Goal: Transaction & Acquisition: Purchase product/service

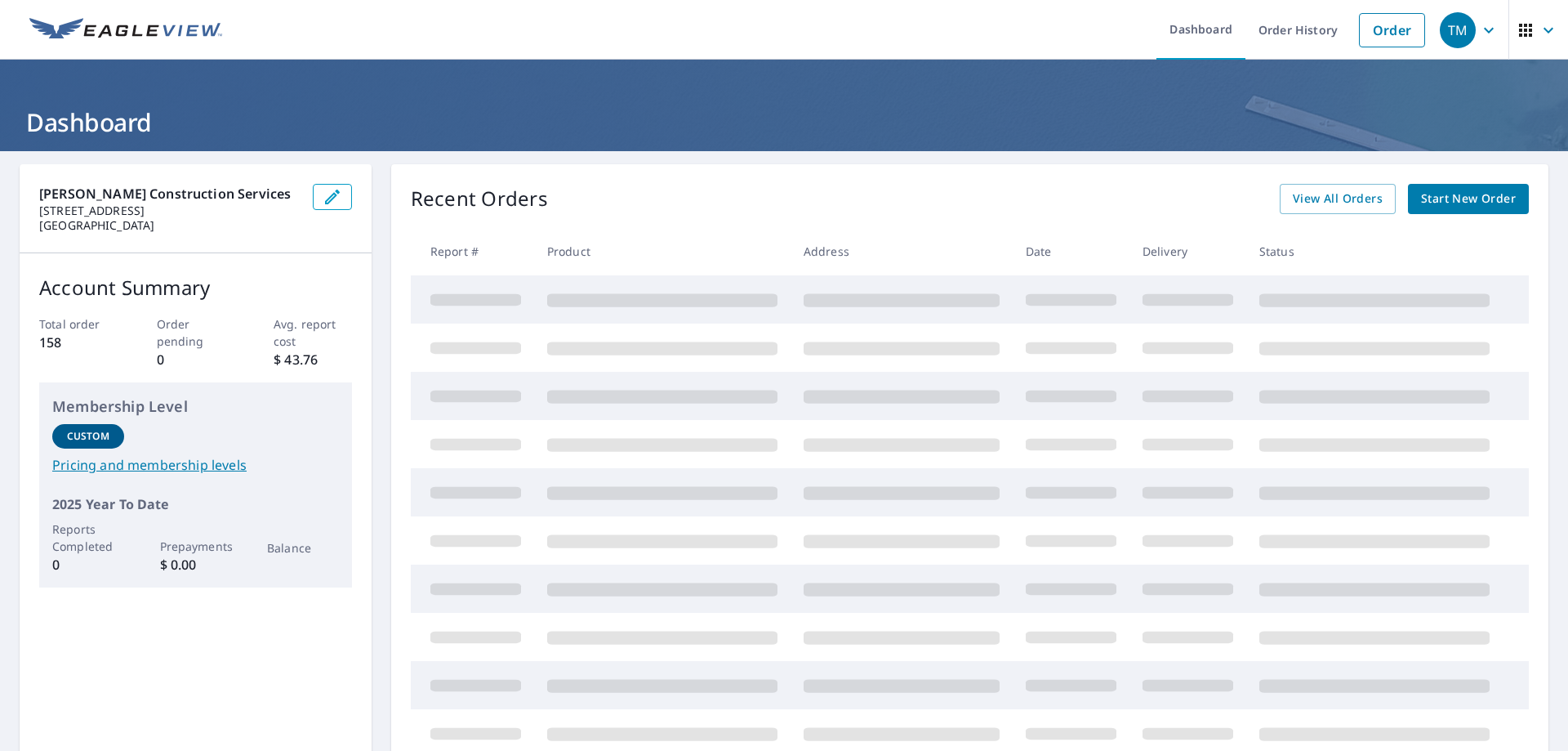
click at [671, 200] on div "Recent Orders View All Orders Start New Order" at bounding box center [969, 199] width 1118 height 31
click at [323, 192] on icon "button" at bounding box center [333, 197] width 20 height 20
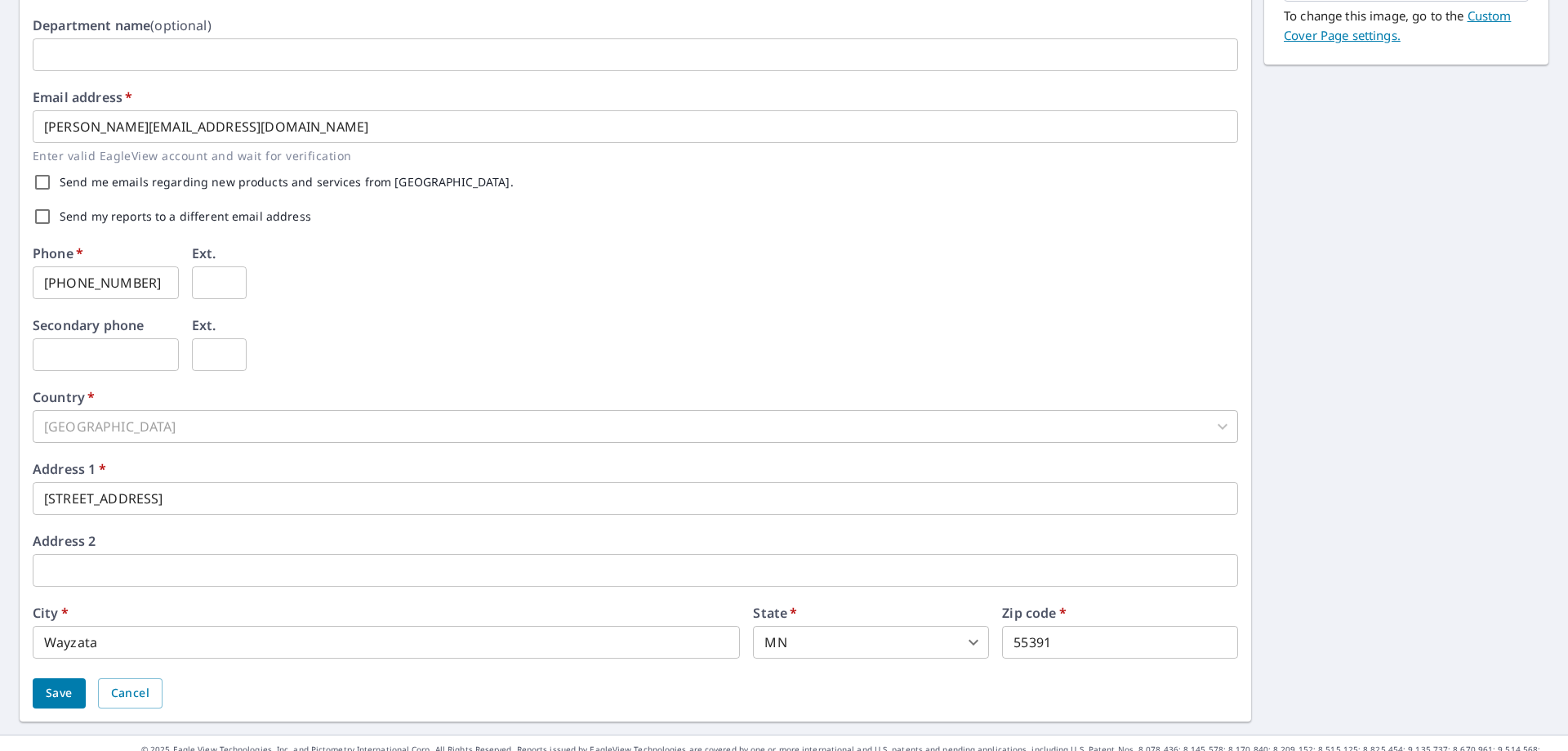
scroll to position [399, 0]
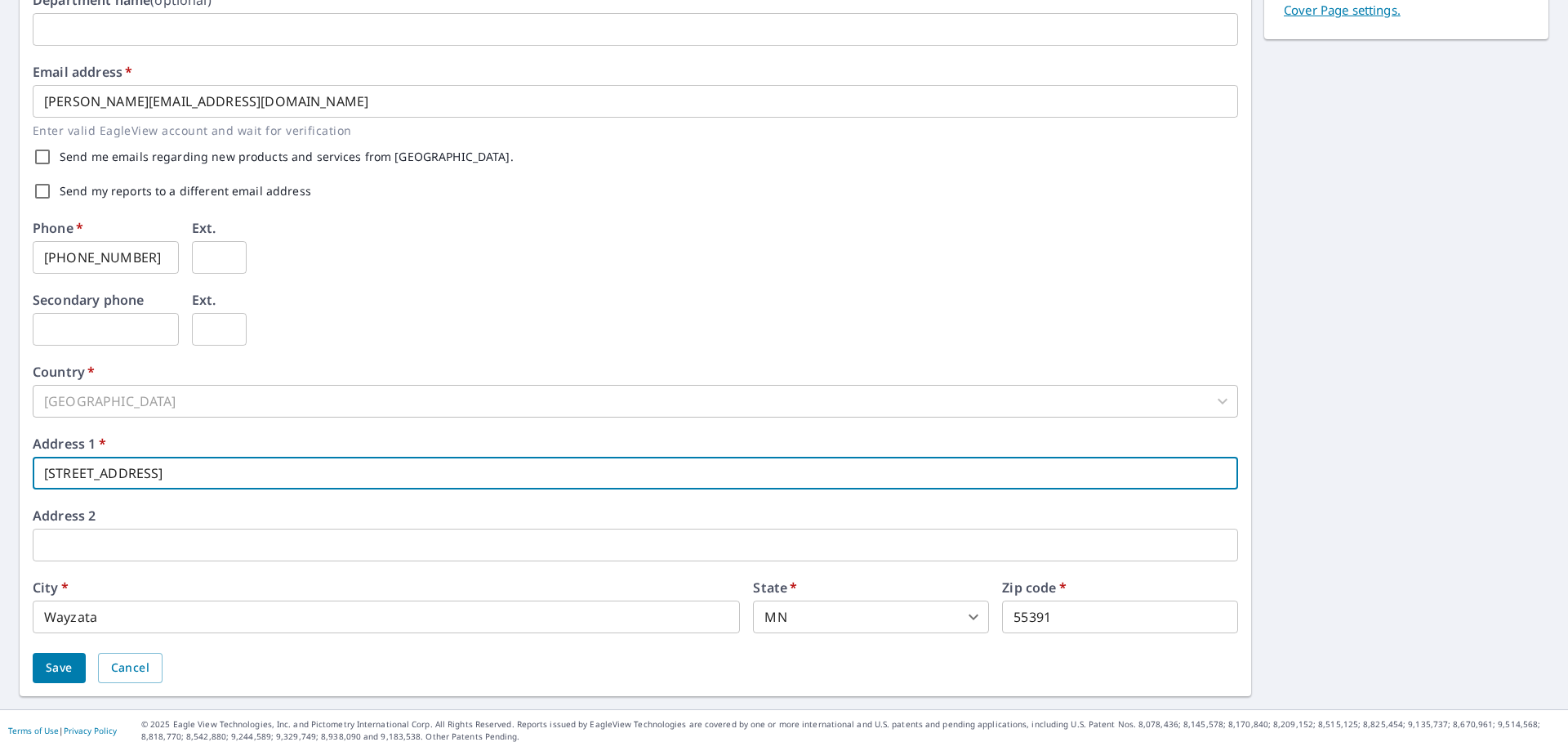
drag, startPoint x: 40, startPoint y: 474, endPoint x: 340, endPoint y: 461, distance: 300.3
click at [341, 464] on input "[STREET_ADDRESS]" at bounding box center [635, 473] width 1206 height 32
type input "[STREET_ADDRESS]"
click at [184, 612] on input "Wayzata" at bounding box center [386, 617] width 708 height 32
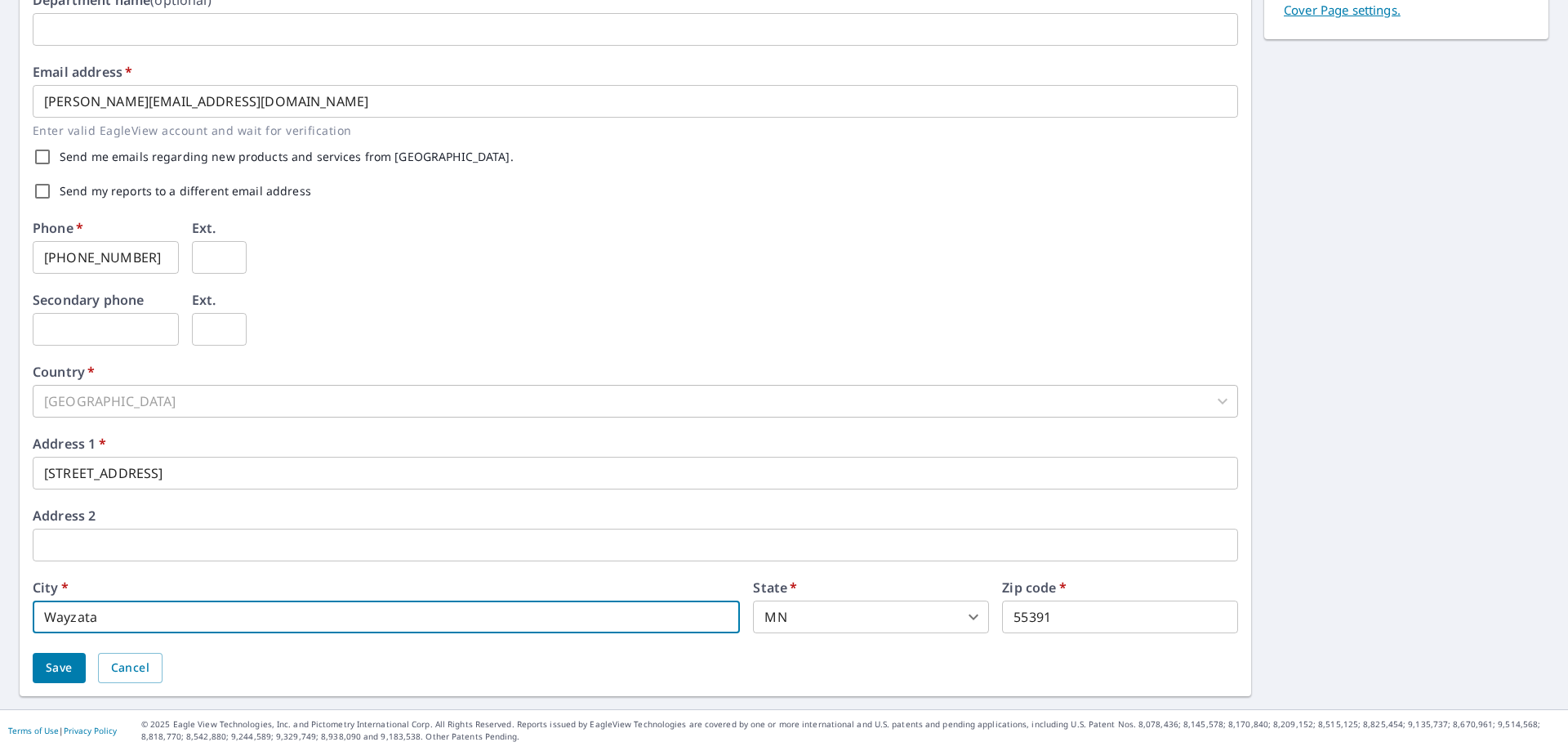
click at [69, 620] on input "Wayzata" at bounding box center [386, 617] width 708 height 32
type input "Chanhassen"
click at [1056, 596] on span "*" at bounding box center [1060, 587] width 10 height 18
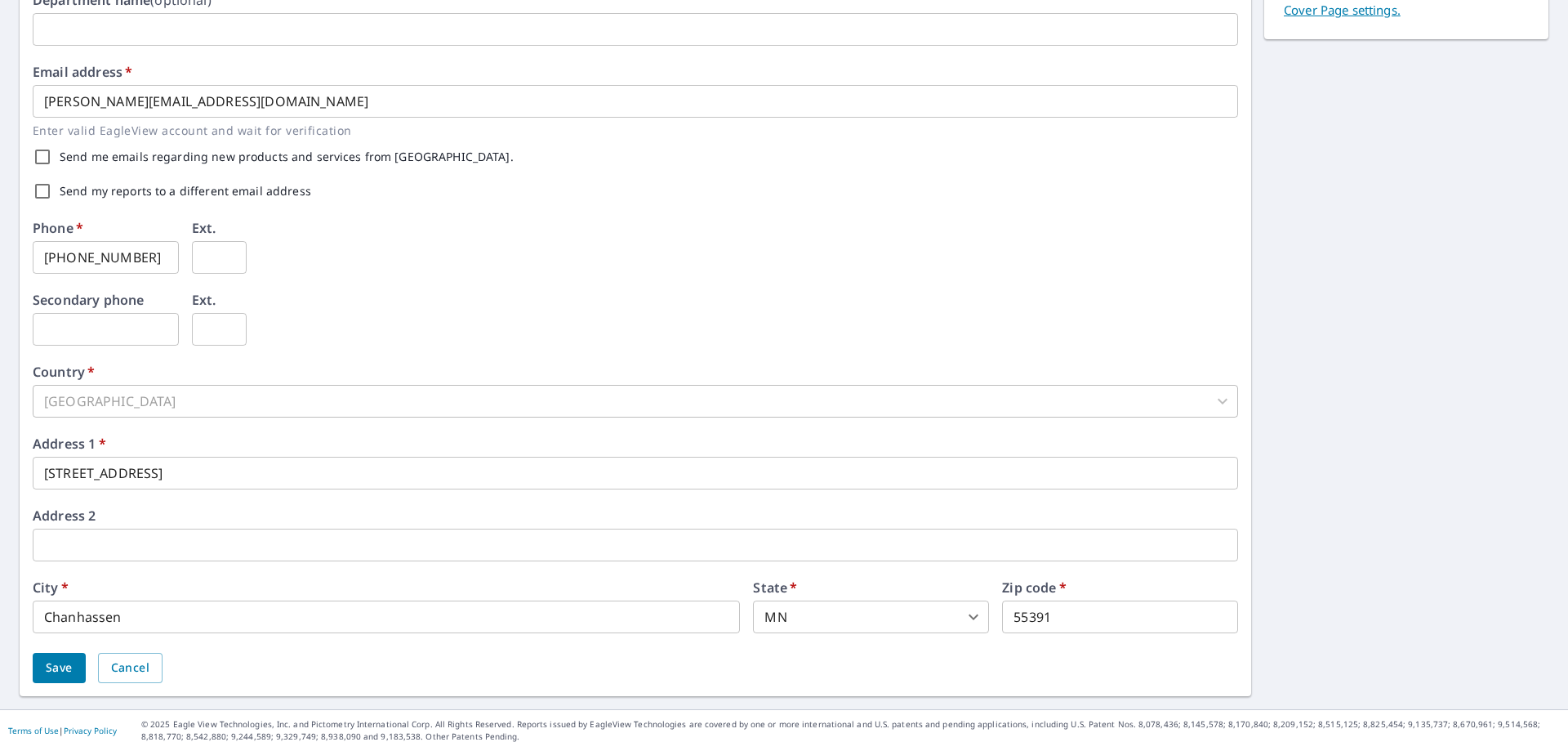
click at [1040, 621] on input "55391" at bounding box center [1119, 617] width 236 height 32
drag, startPoint x: 1038, startPoint y: 621, endPoint x: 1029, endPoint y: 625, distance: 9.8
click at [1029, 625] on input "55391" at bounding box center [1119, 617] width 236 height 32
type input "55317"
click at [948, 675] on div "Save Cancel" at bounding box center [635, 668] width 1206 height 31
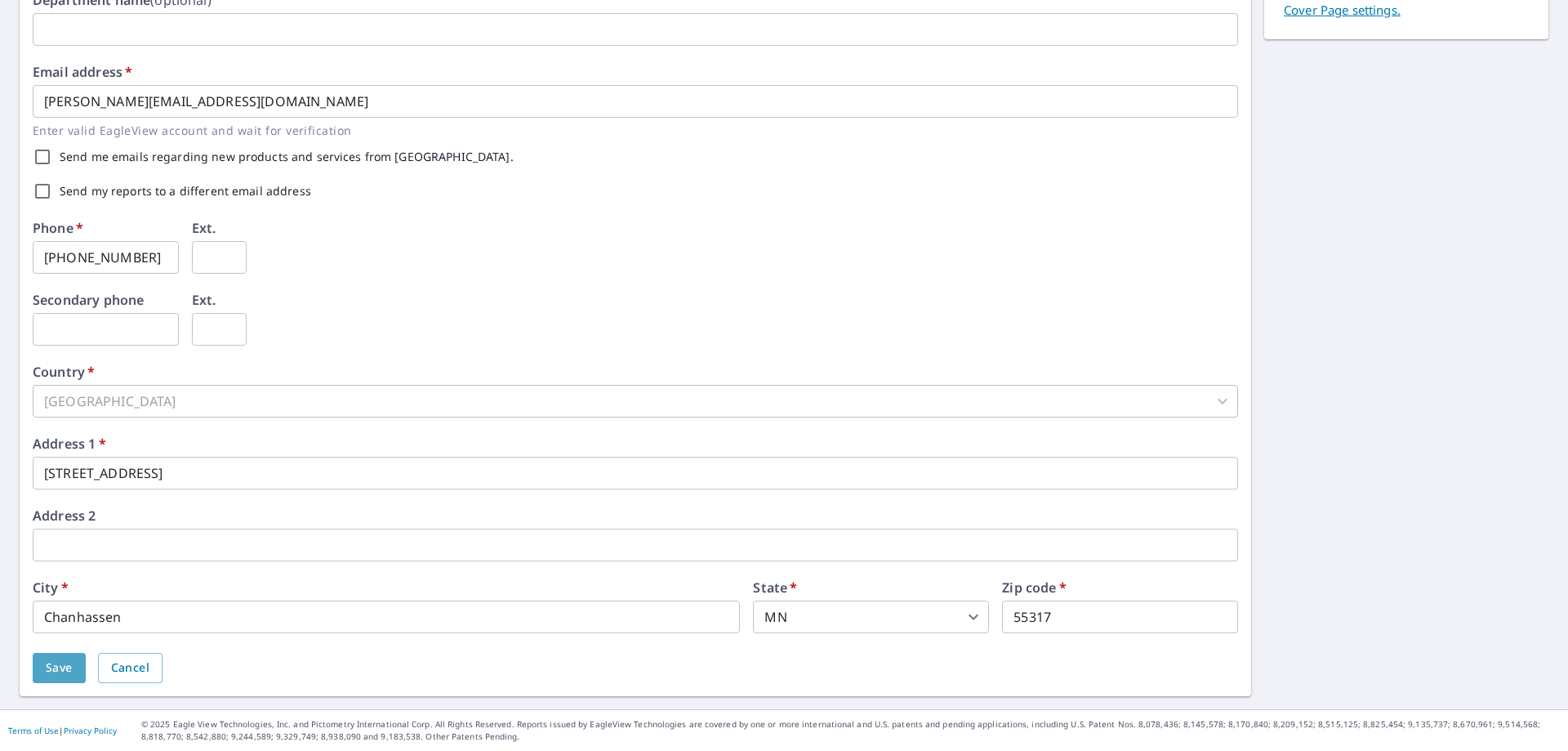
click at [52, 668] on span "Save" at bounding box center [59, 667] width 27 height 21
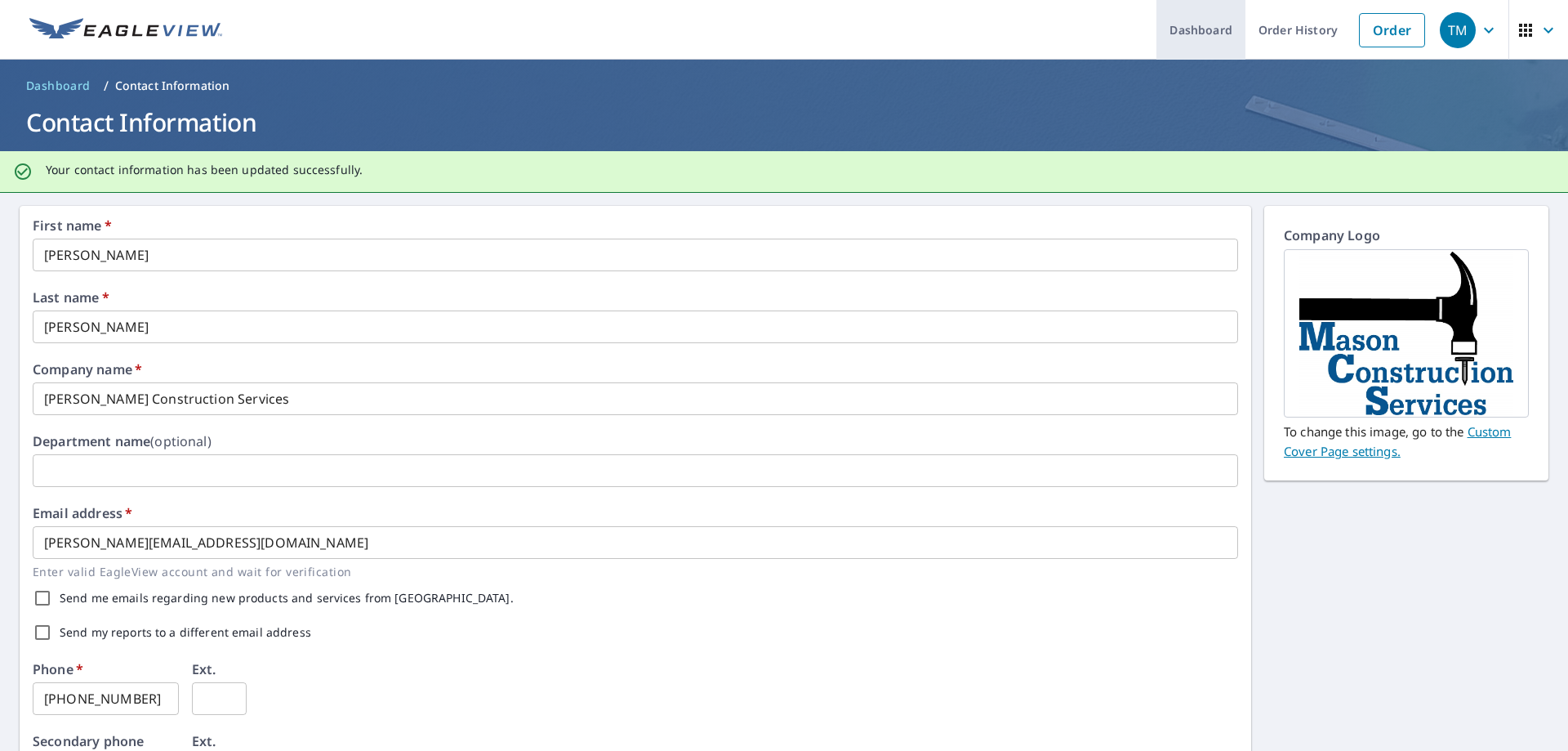
click at [1171, 27] on link "Dashboard" at bounding box center [1200, 30] width 89 height 59
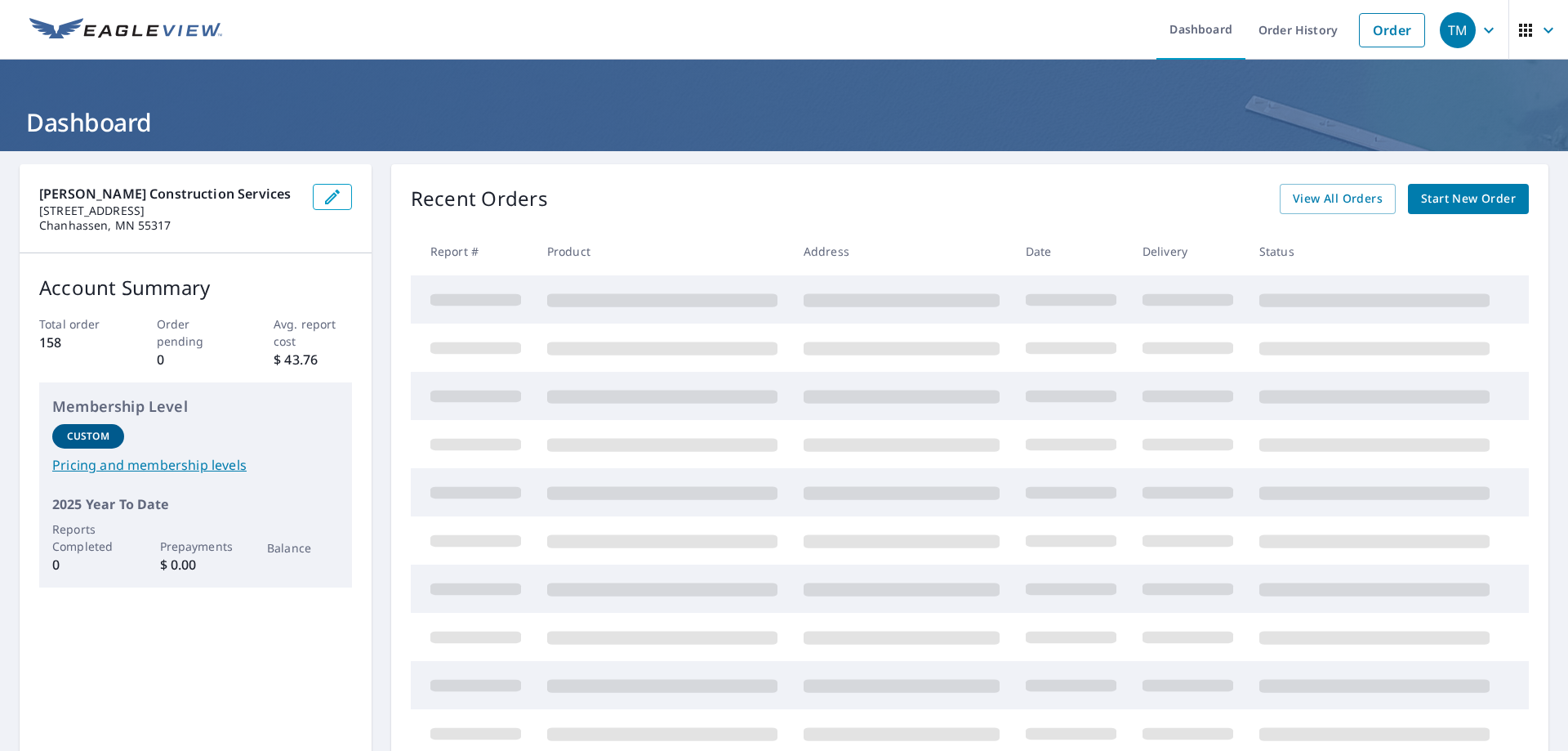
click at [1440, 196] on span "Start New Order" at bounding box center [1467, 199] width 94 height 21
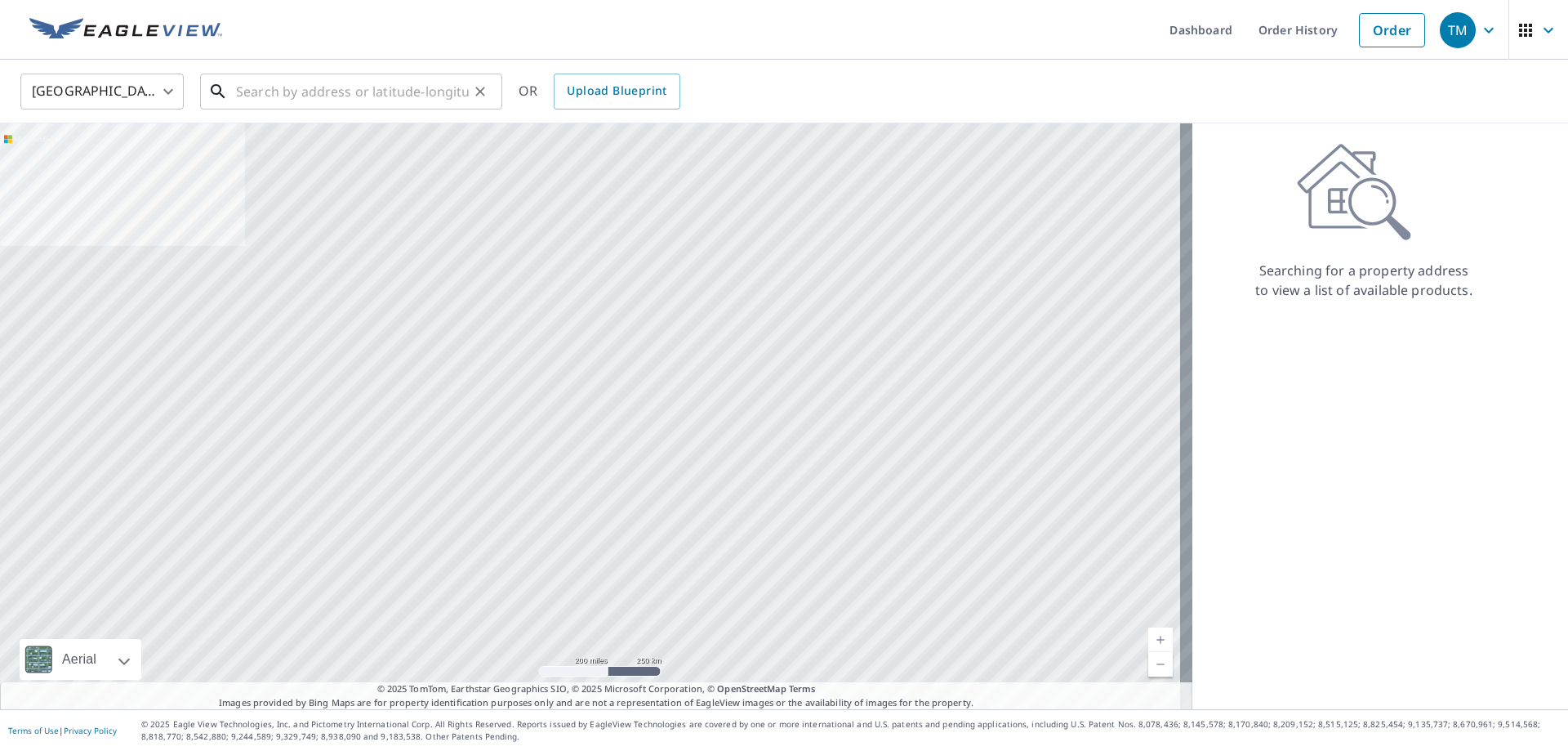
click at [259, 94] on input "text" at bounding box center [352, 91] width 233 height 46
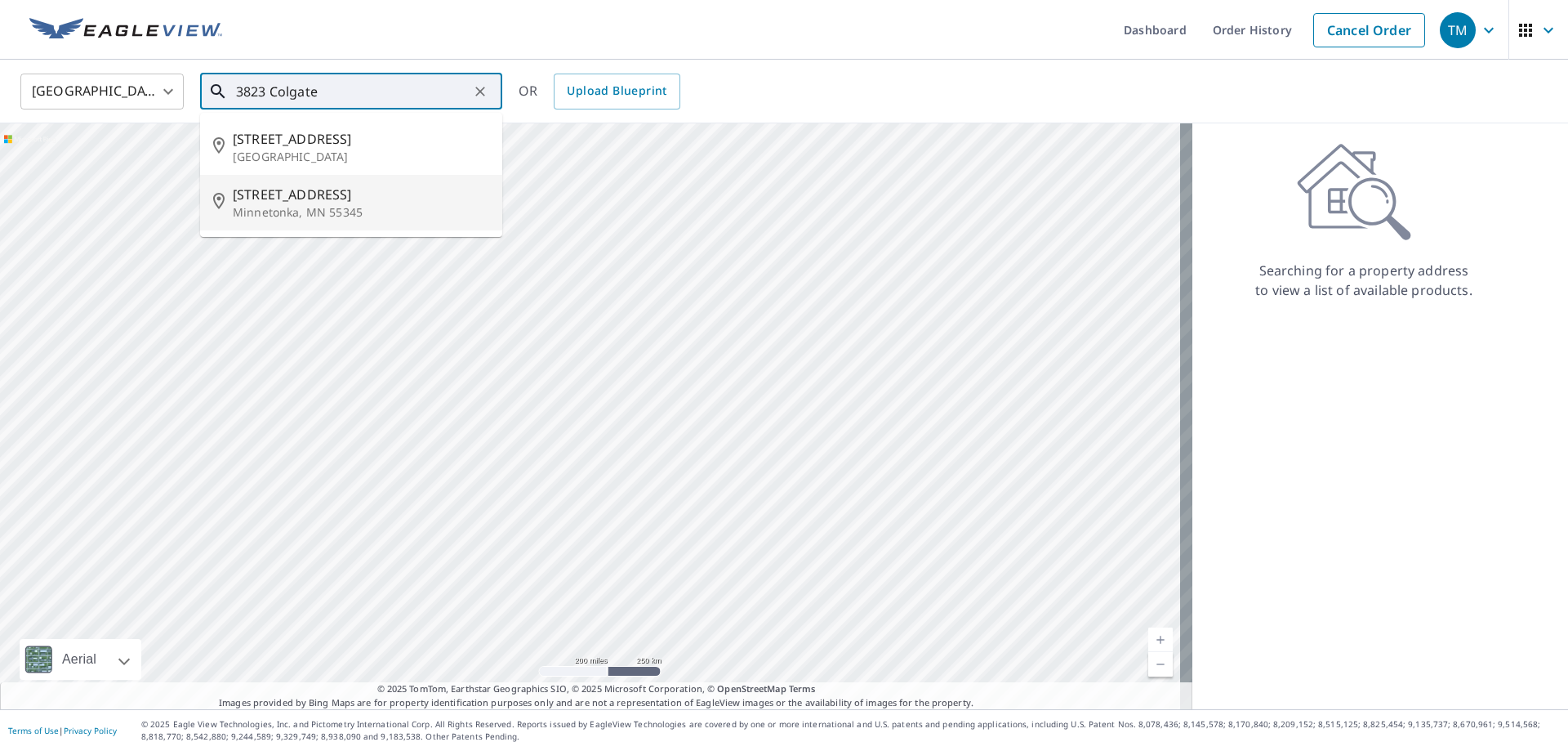
click at [278, 195] on span "3823 Colgate Ave" at bounding box center [361, 194] width 256 height 20
type input "3823 Colgate Ave Minnetonka, MN 55345"
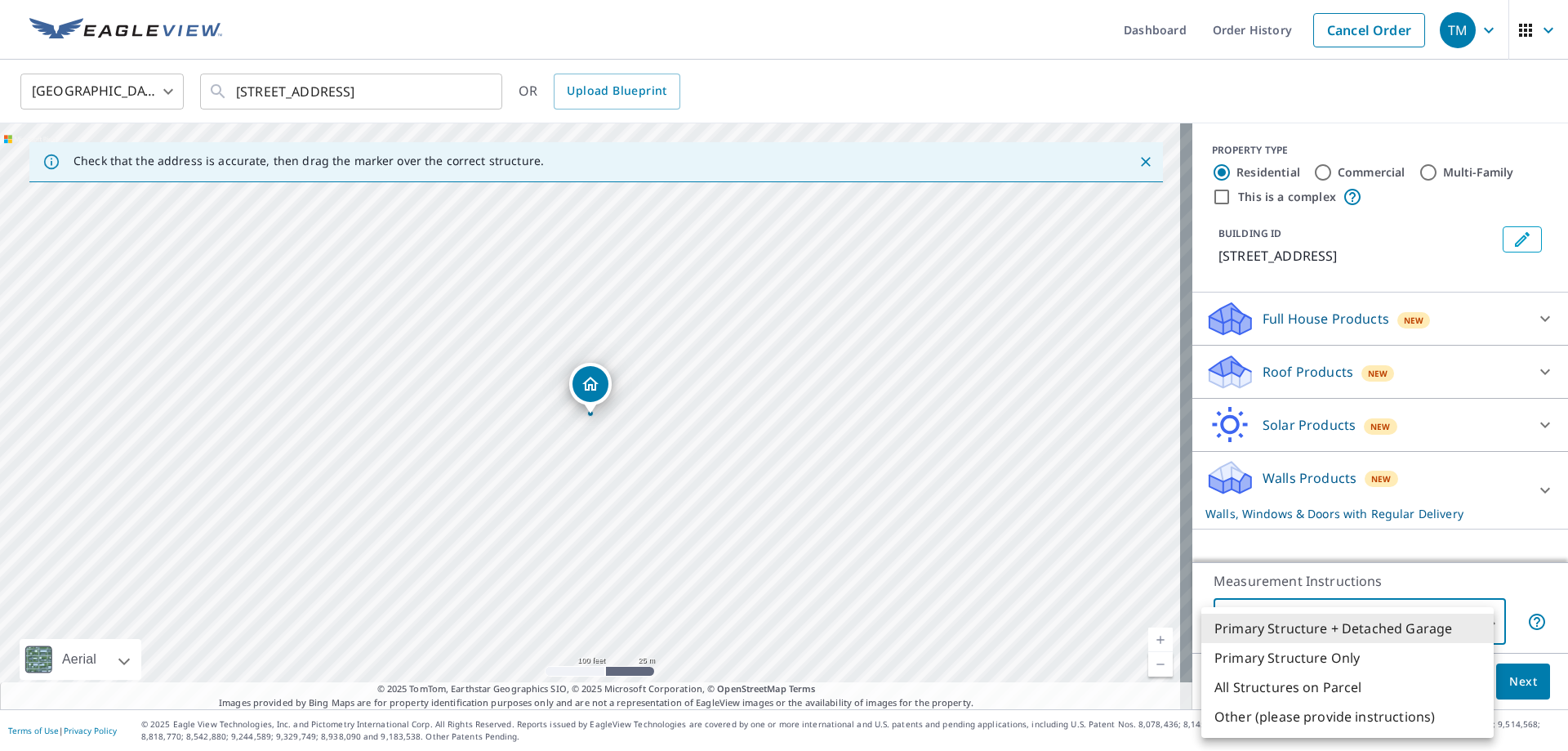
click at [1478, 623] on body "TM TM Dashboard Order History Cancel Order TM United States US ​ 3823 Colgate A…" at bounding box center [784, 375] width 1568 height 751
click at [1482, 621] on li "Primary Structure + Detached Garage" at bounding box center [1347, 628] width 292 height 30
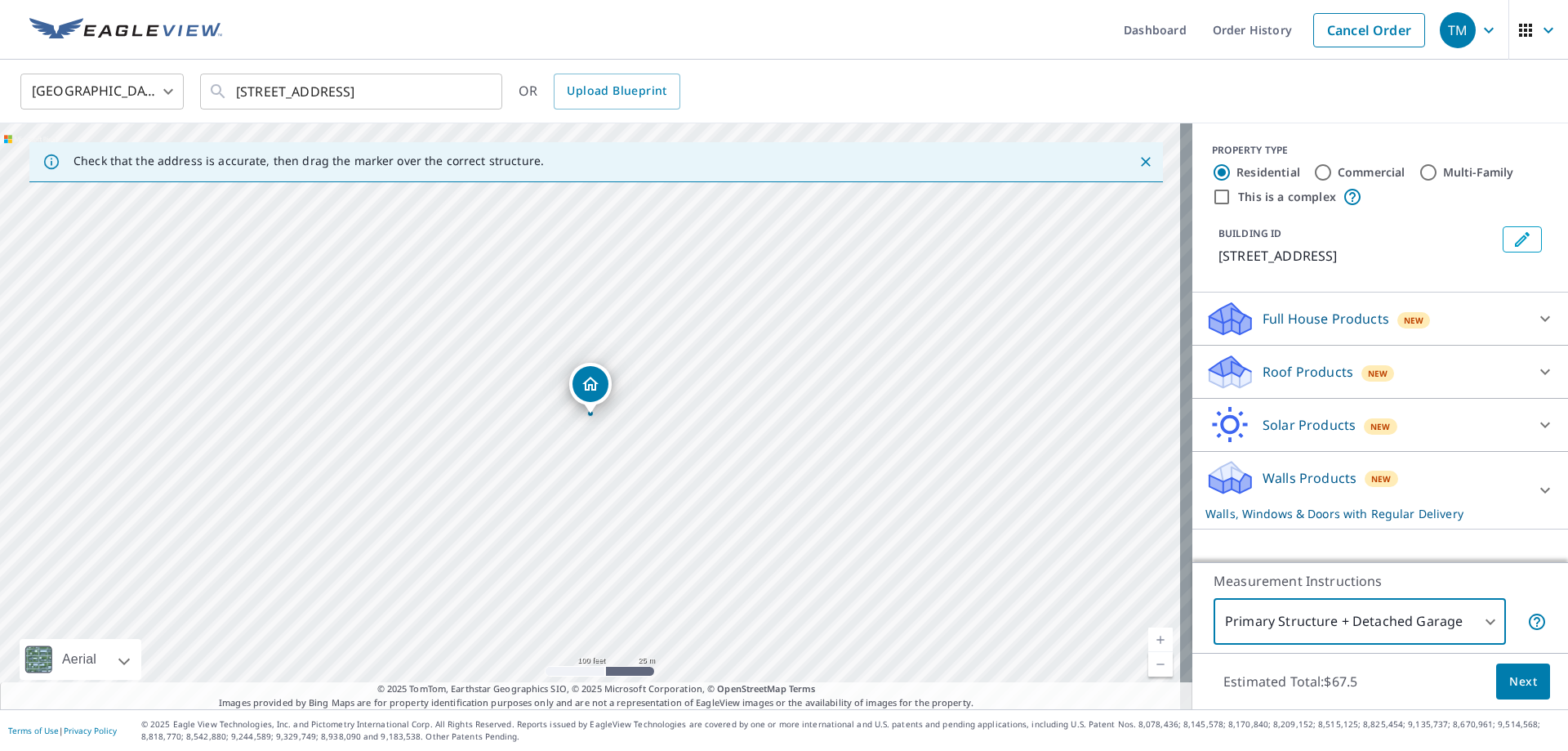
click at [1509, 586] on p "Measurement Instructions" at bounding box center [1380, 581] width 334 height 20
click at [1509, 680] on span "Next" at bounding box center [1522, 682] width 28 height 21
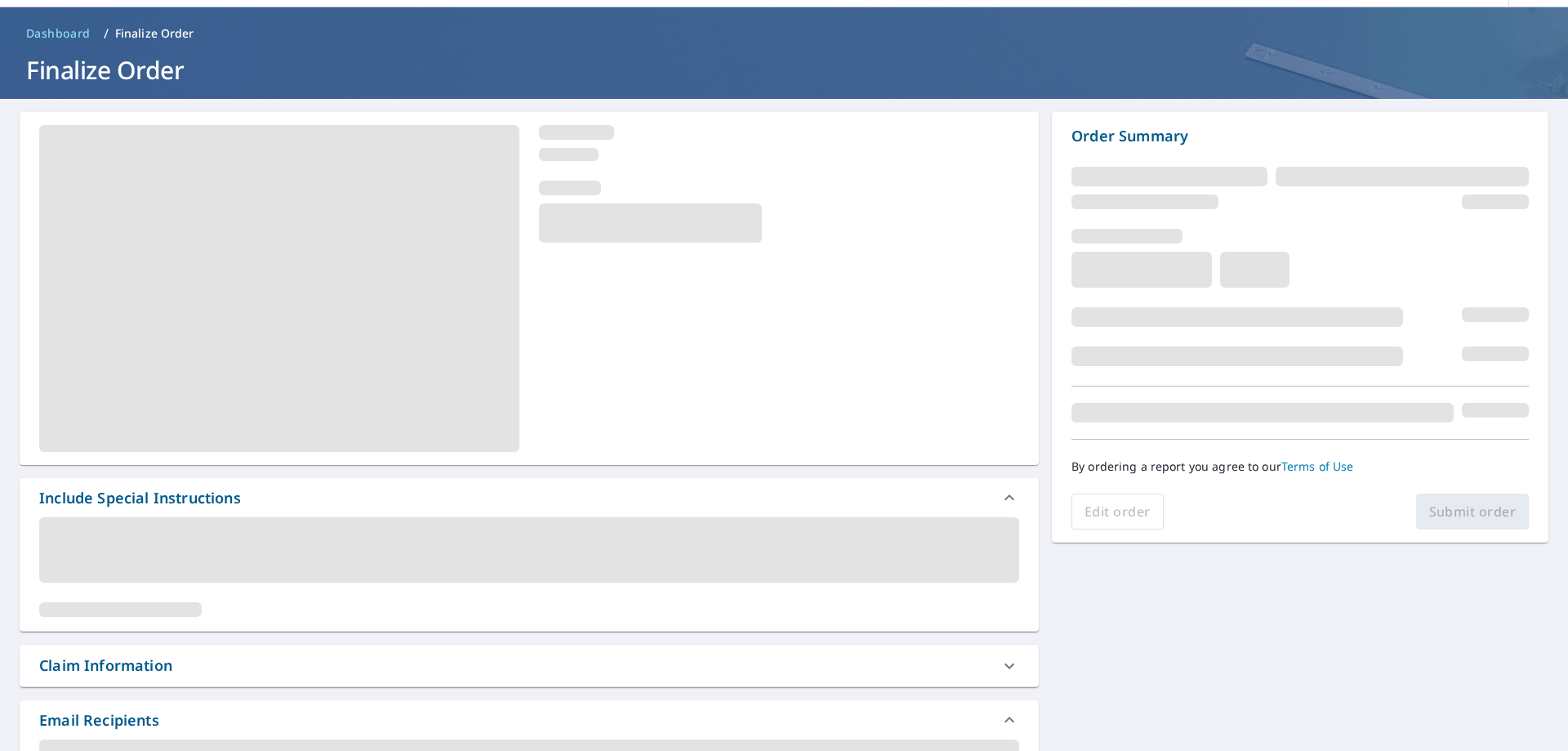
scroll to position [82, 0]
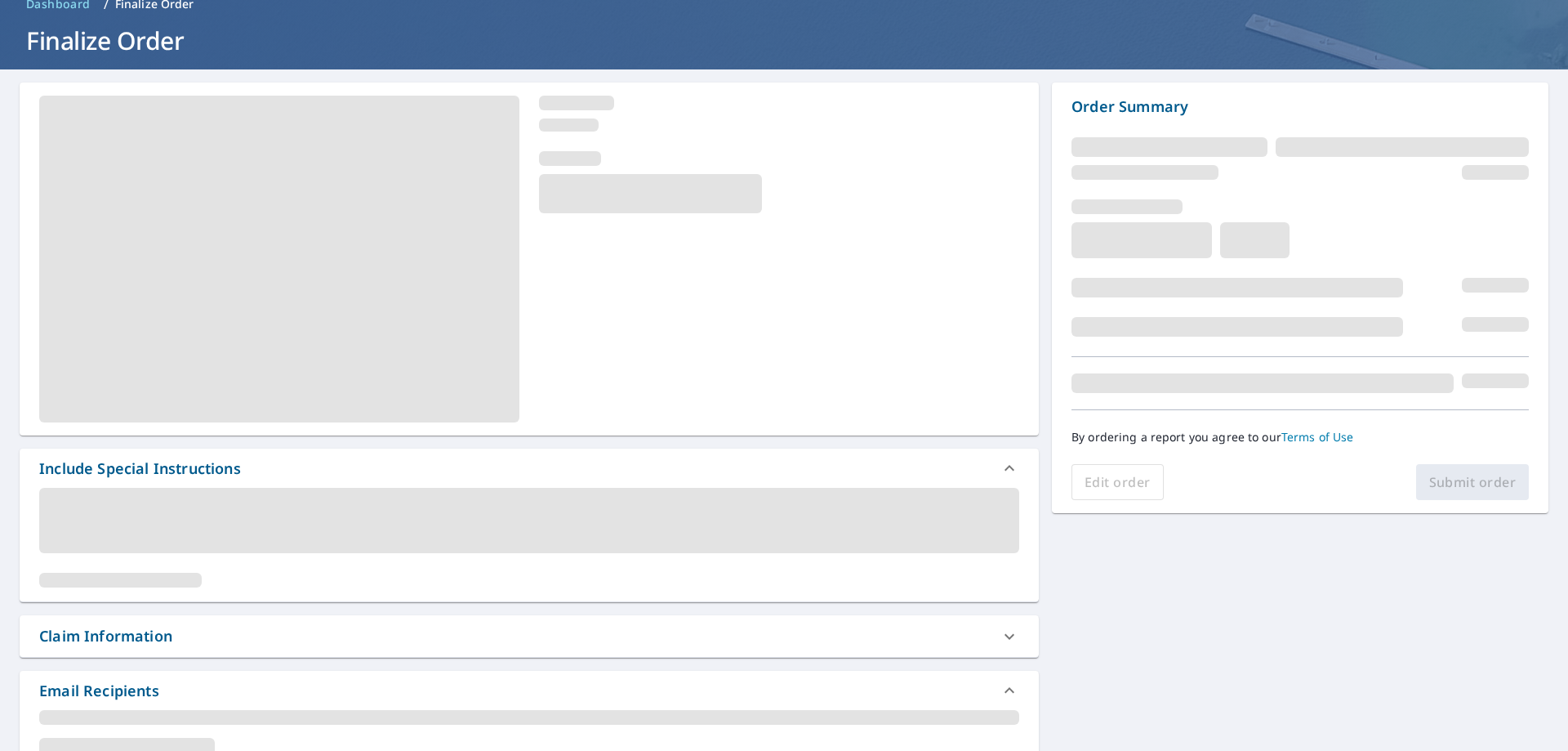
click at [641, 324] on div at bounding box center [529, 259] width 1019 height 353
drag, startPoint x: 776, startPoint y: 117, endPoint x: 802, endPoint y: 125, distance: 27.2
click at [777, 117] on div at bounding box center [779, 113] width 480 height 36
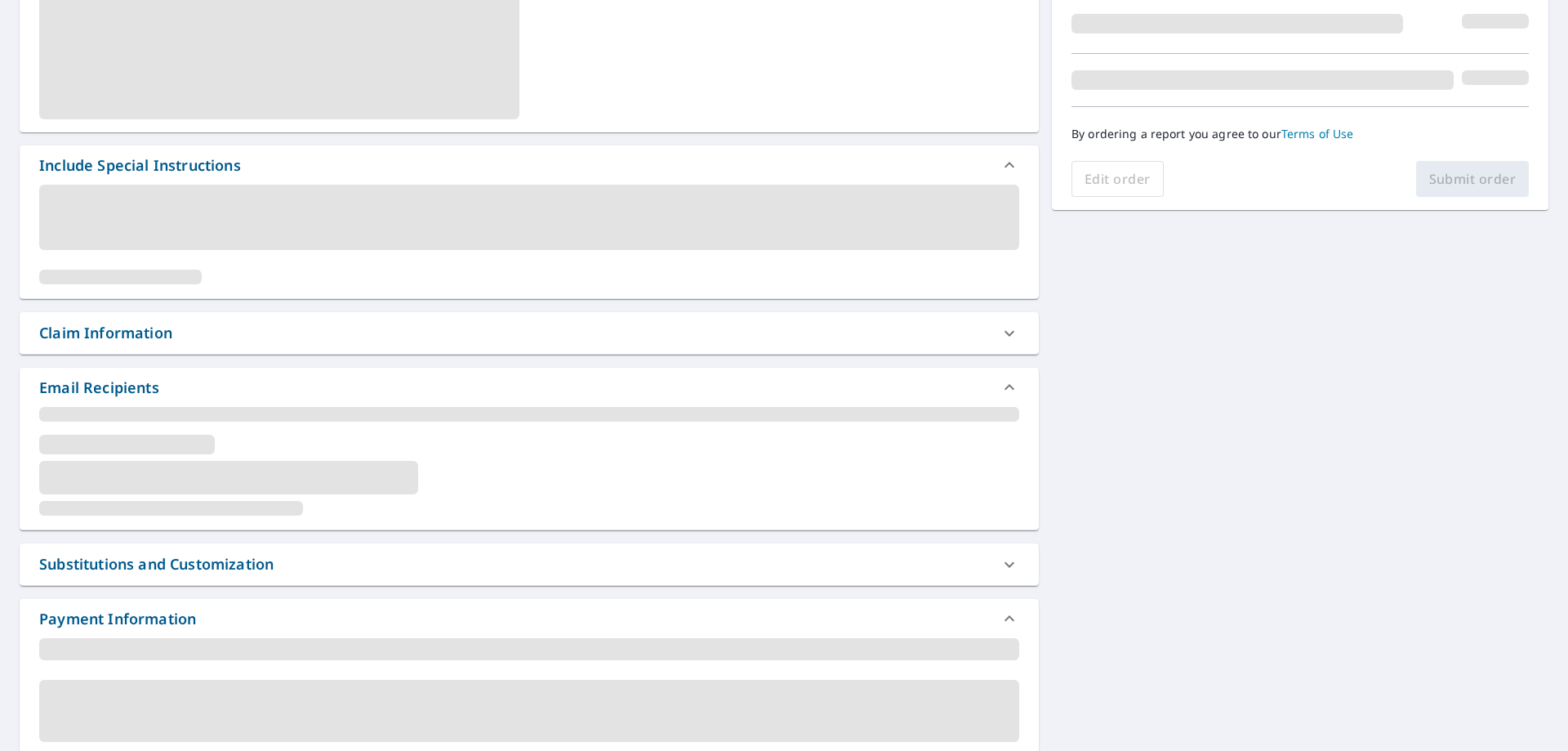
scroll to position [0, 0]
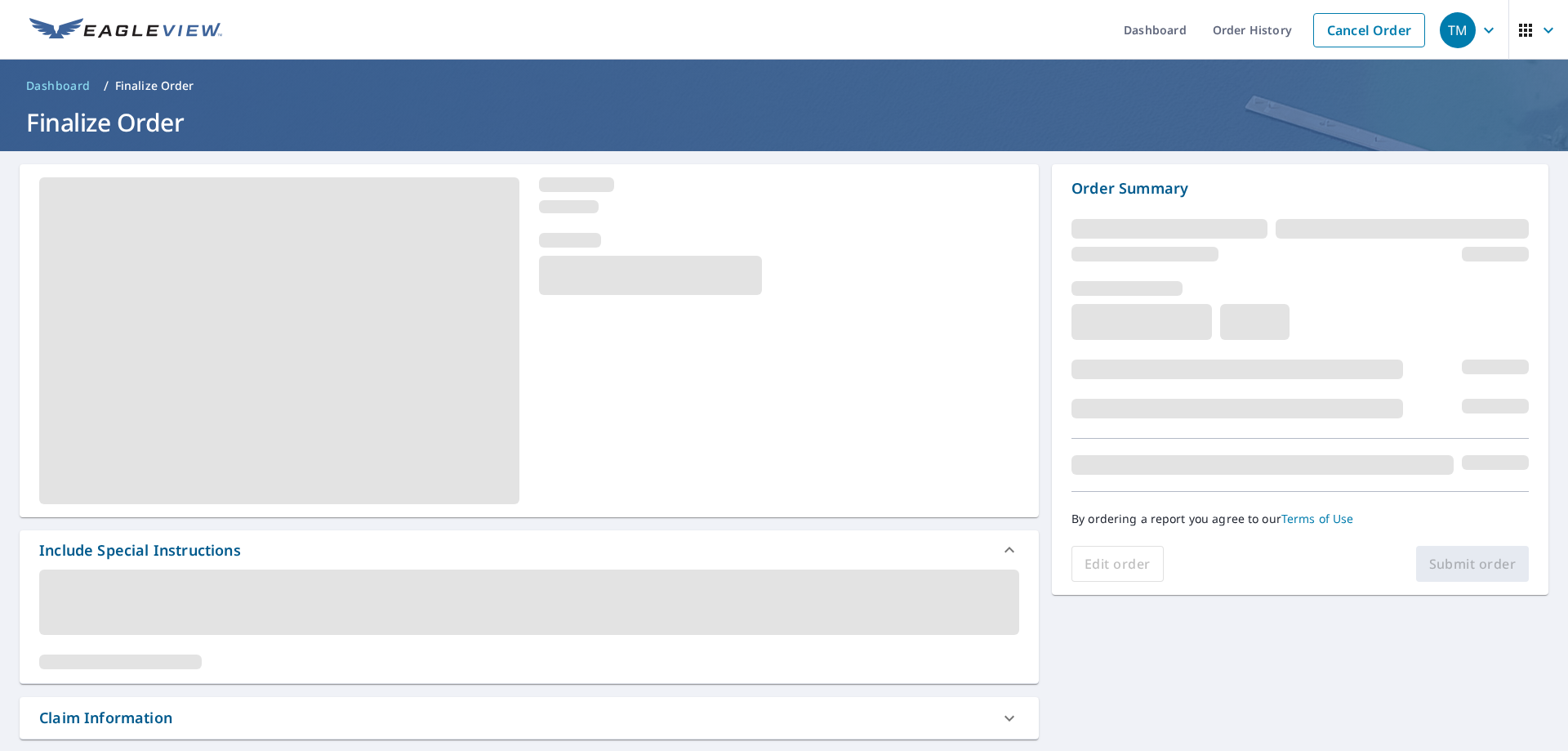
click at [672, 210] on div at bounding box center [779, 195] width 480 height 36
click at [1288, 586] on div "Order Summary By ordering a report you agree to our Terms of Use Edit order Sub…" at bounding box center [1300, 380] width 496 height 431
click at [1000, 548] on icon at bounding box center [1010, 550] width 20 height 20
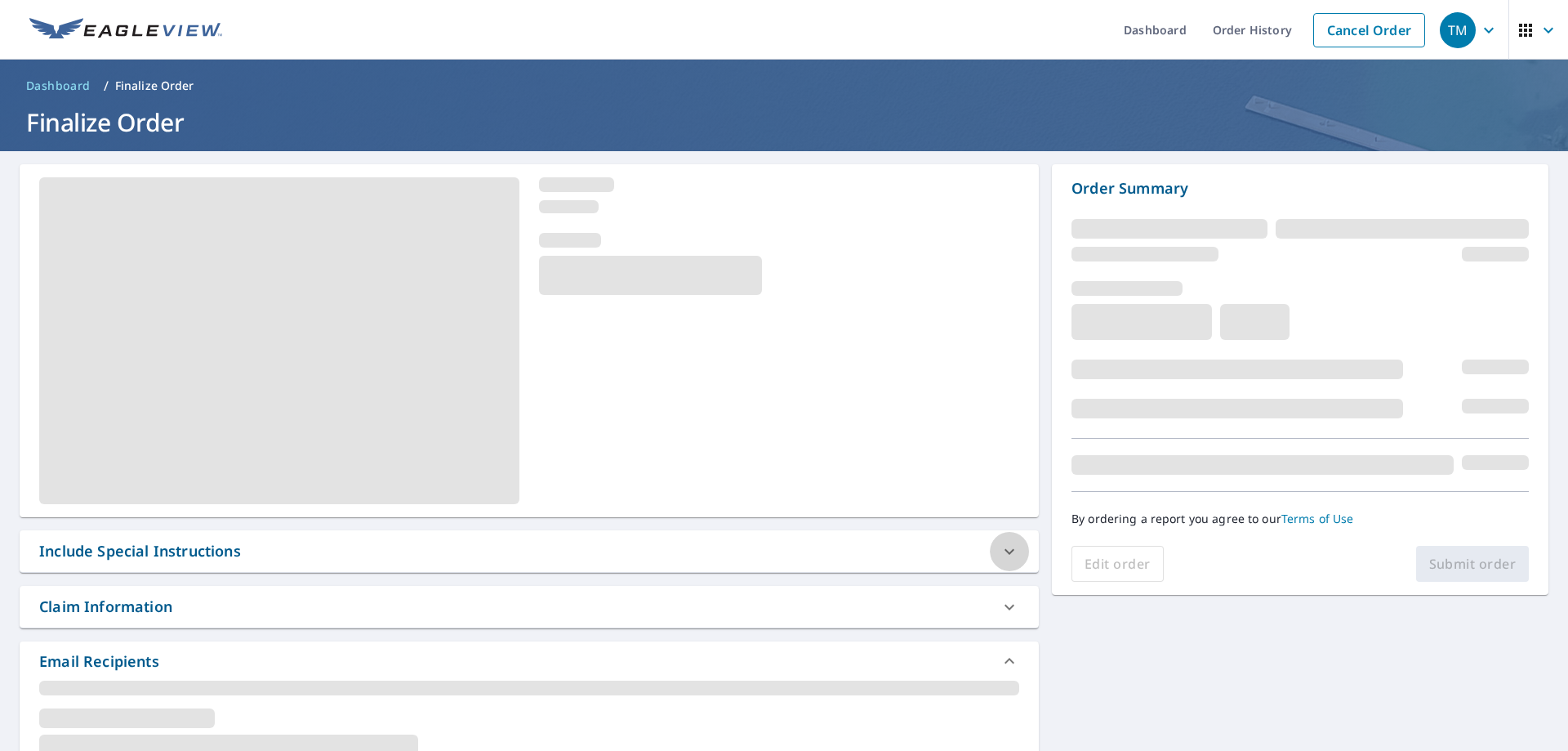
click at [1000, 548] on icon at bounding box center [1010, 551] width 20 height 20
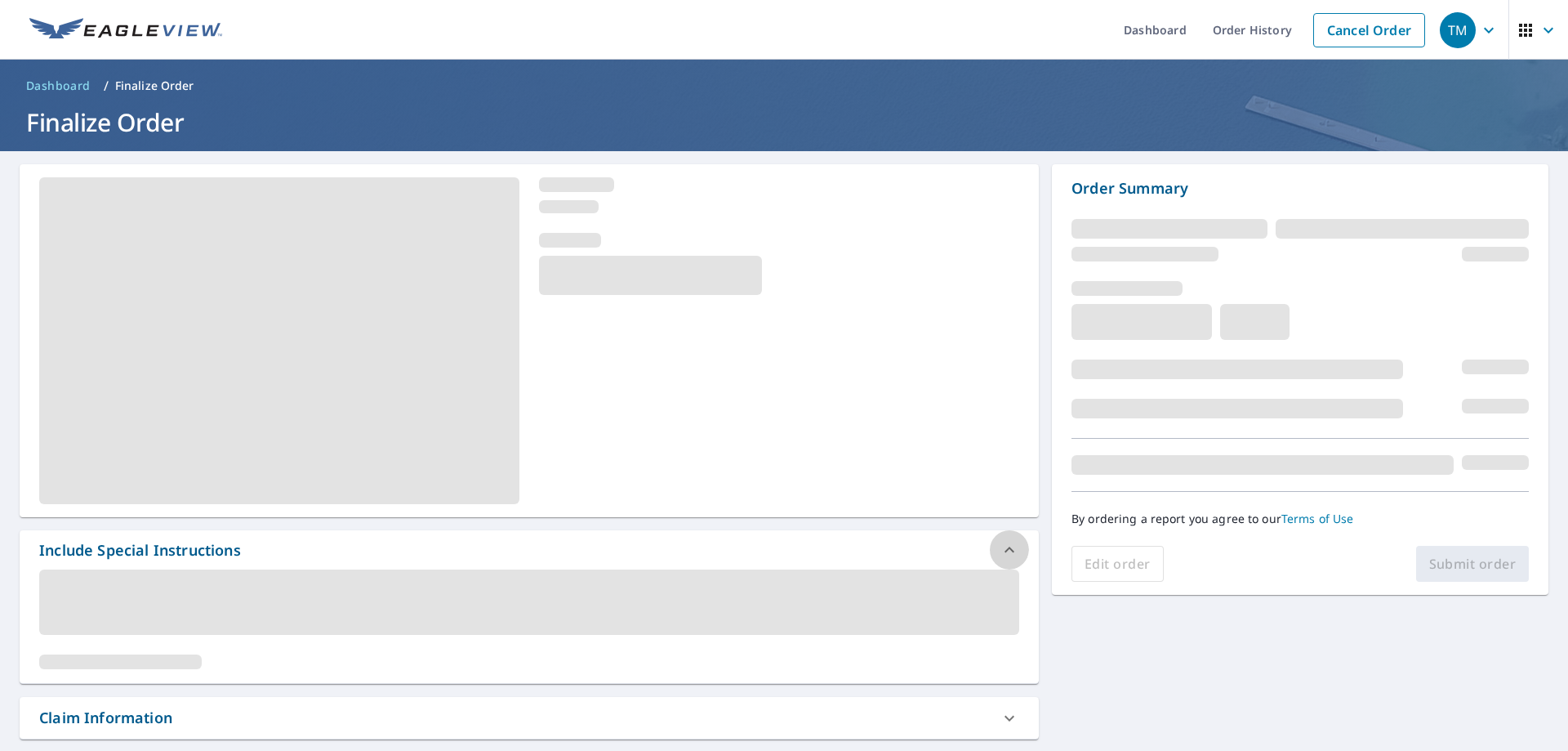
click at [1000, 548] on icon at bounding box center [1010, 550] width 20 height 20
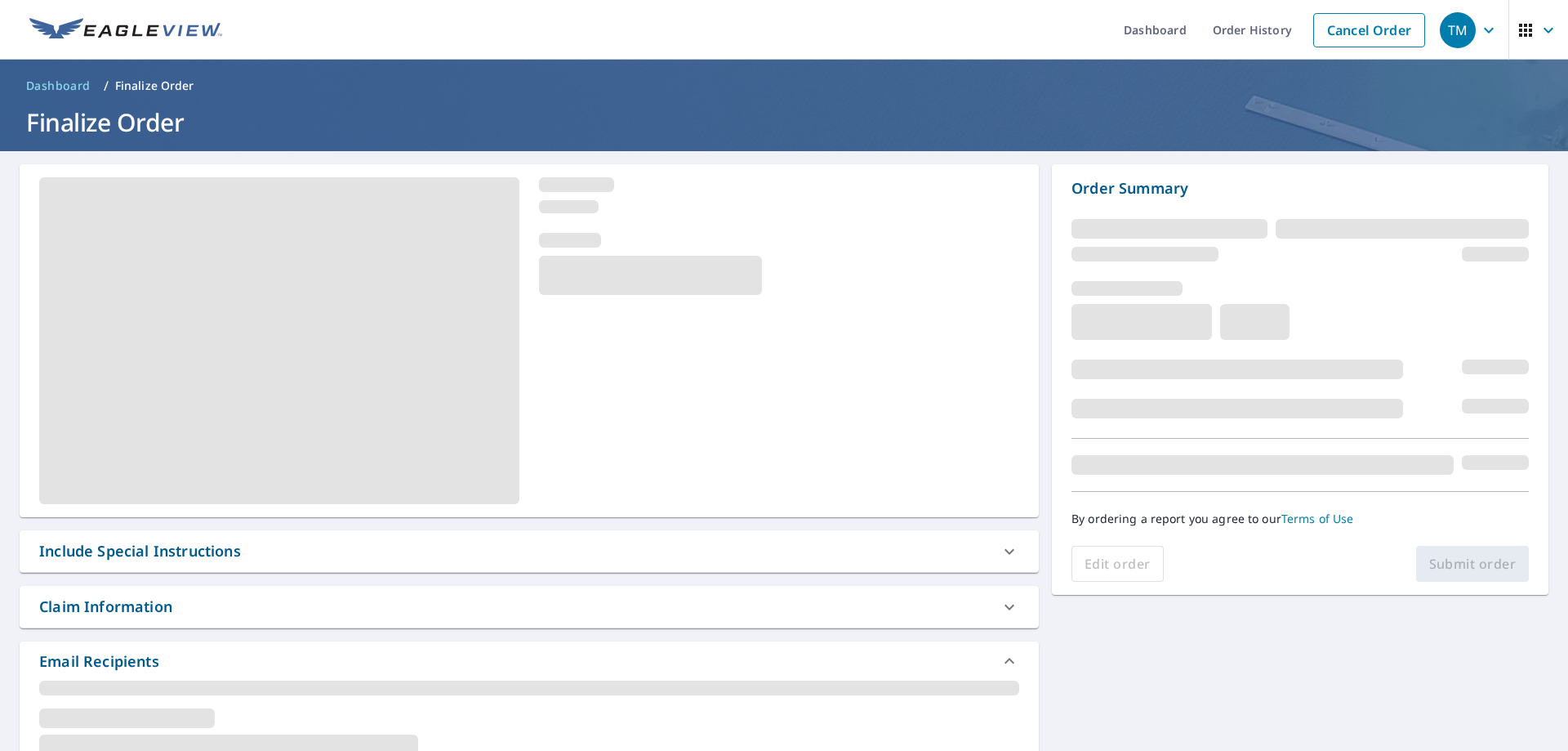
click at [1002, 657] on icon at bounding box center [1010, 661] width 20 height 20
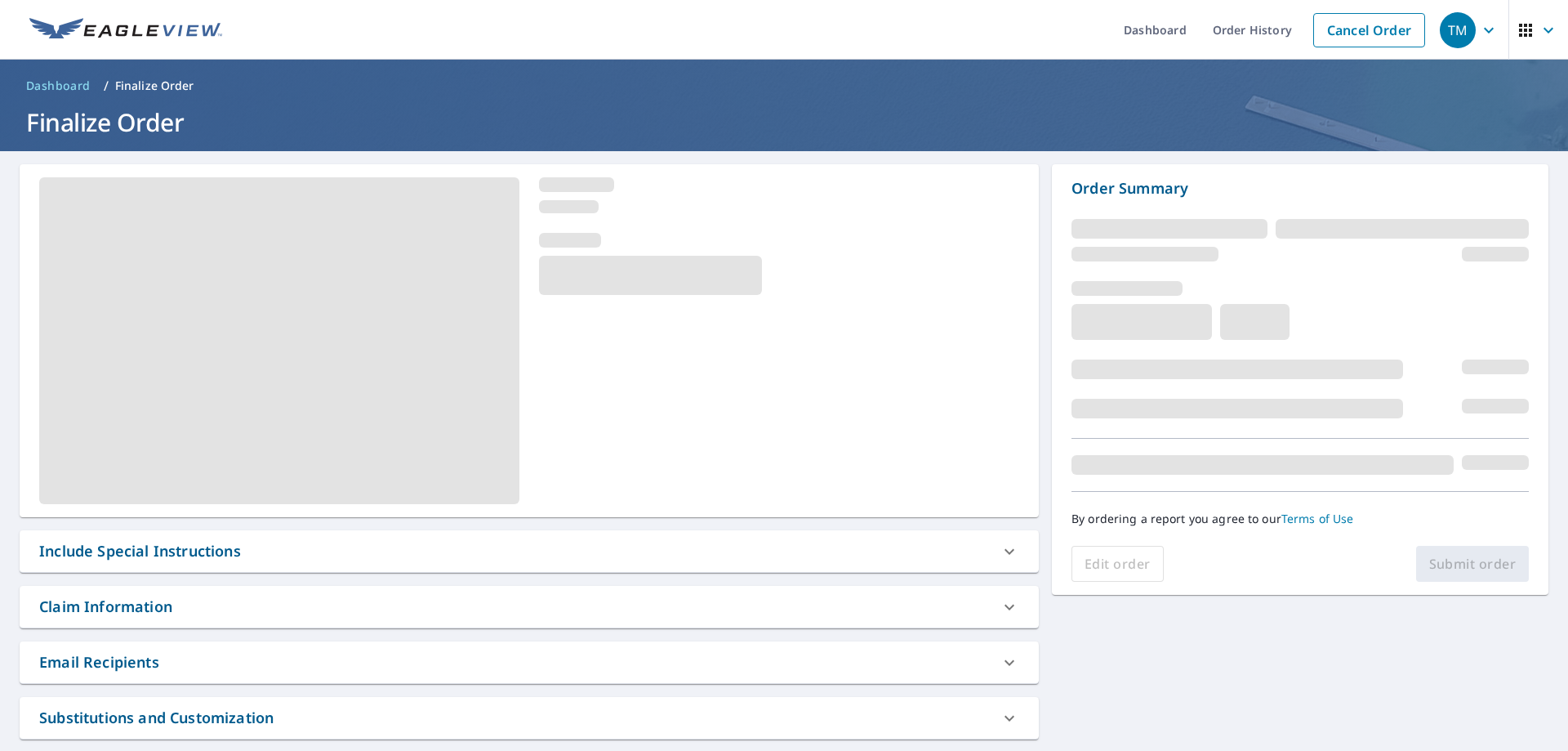
click at [1002, 657] on icon at bounding box center [1010, 663] width 20 height 20
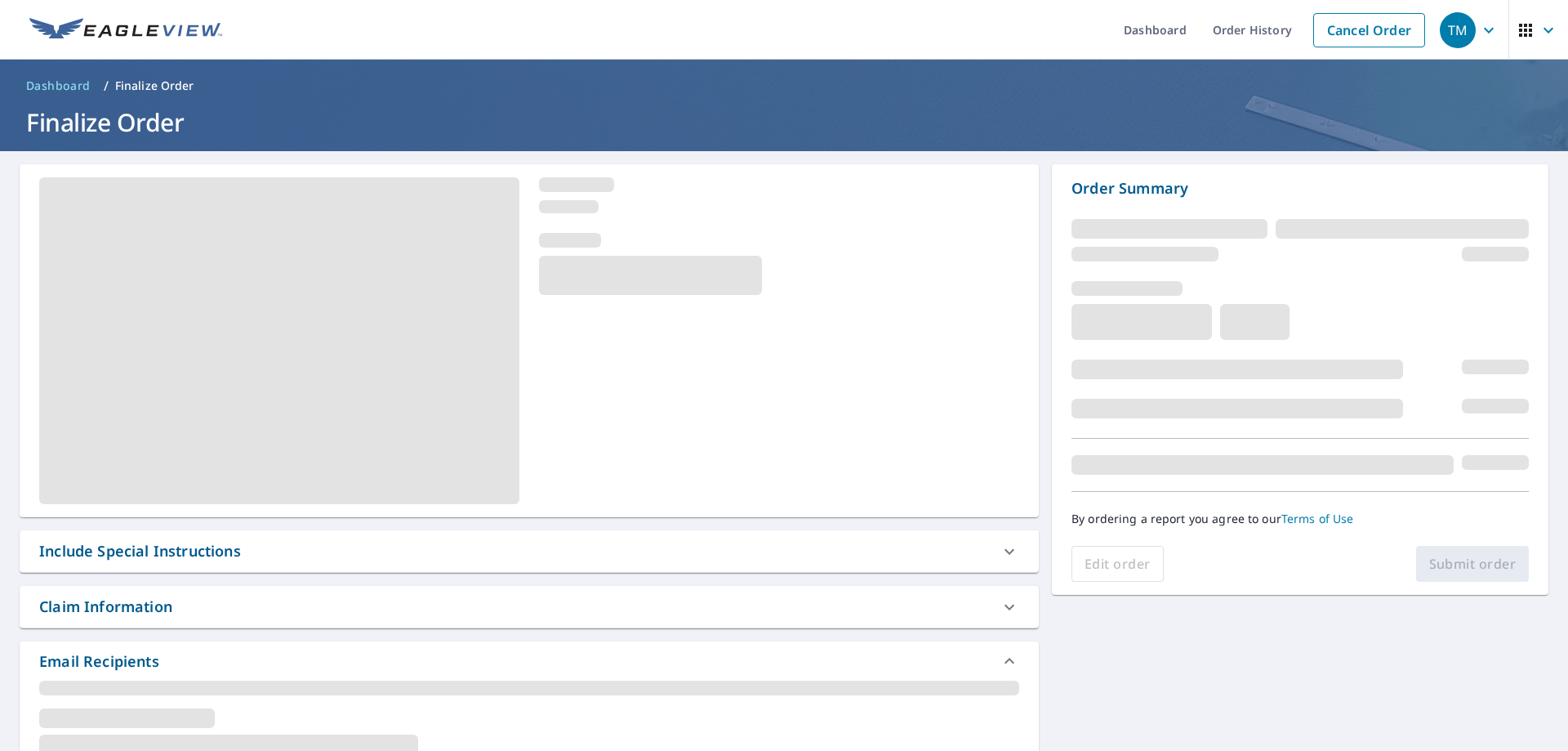
click at [935, 251] on div at bounding box center [779, 264] width 480 height 62
click at [1479, 30] on icon "button" at bounding box center [1489, 31] width 20 height 20
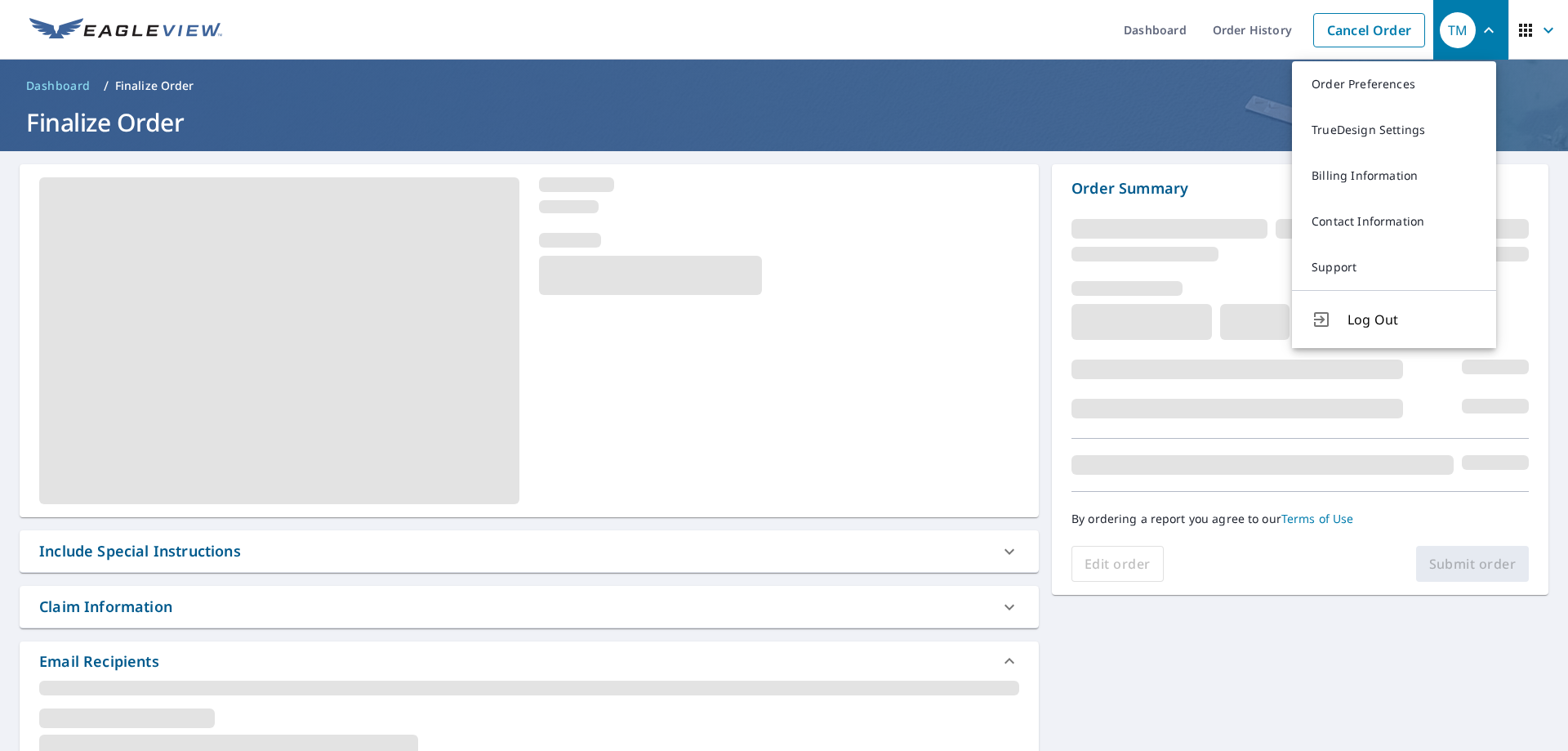
click at [1483, 30] on icon "button" at bounding box center [1488, 30] width 10 height 5
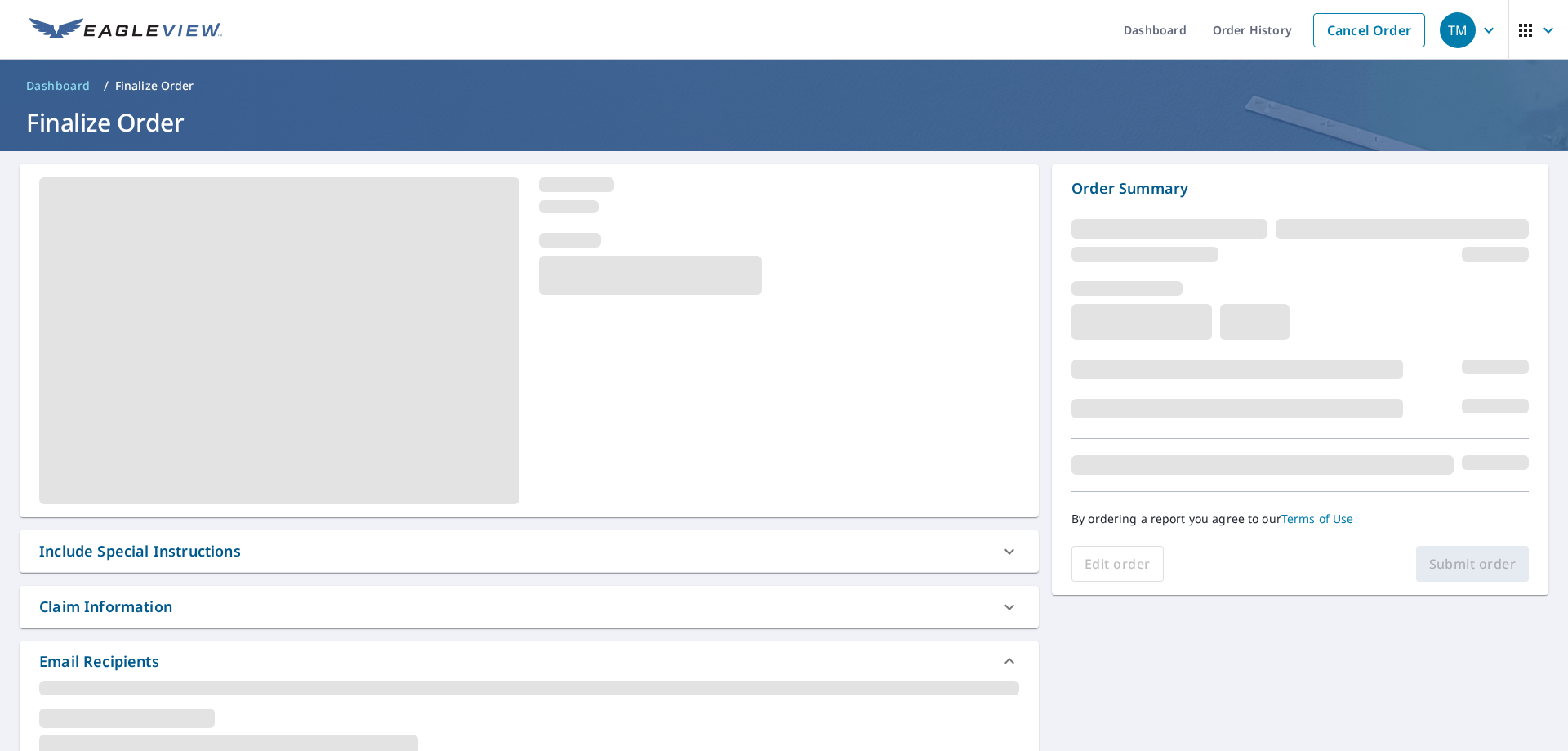
click at [1542, 31] on icon "button" at bounding box center [1548, 31] width 20 height 20
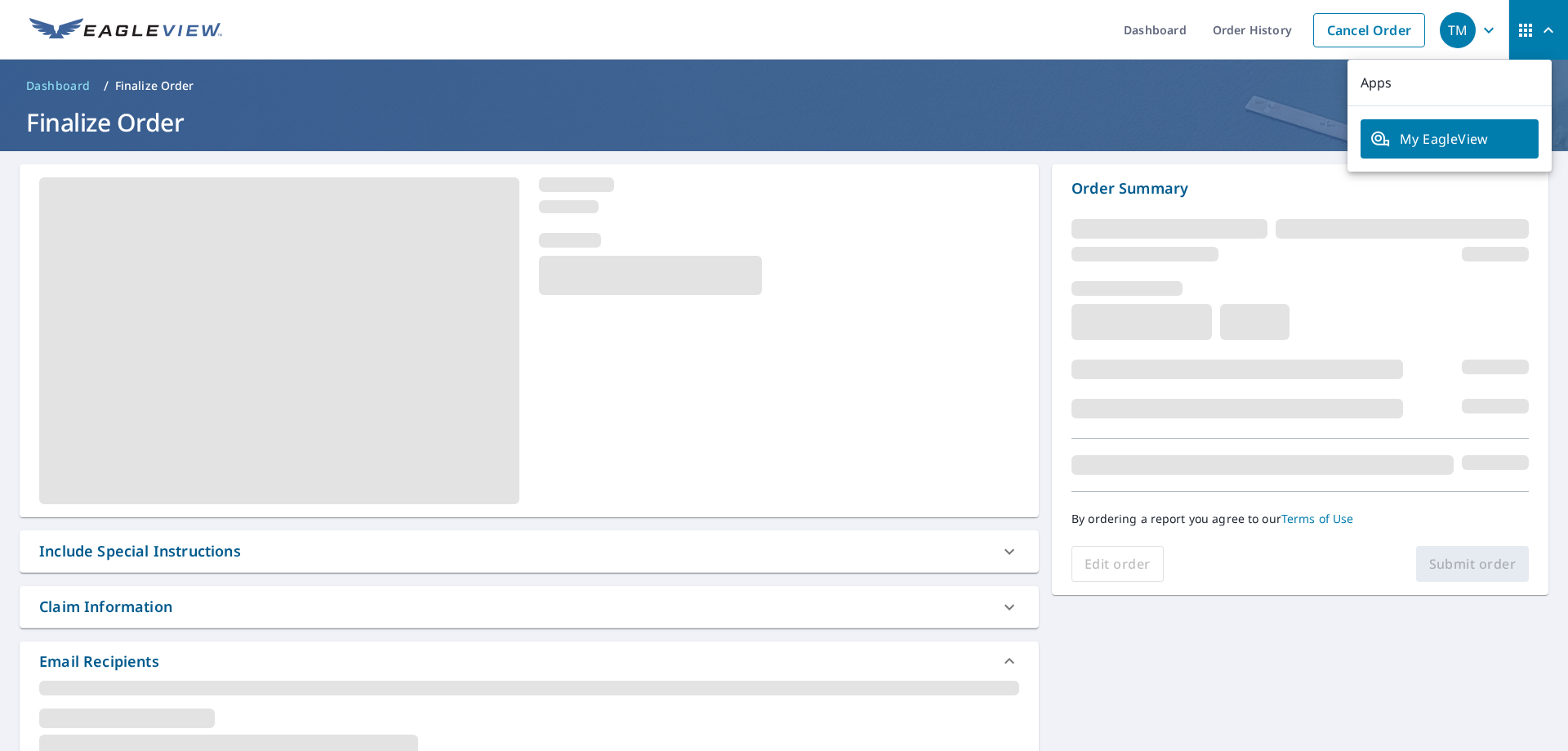
click at [1540, 32] on icon "button" at bounding box center [1548, 31] width 20 height 20
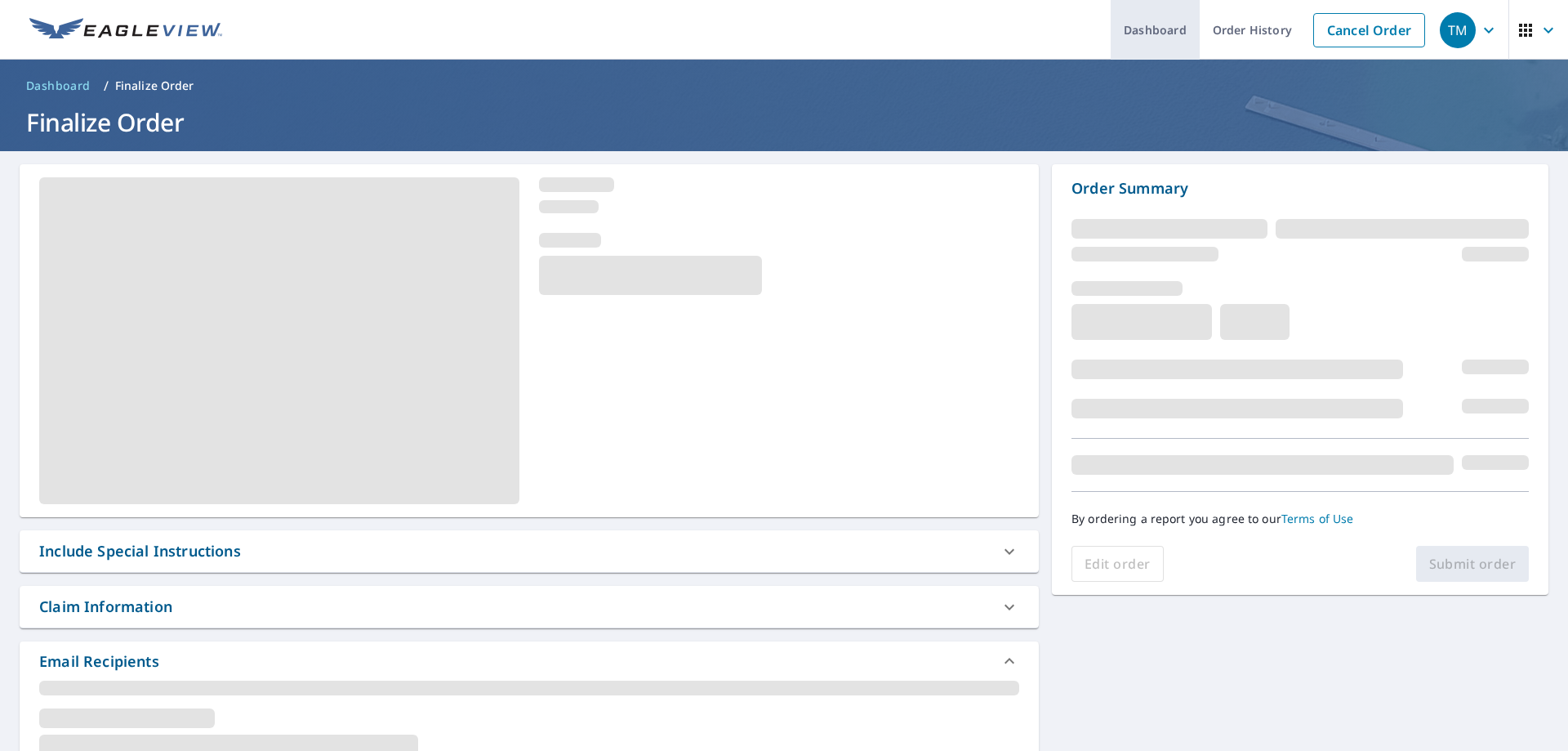
click at [1145, 33] on link "Dashboard" at bounding box center [1154, 30] width 89 height 59
click at [74, 83] on span "Dashboard" at bounding box center [58, 85] width 65 height 16
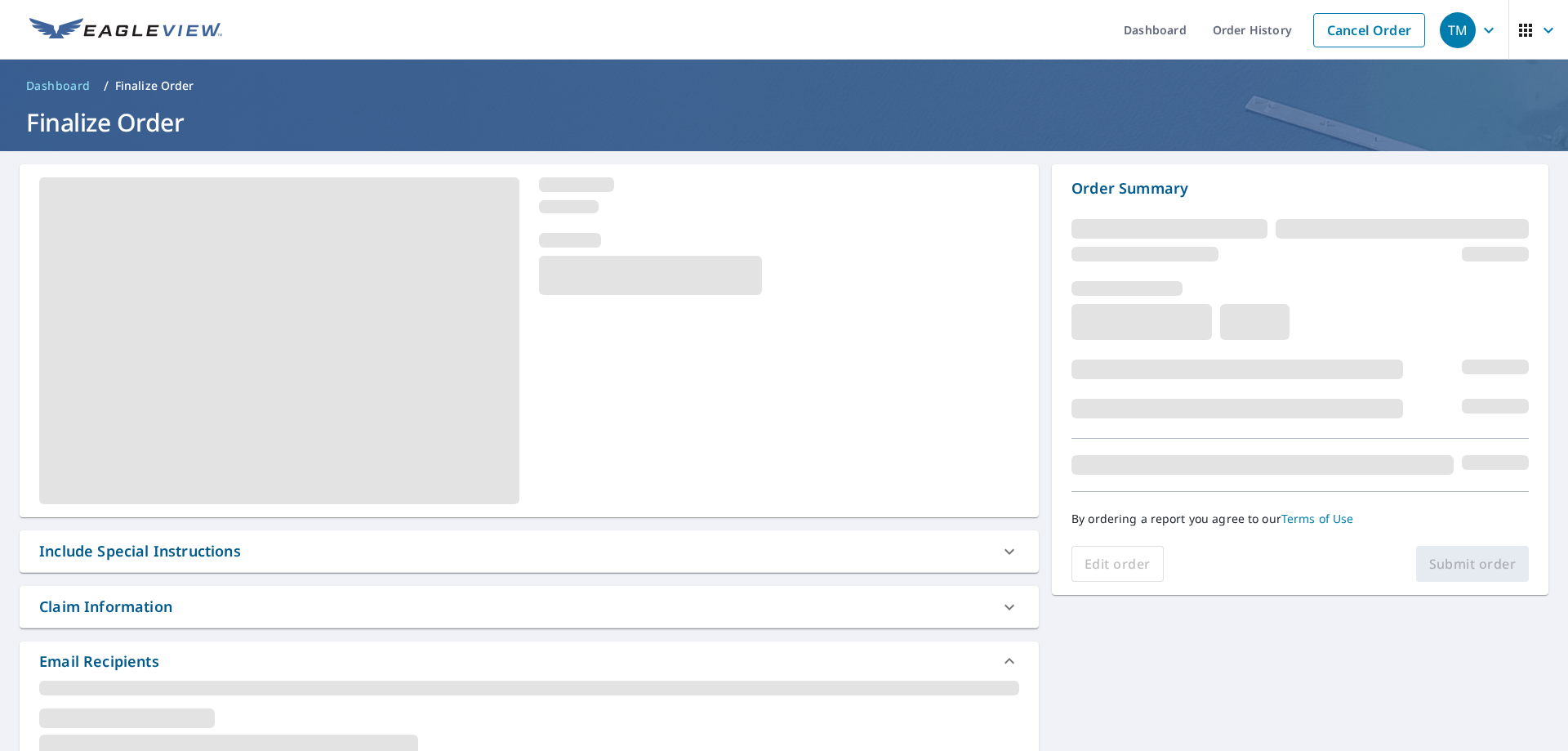
click at [74, 83] on span "Dashboard" at bounding box center [58, 85] width 65 height 16
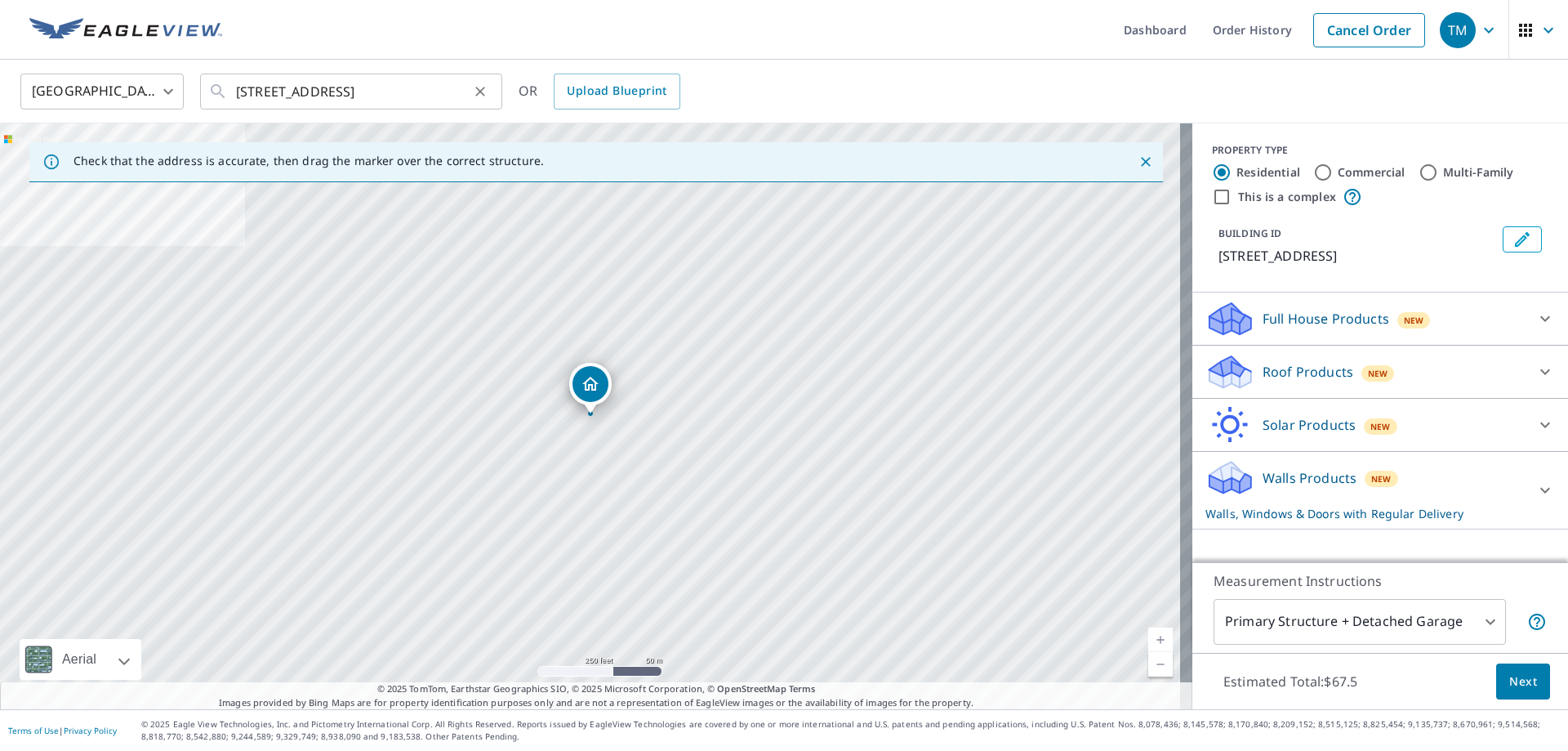
click at [477, 91] on icon "Clear" at bounding box center [480, 92] width 16 height 16
paste input "3874 Glacier Ct Minnetrista MN 55375"
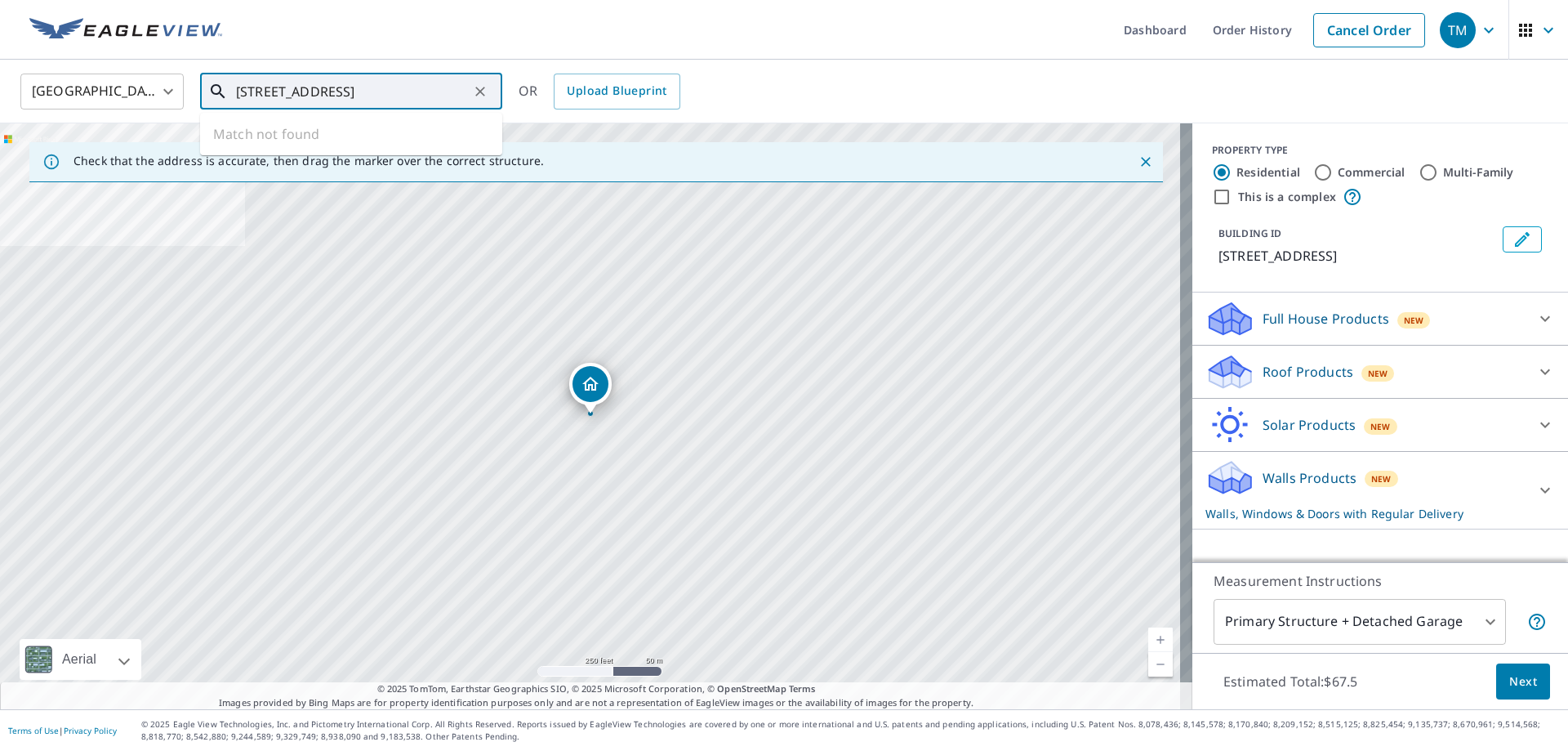
scroll to position [0, 4]
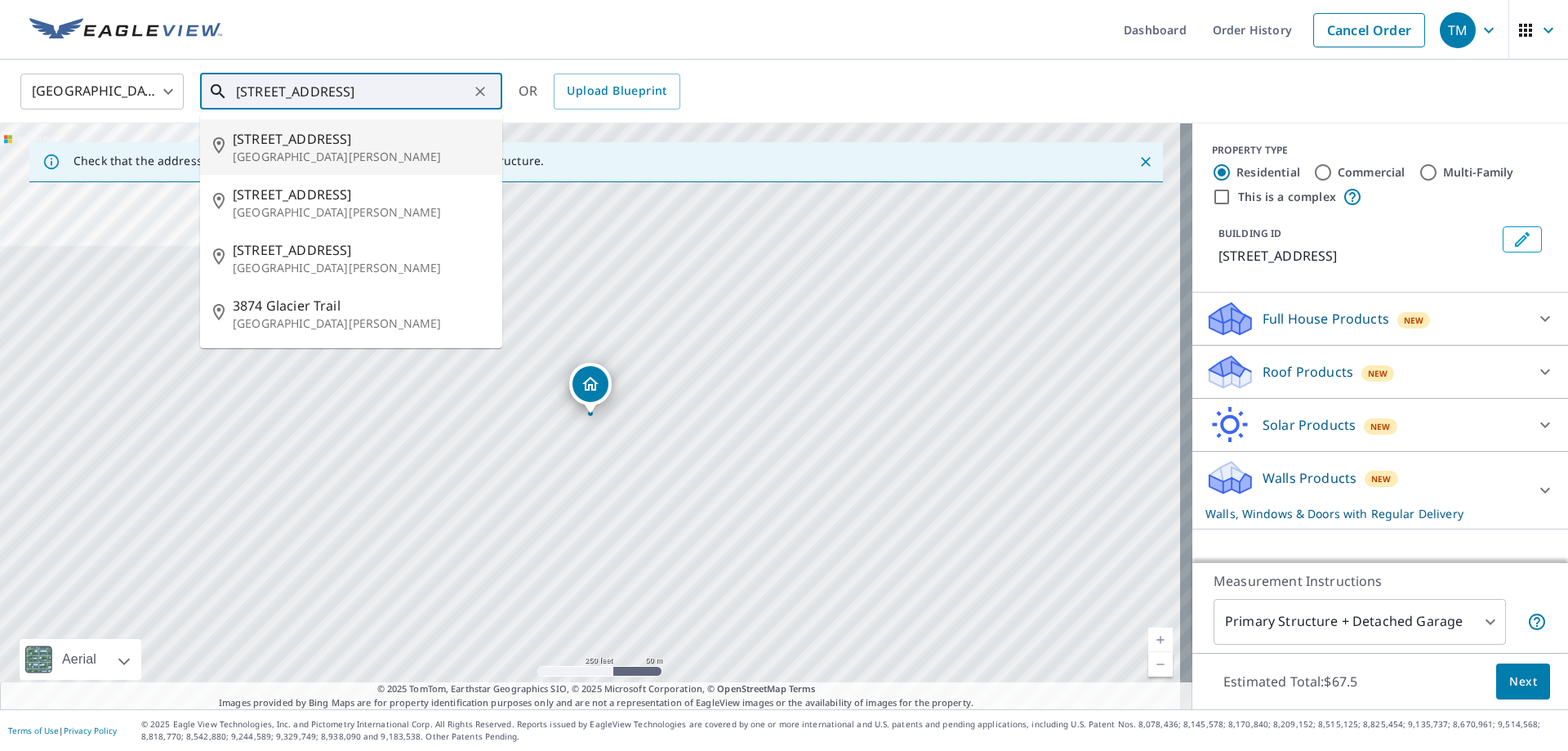
click at [281, 145] on span "[STREET_ADDRESS]" at bounding box center [361, 139] width 256 height 20
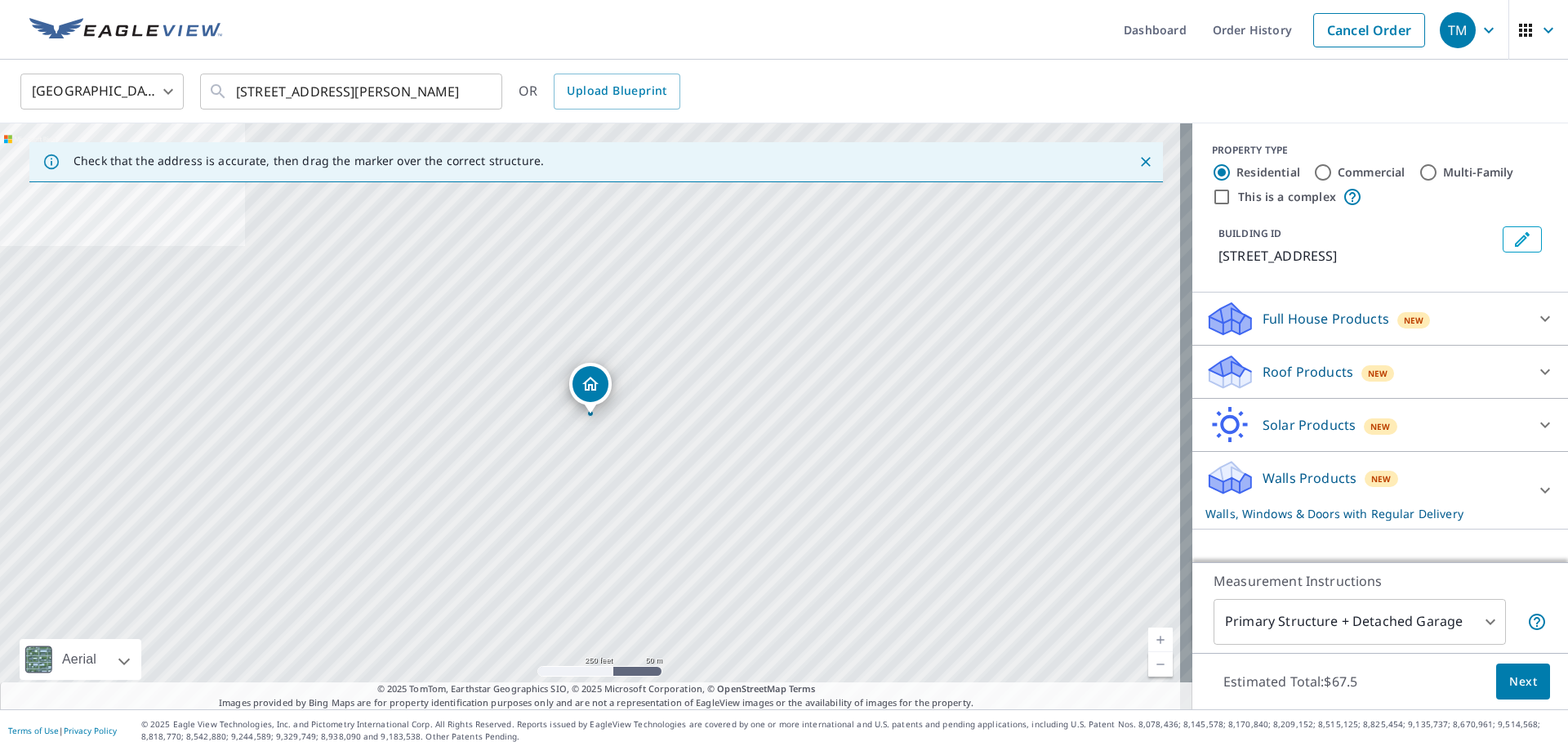
scroll to position [0, 0]
click at [1137, 163] on icon "Close" at bounding box center [1145, 162] width 16 height 16
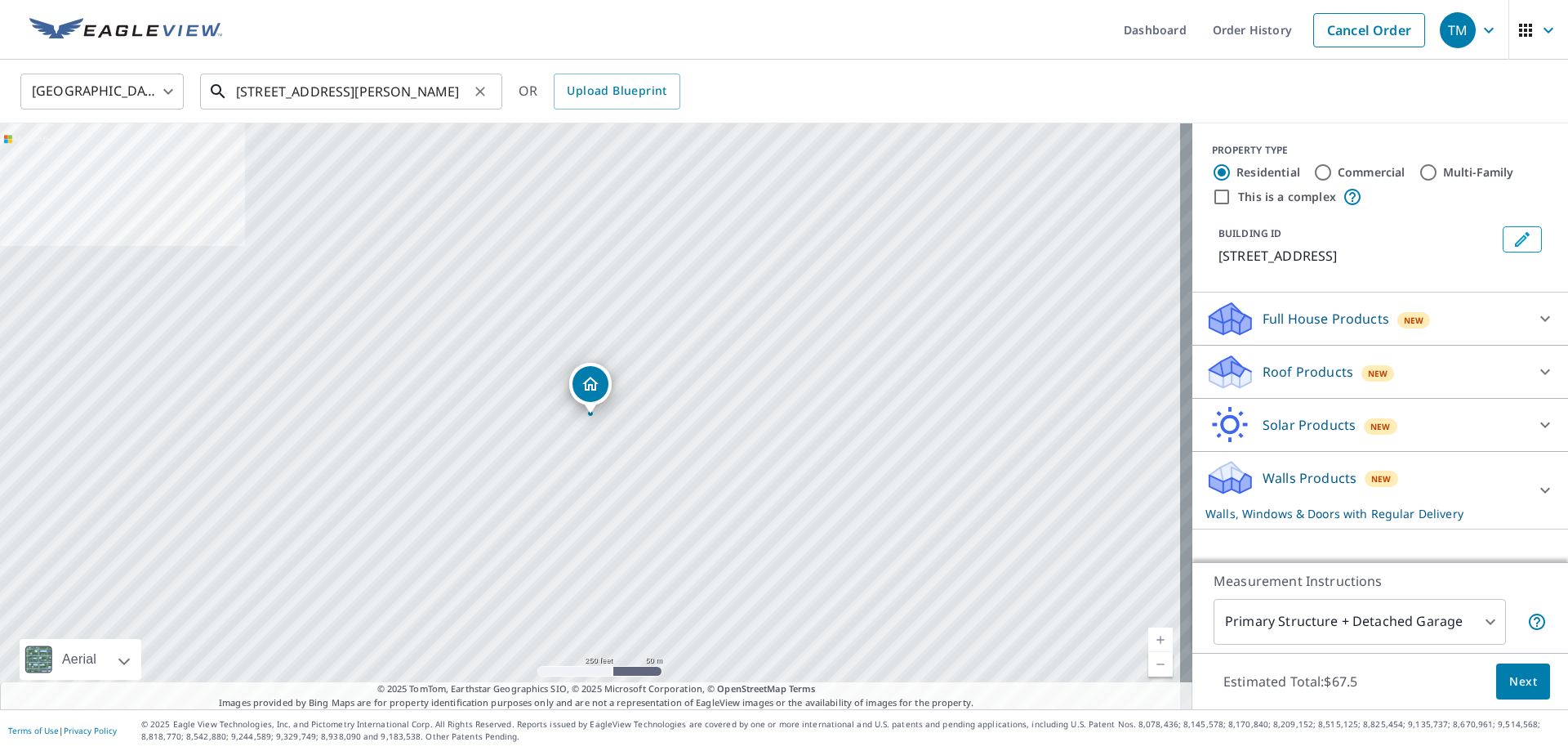
click at [468, 92] on input "3874 Glacier Ct St Bonifacius, MN 55375" at bounding box center [352, 91] width 233 height 46
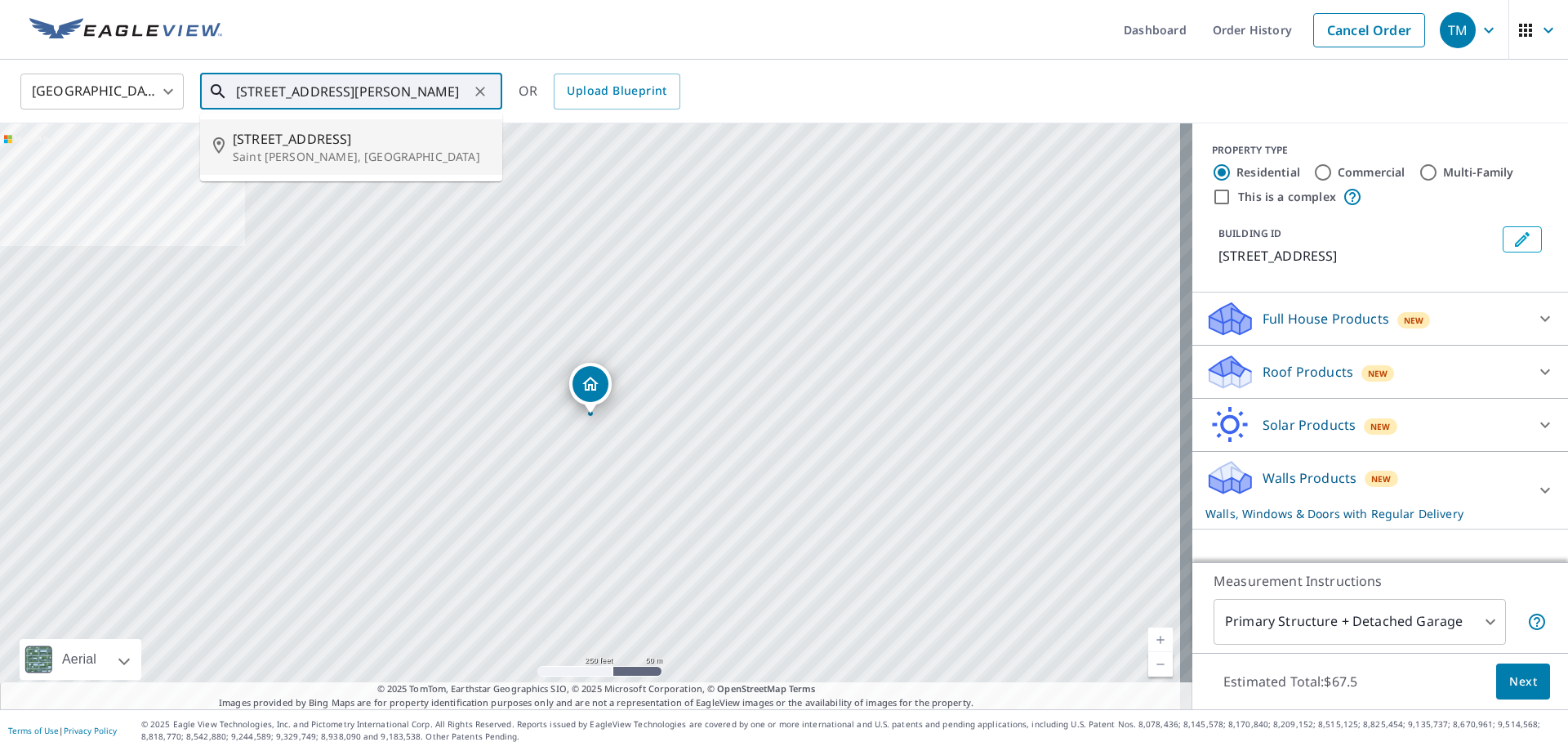
click at [306, 151] on p "Saint [PERSON_NAME], [GEOGRAPHIC_DATA]" at bounding box center [361, 156] width 256 height 16
type input "[STREET_ADDRESS][PERSON_NAME]"
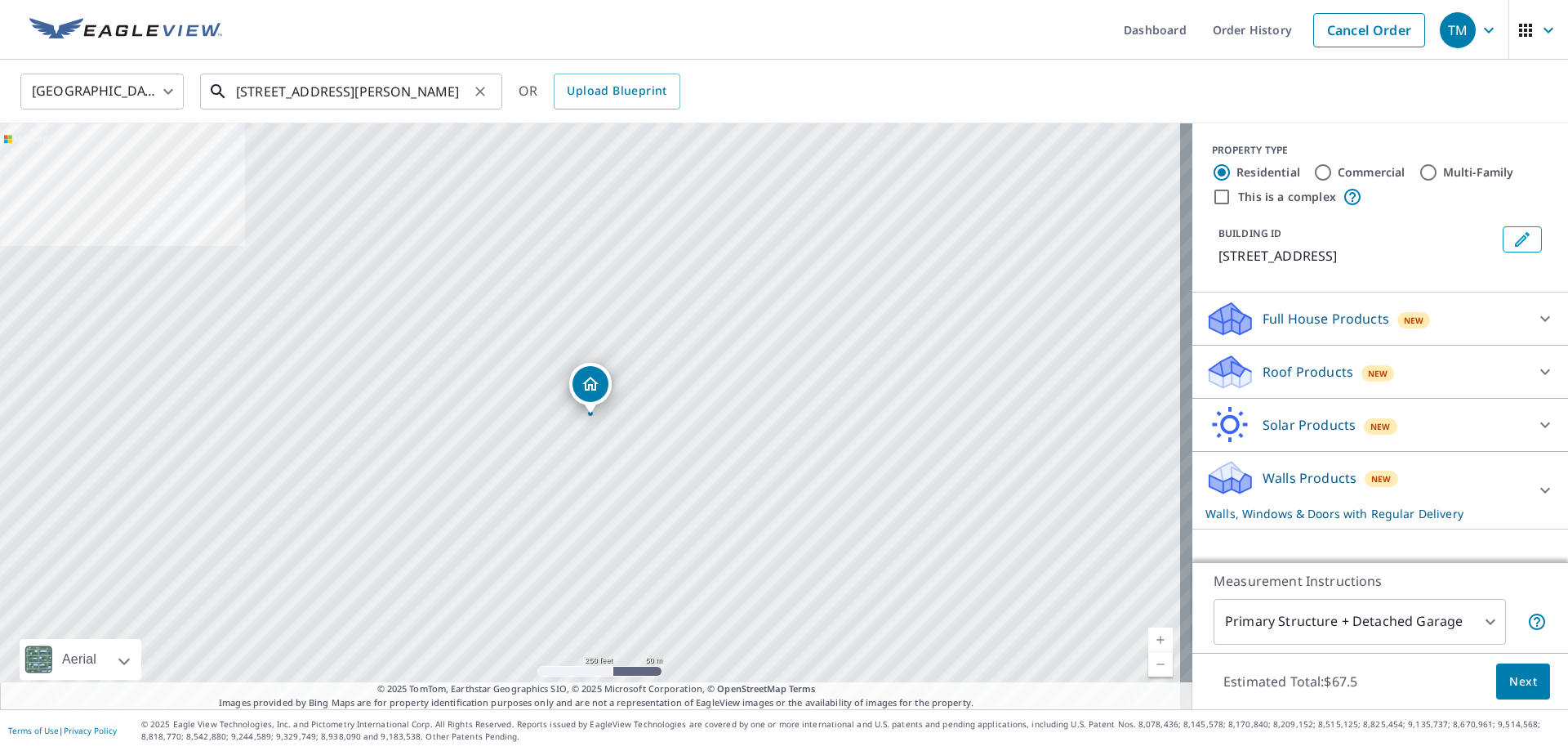
click at [469, 94] on div "3874 Glacier Ct Saint Bonifacius, MN 55375 ​" at bounding box center [352, 92] width 302 height 36
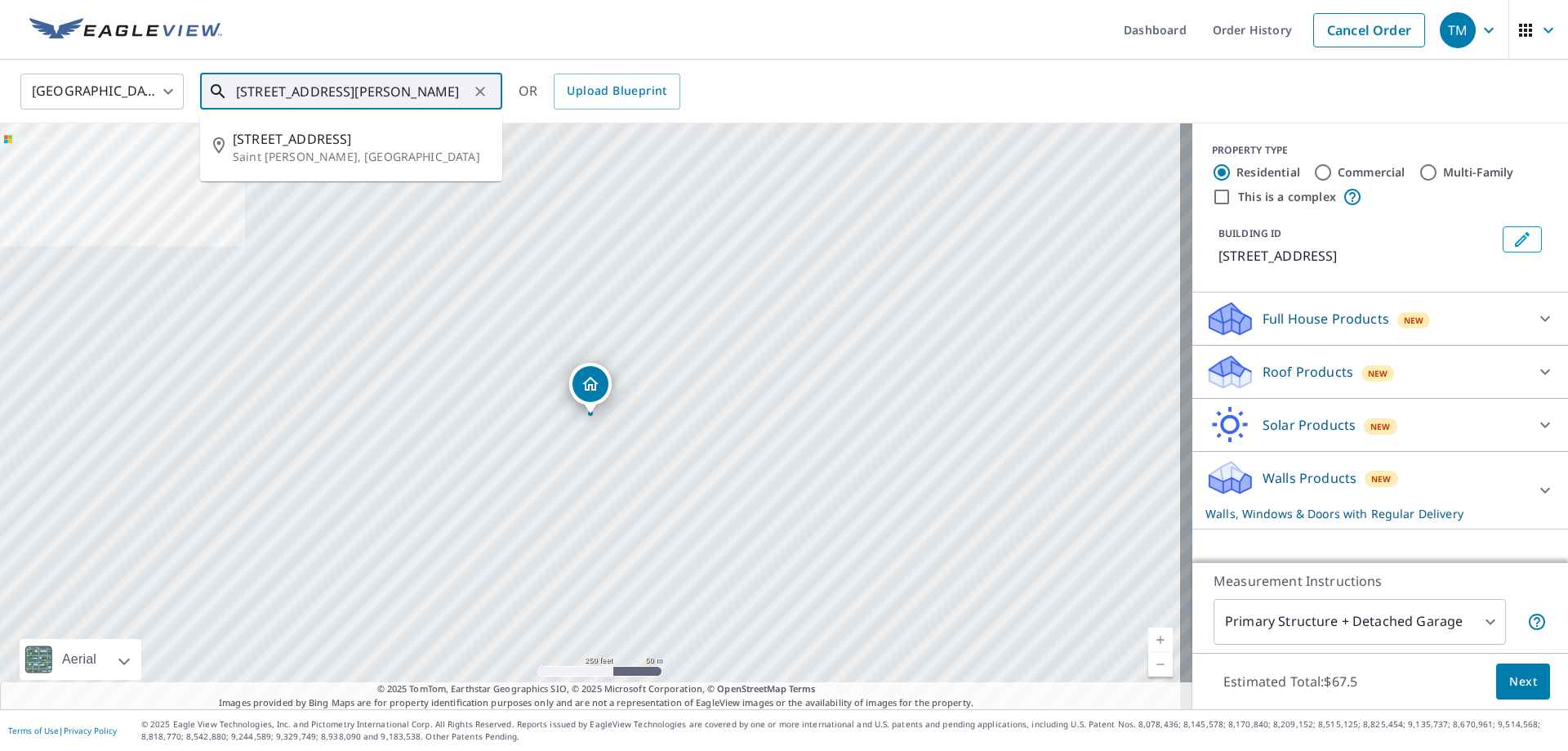
scroll to position [0, 35]
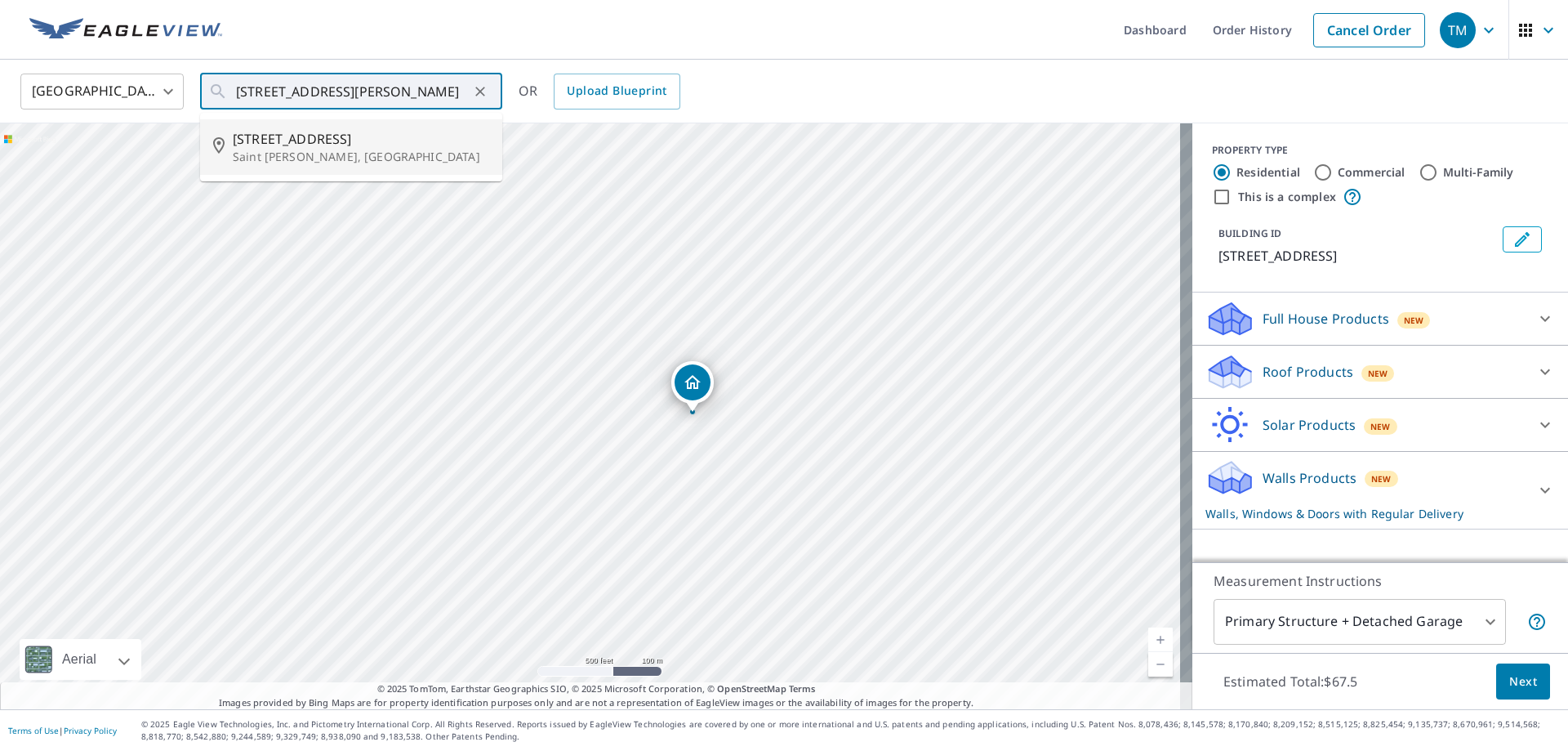
click at [1535, 315] on icon at bounding box center [1545, 318] width 20 height 20
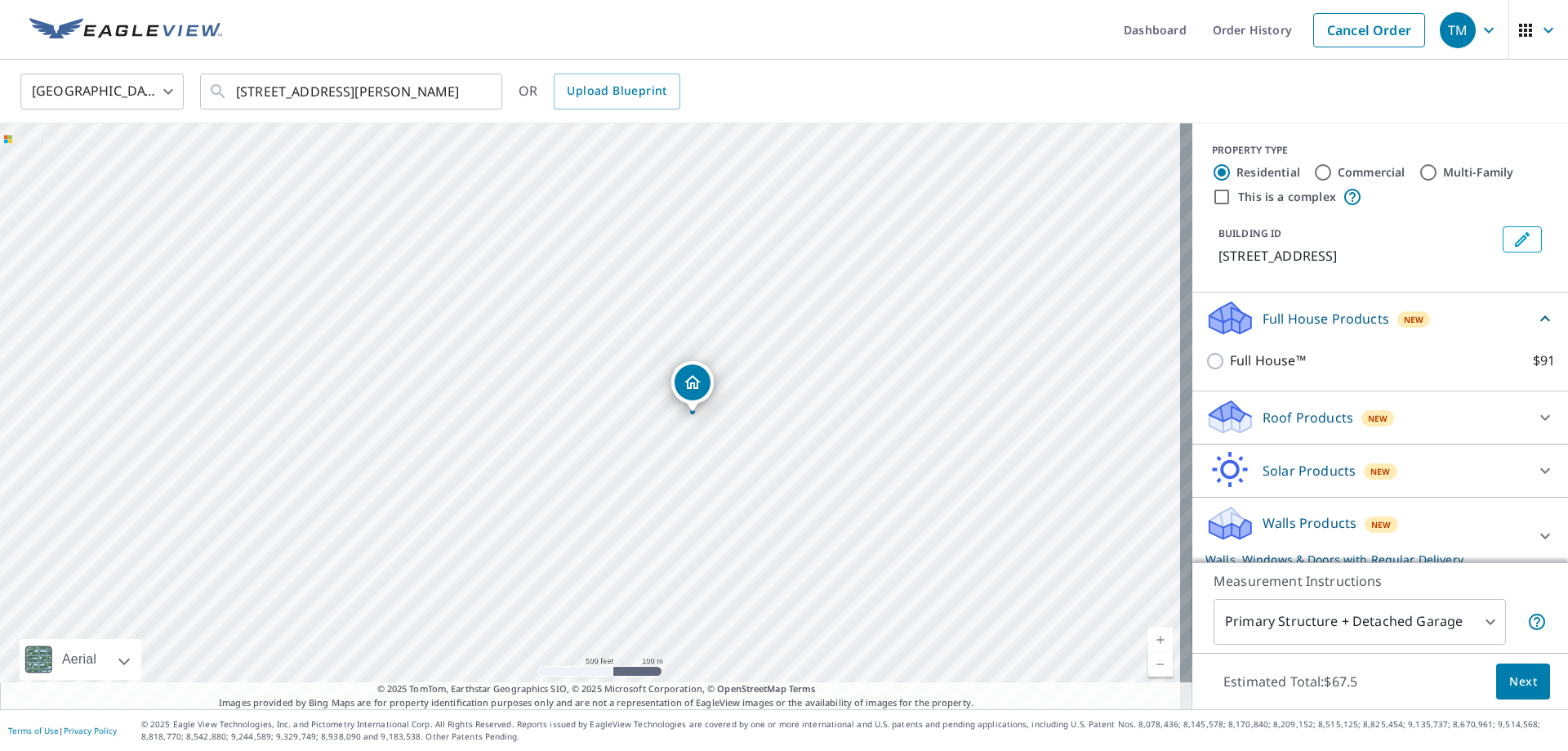
click at [1535, 315] on icon at bounding box center [1545, 318] width 20 height 20
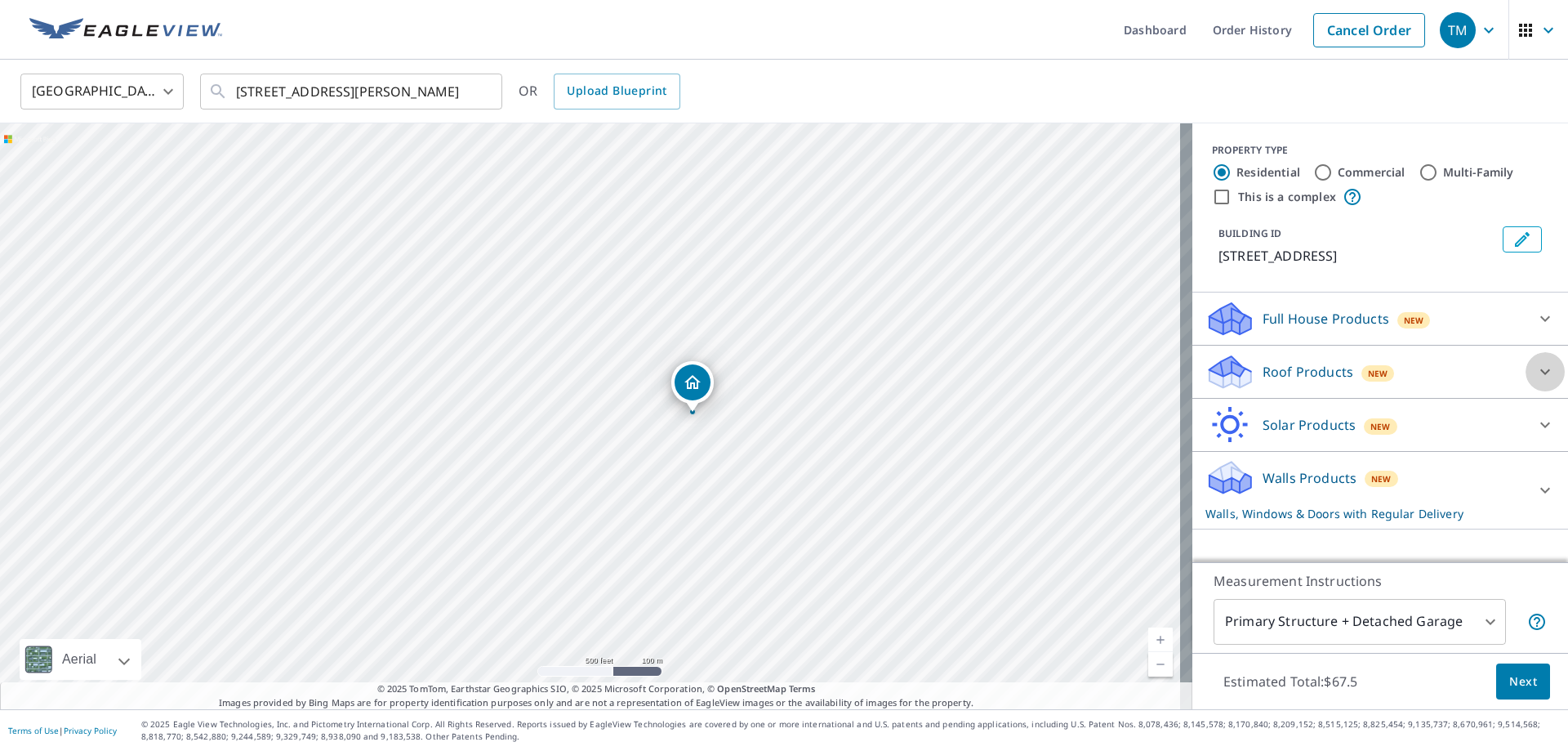
click at [1535, 376] on icon at bounding box center [1545, 371] width 20 height 20
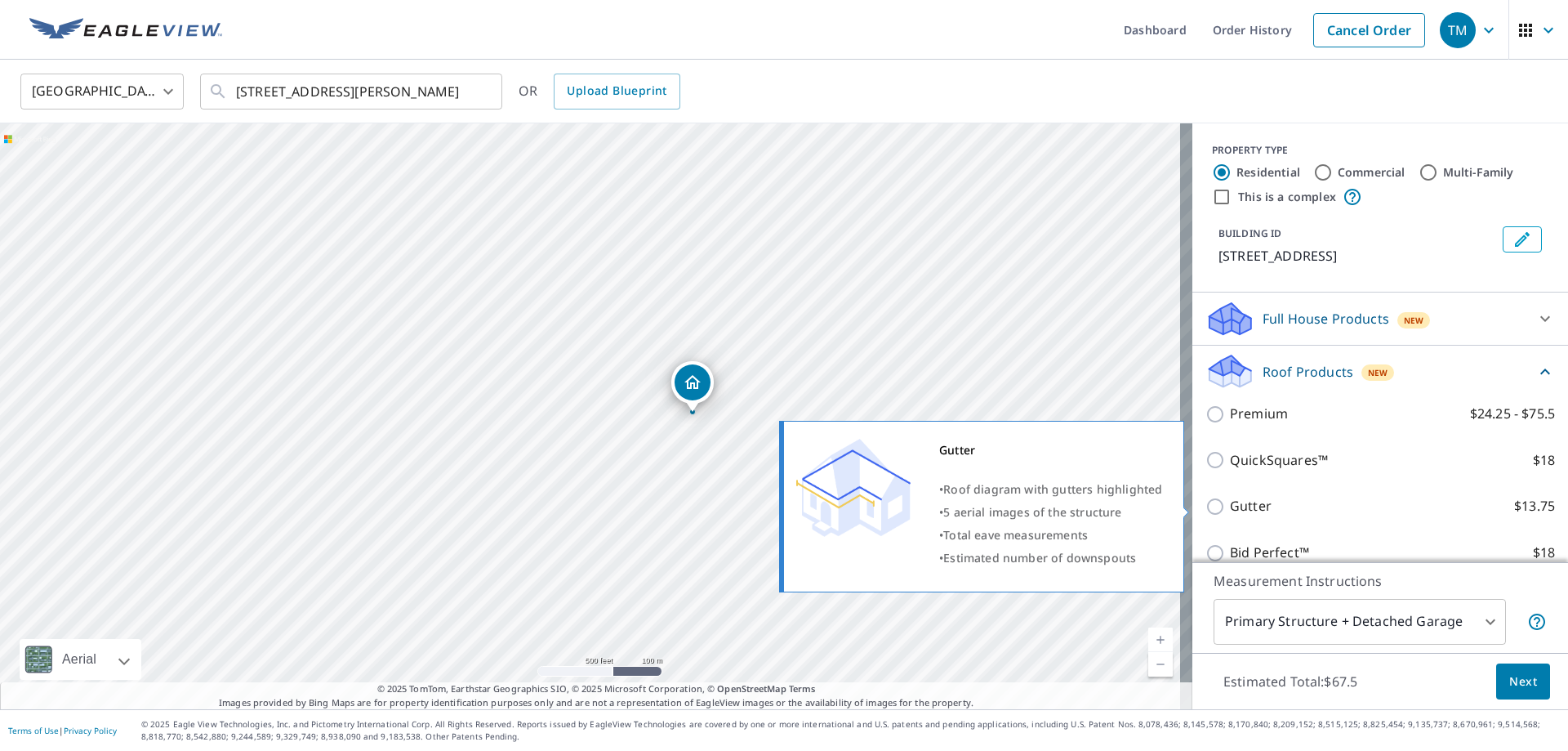
click at [1206, 505] on input "Gutter $13.75" at bounding box center [1217, 506] width 24 height 20
click at [1206, 504] on input "Gutter $13.75" at bounding box center [1217, 506] width 24 height 20
click at [1206, 510] on input "Gutter $13.75" at bounding box center [1217, 506] width 24 height 20
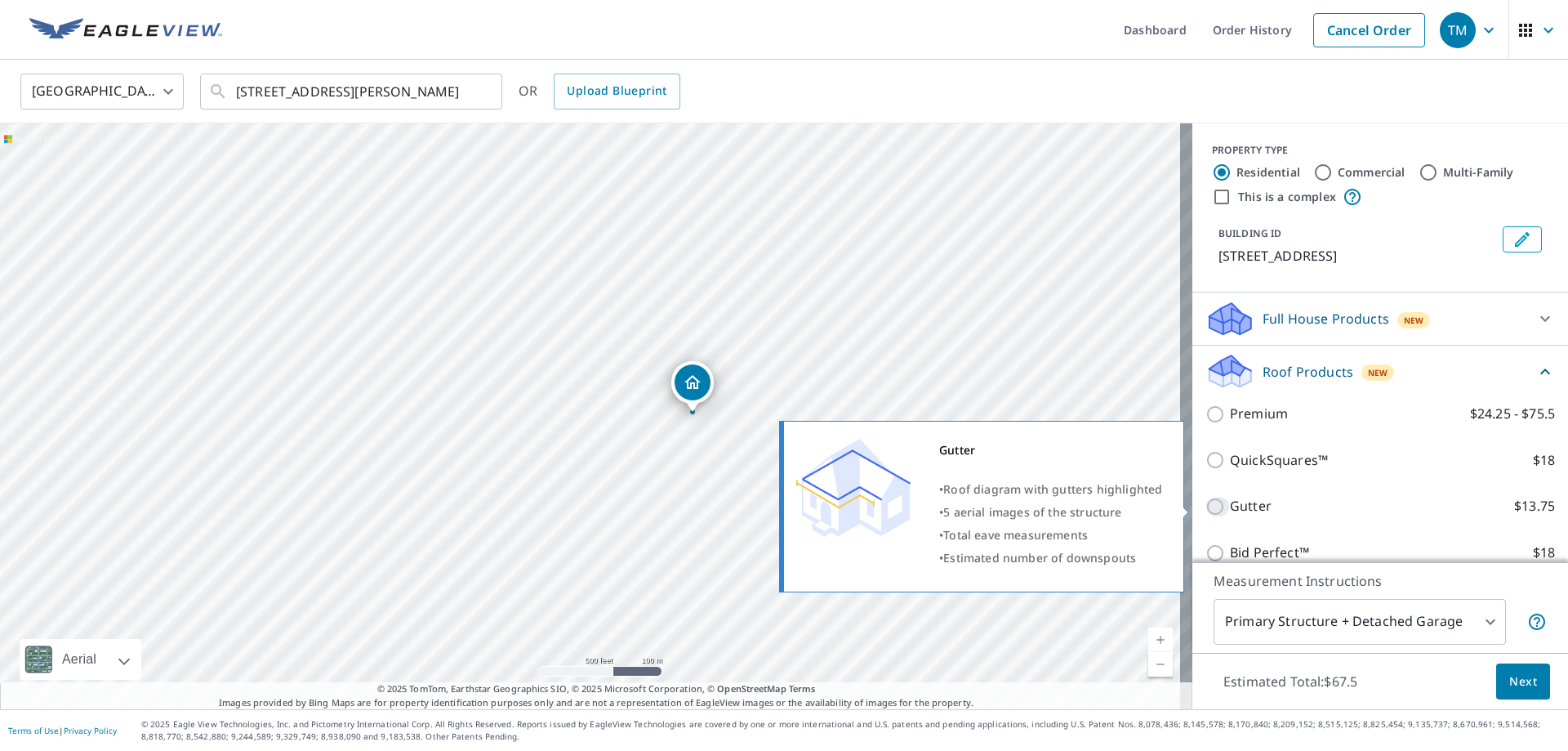
click at [1206, 510] on input "Gutter $13.75" at bounding box center [1217, 506] width 24 height 20
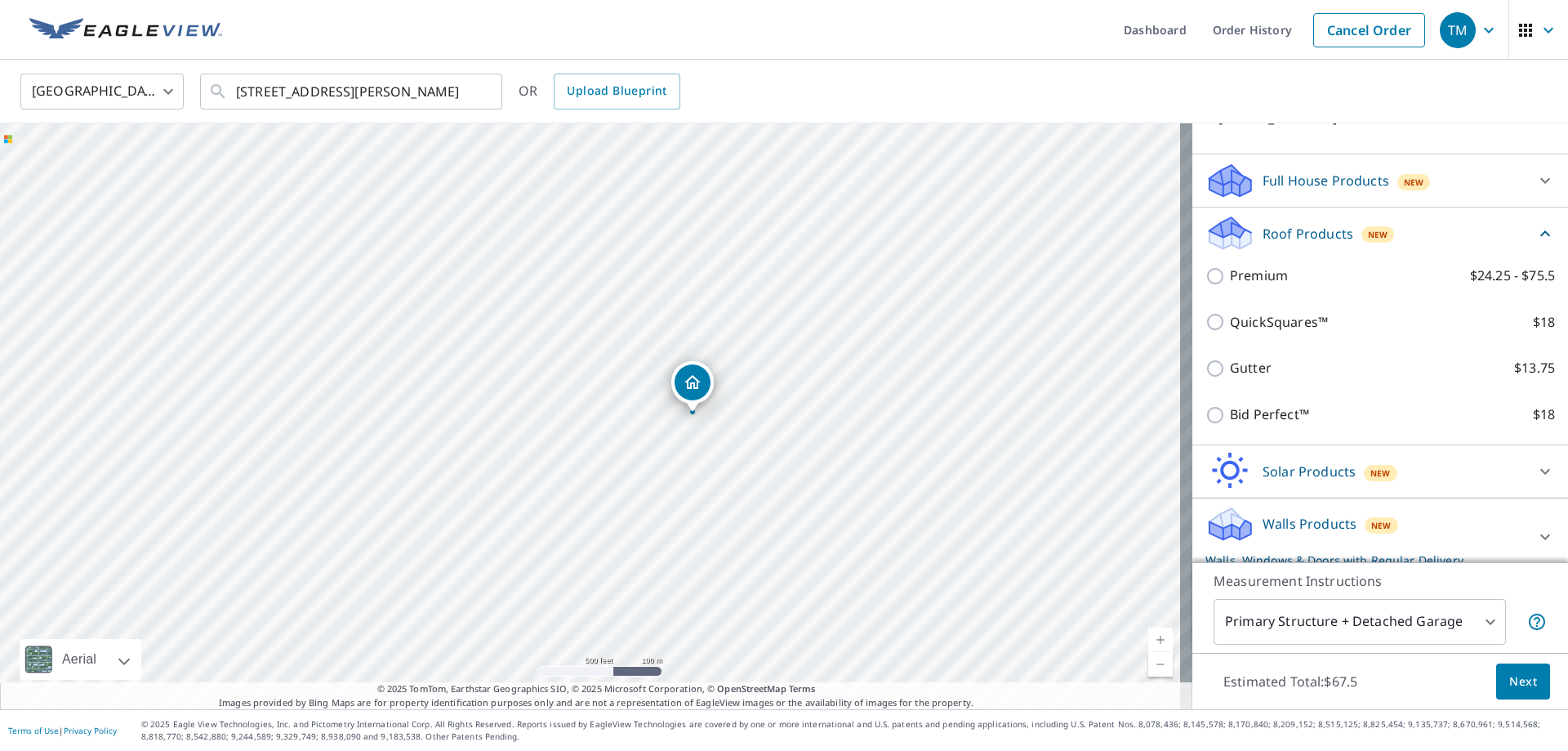
scroll to position [152, 0]
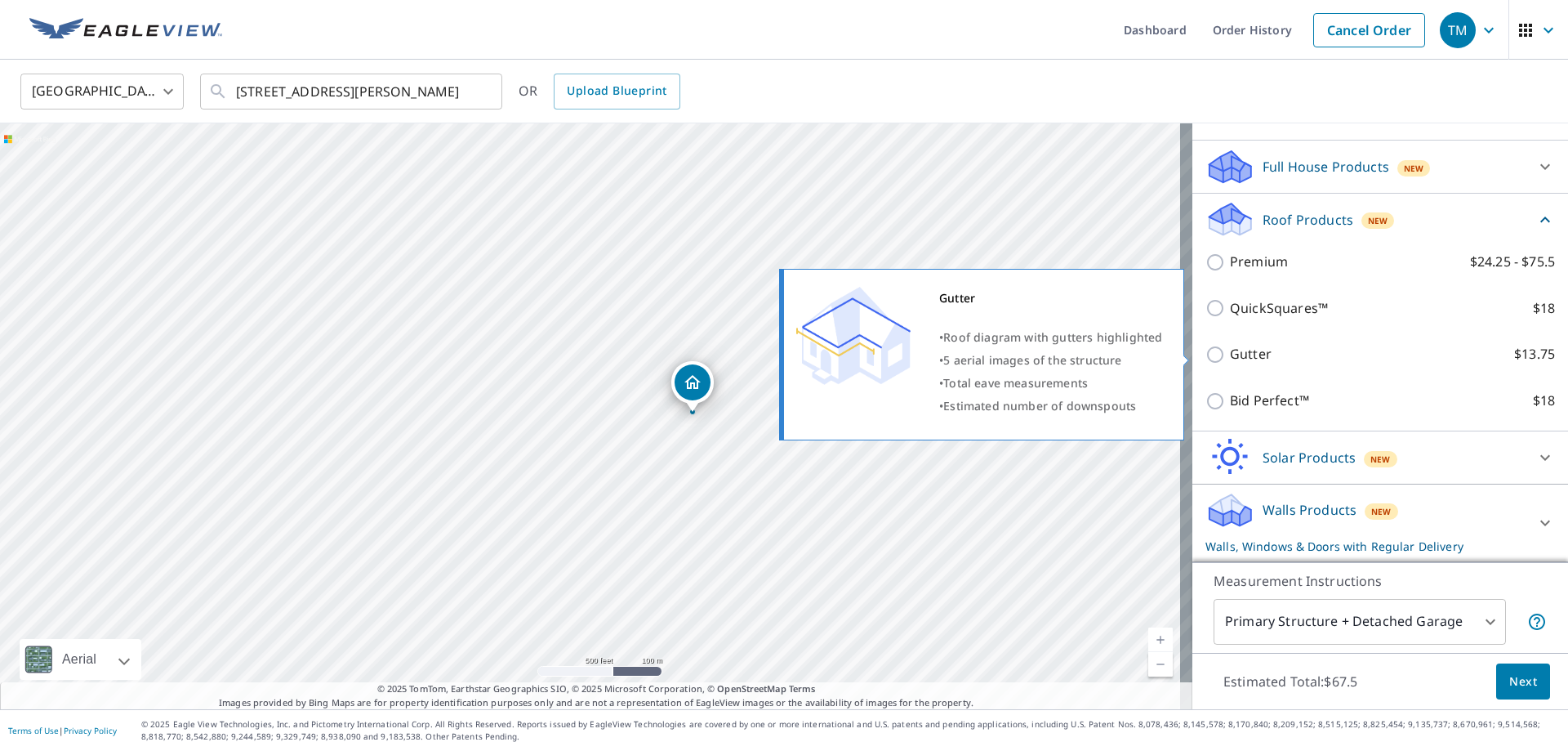
click at [1206, 353] on input "Gutter $13.75" at bounding box center [1217, 354] width 24 height 20
click at [1206, 353] on input "Gutter $13.75" at bounding box center [1217, 354] width 24 height 20
click at [1207, 354] on input "Gutter $13.75" at bounding box center [1217, 354] width 24 height 20
click at [1209, 358] on input "Gutter $13.75" at bounding box center [1217, 354] width 24 height 20
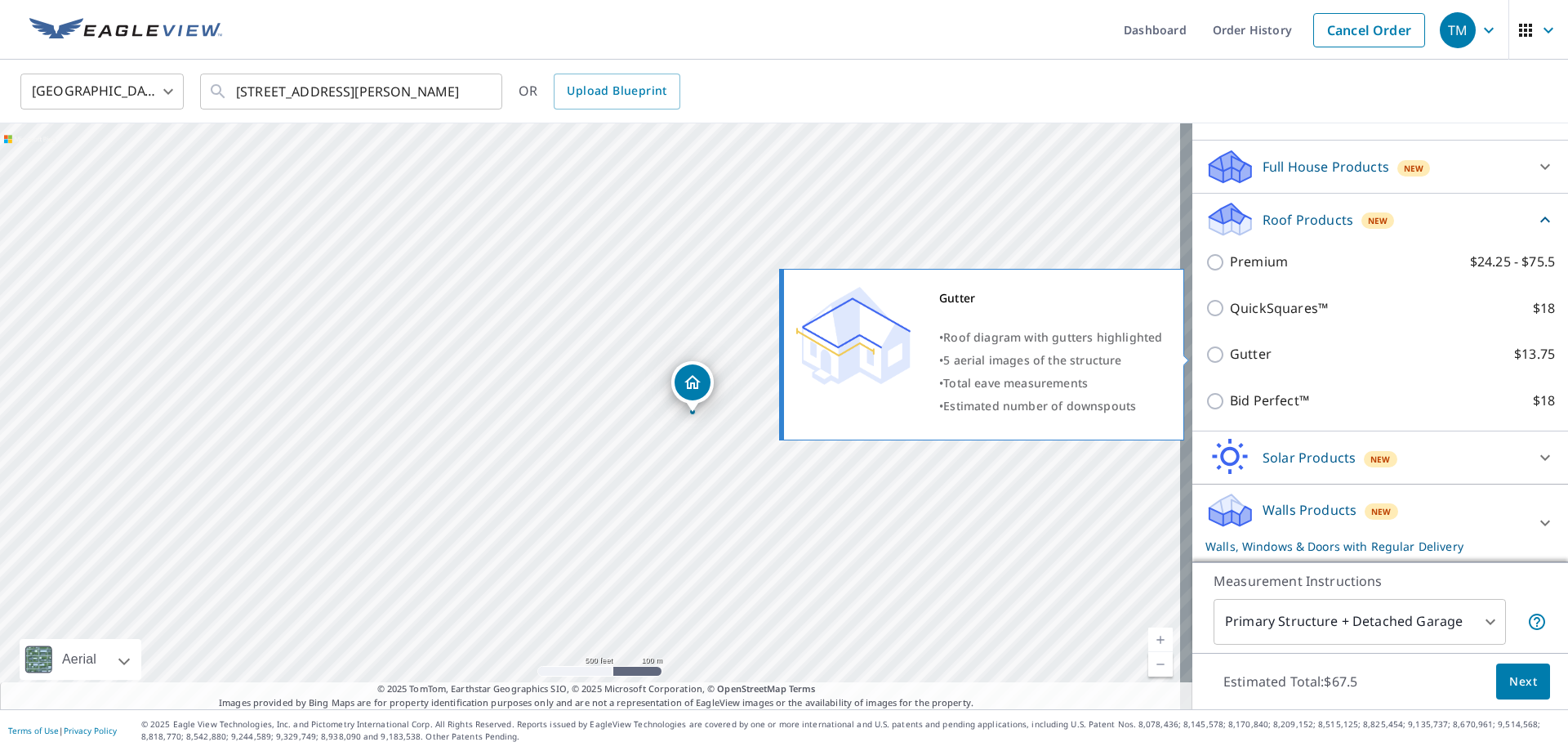
click at [1209, 358] on input "Gutter $13.75" at bounding box center [1217, 354] width 24 height 20
checkbox input "false"
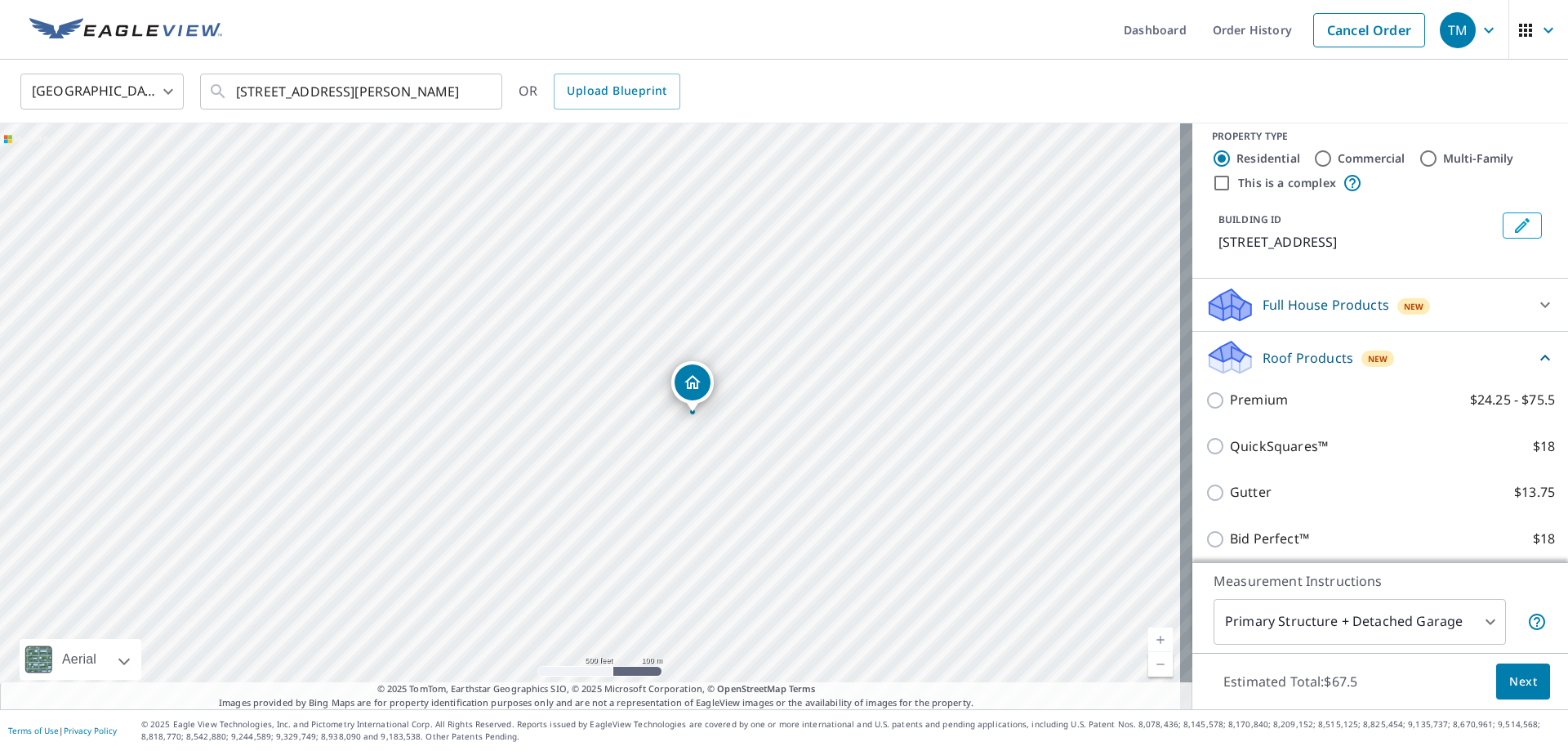
scroll to position [0, 0]
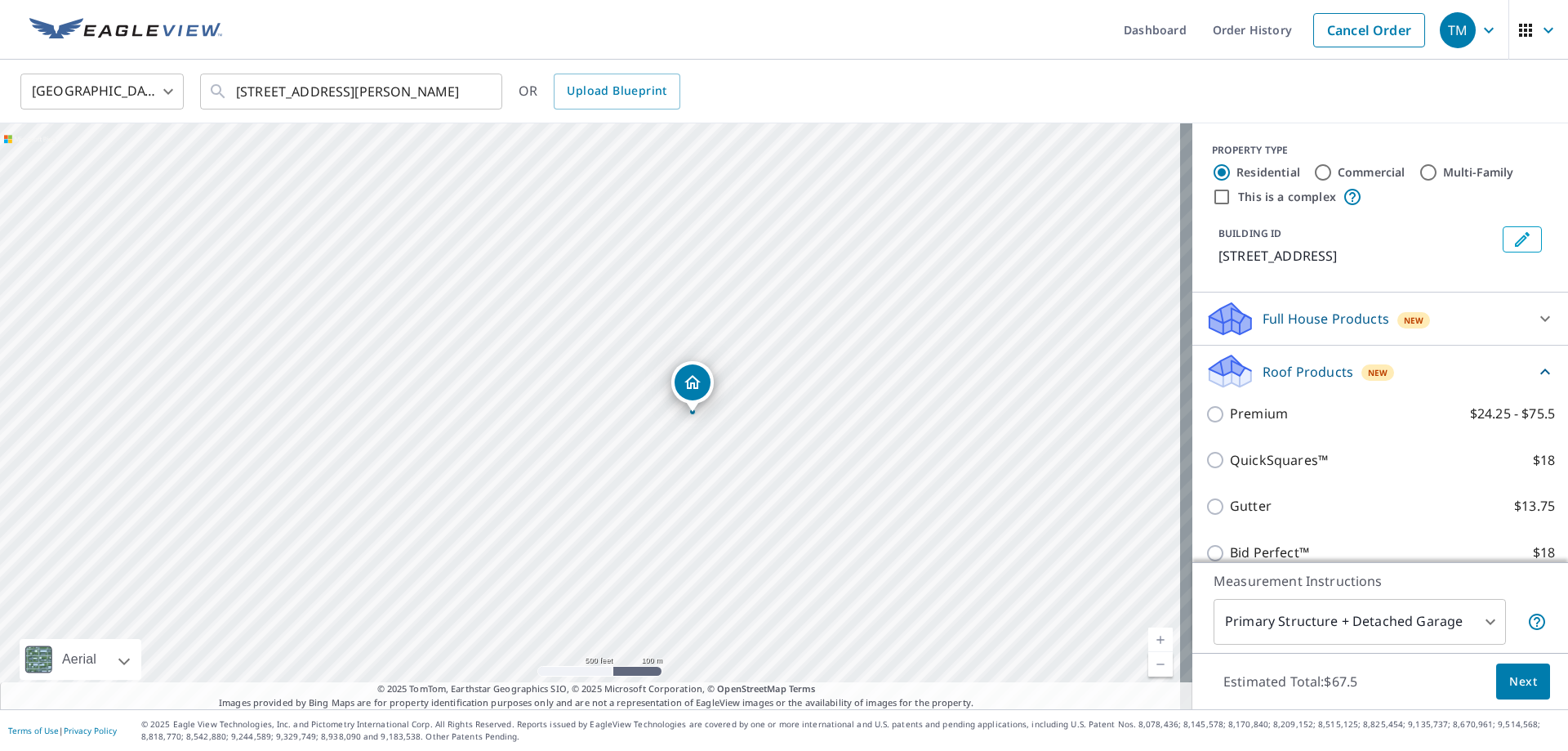
click at [1313, 173] on input "Commercial" at bounding box center [1323, 173] width 20 height 20
radio input "true"
type input "4"
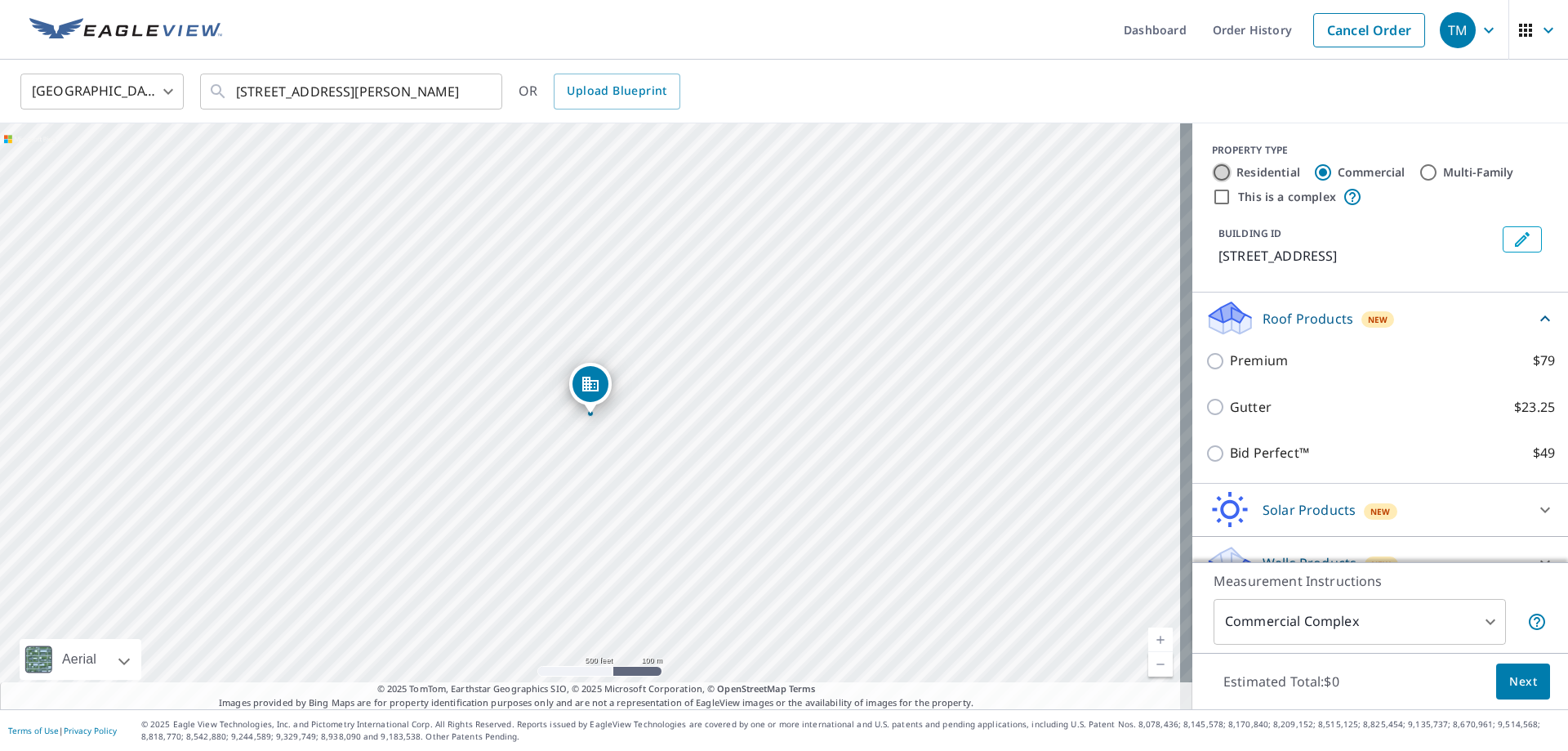
click at [1215, 168] on input "Residential" at bounding box center [1222, 173] width 20 height 20
radio input "true"
type input "1"
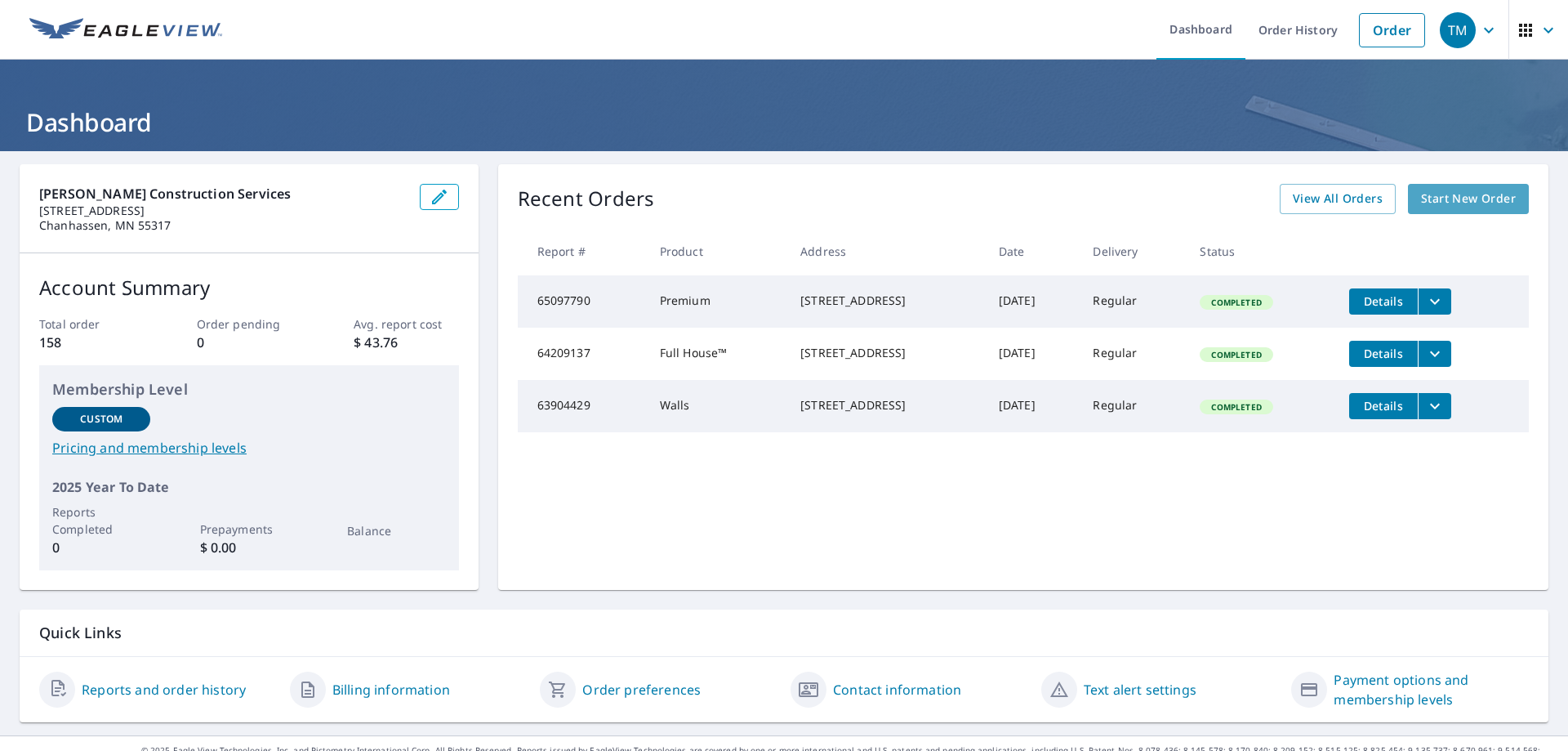
click at [1444, 192] on span "Start New Order" at bounding box center [1467, 199] width 94 height 21
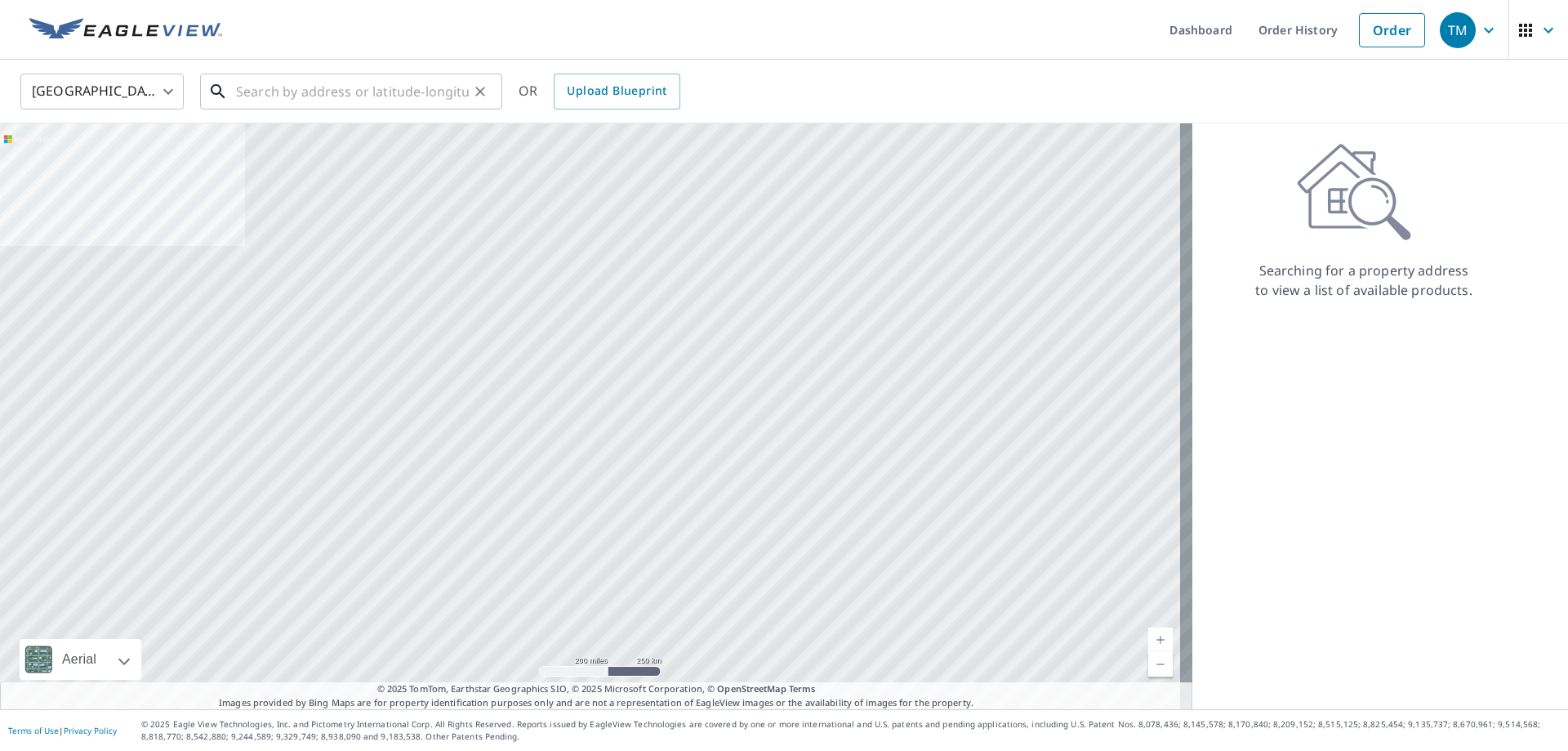
click at [253, 91] on input "text" at bounding box center [352, 91] width 233 height 46
paste input "3874 Glacier Ct Minnetrista MN 55375"
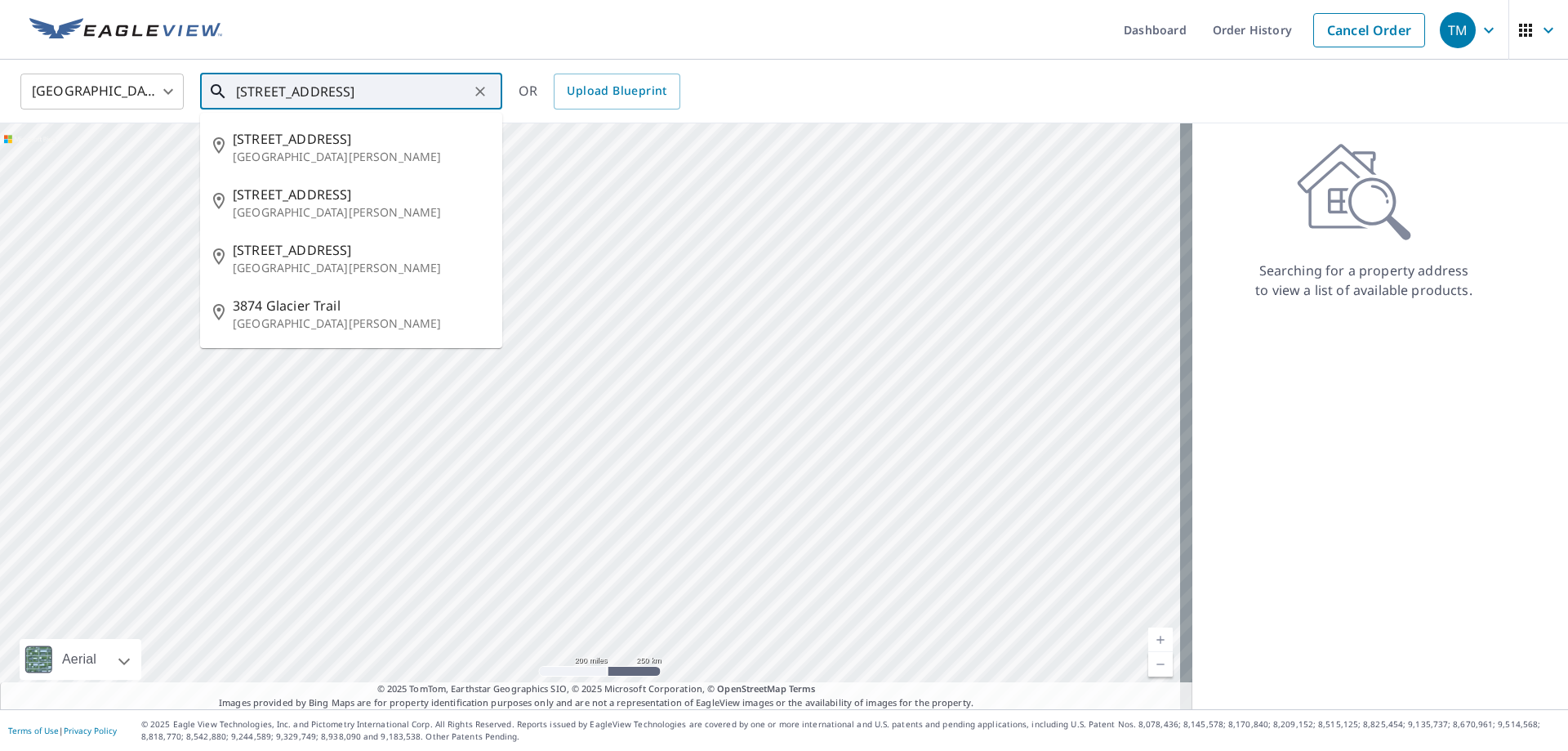
click at [455, 87] on input "3874 Glacier Ct Minnetrista MN 55375" at bounding box center [352, 91] width 233 height 46
click at [358, 146] on span "[STREET_ADDRESS]" at bounding box center [361, 139] width 256 height 20
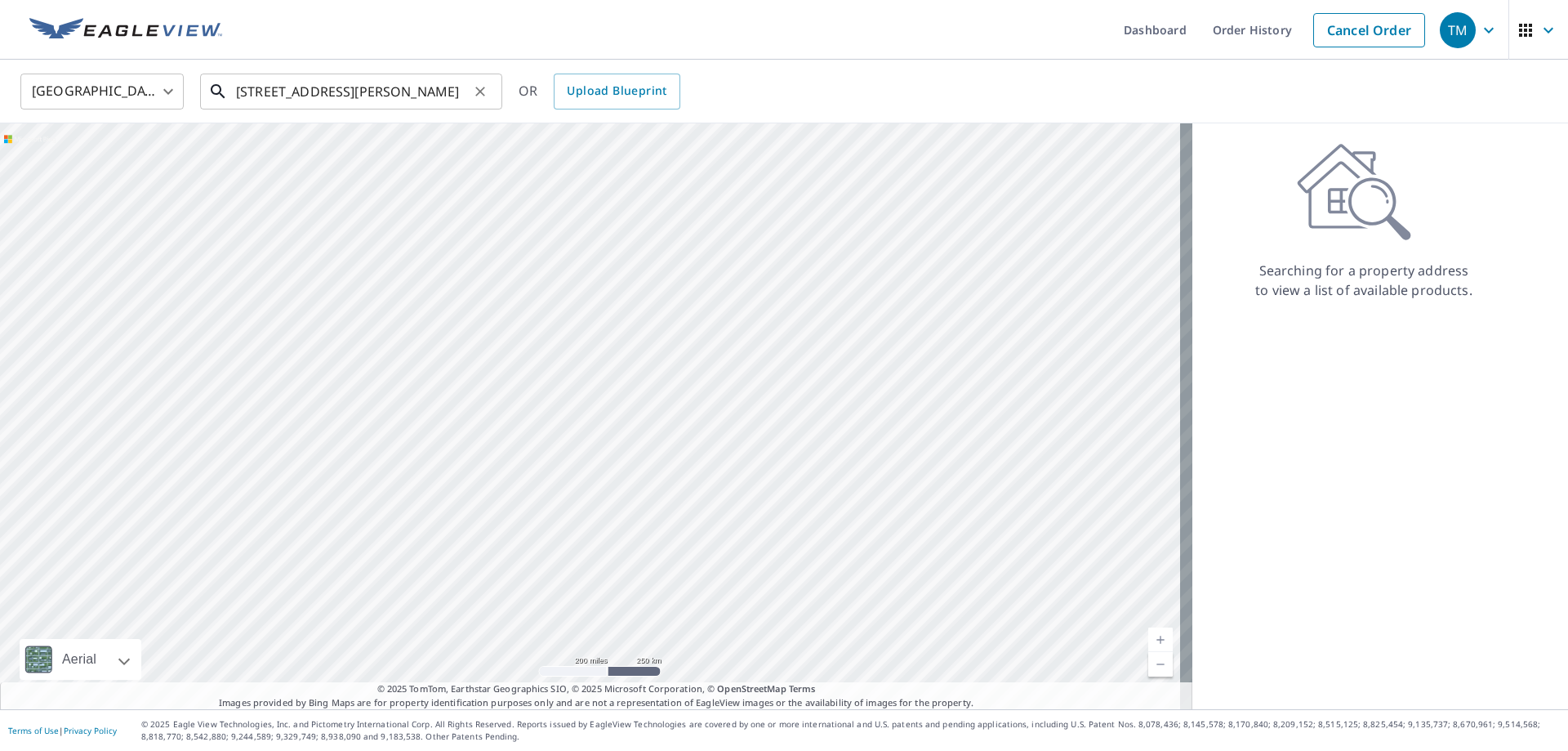
click at [468, 94] on input "3874 Glacier Ct St Bonifacius, MN 55375" at bounding box center [352, 91] width 233 height 46
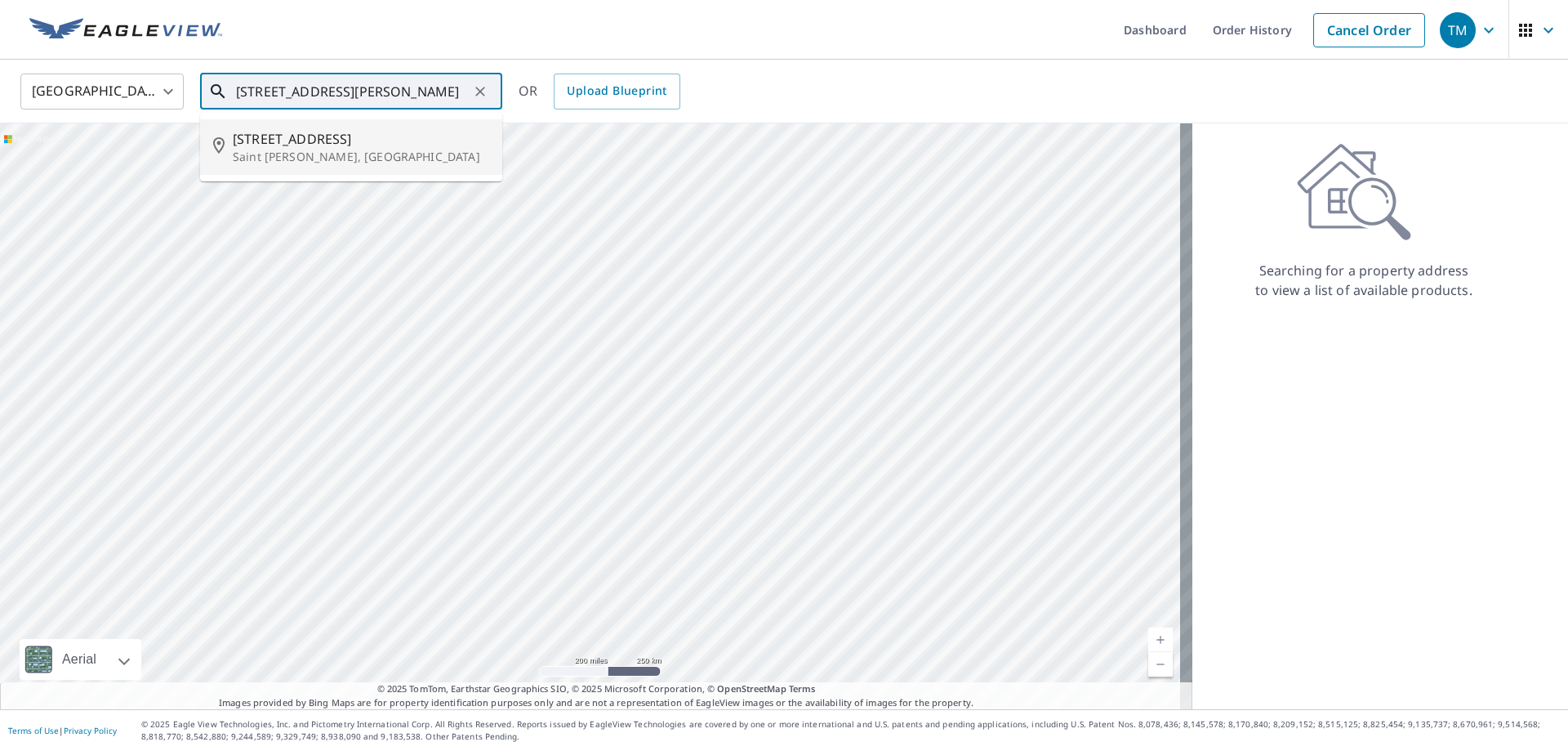
click at [359, 134] on span "[STREET_ADDRESS]" at bounding box center [361, 139] width 256 height 20
type input "[STREET_ADDRESS][PERSON_NAME]"
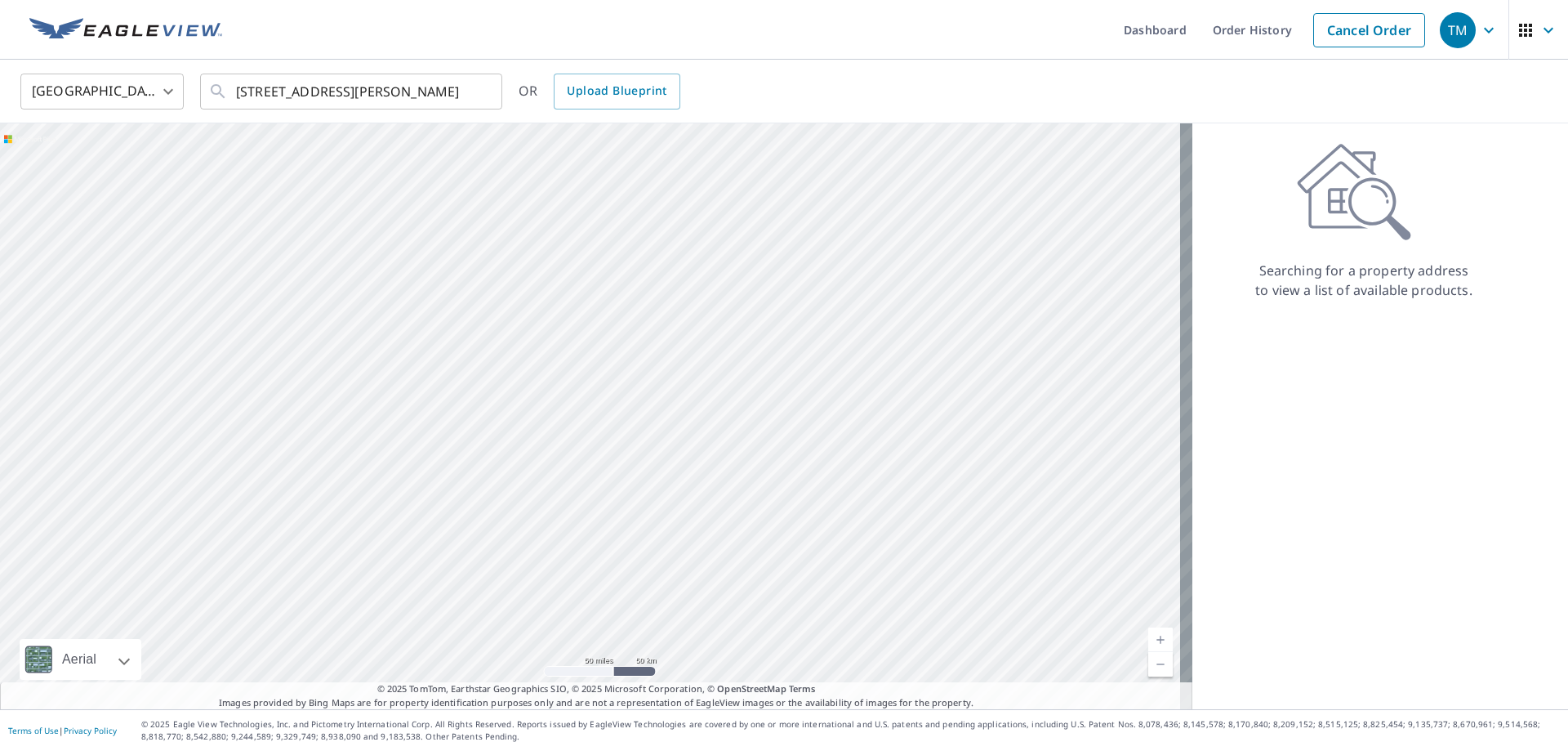
drag, startPoint x: 831, startPoint y: 282, endPoint x: 423, endPoint y: 447, distance: 440.1
click at [419, 446] on div at bounding box center [596, 416] width 1192 height 586
drag, startPoint x: 822, startPoint y: 319, endPoint x: 376, endPoint y: 676, distance: 571.3
click at [376, 676] on div at bounding box center [596, 416] width 1192 height 586
drag, startPoint x: 307, startPoint y: 344, endPoint x: 445, endPoint y: 563, distance: 258.9
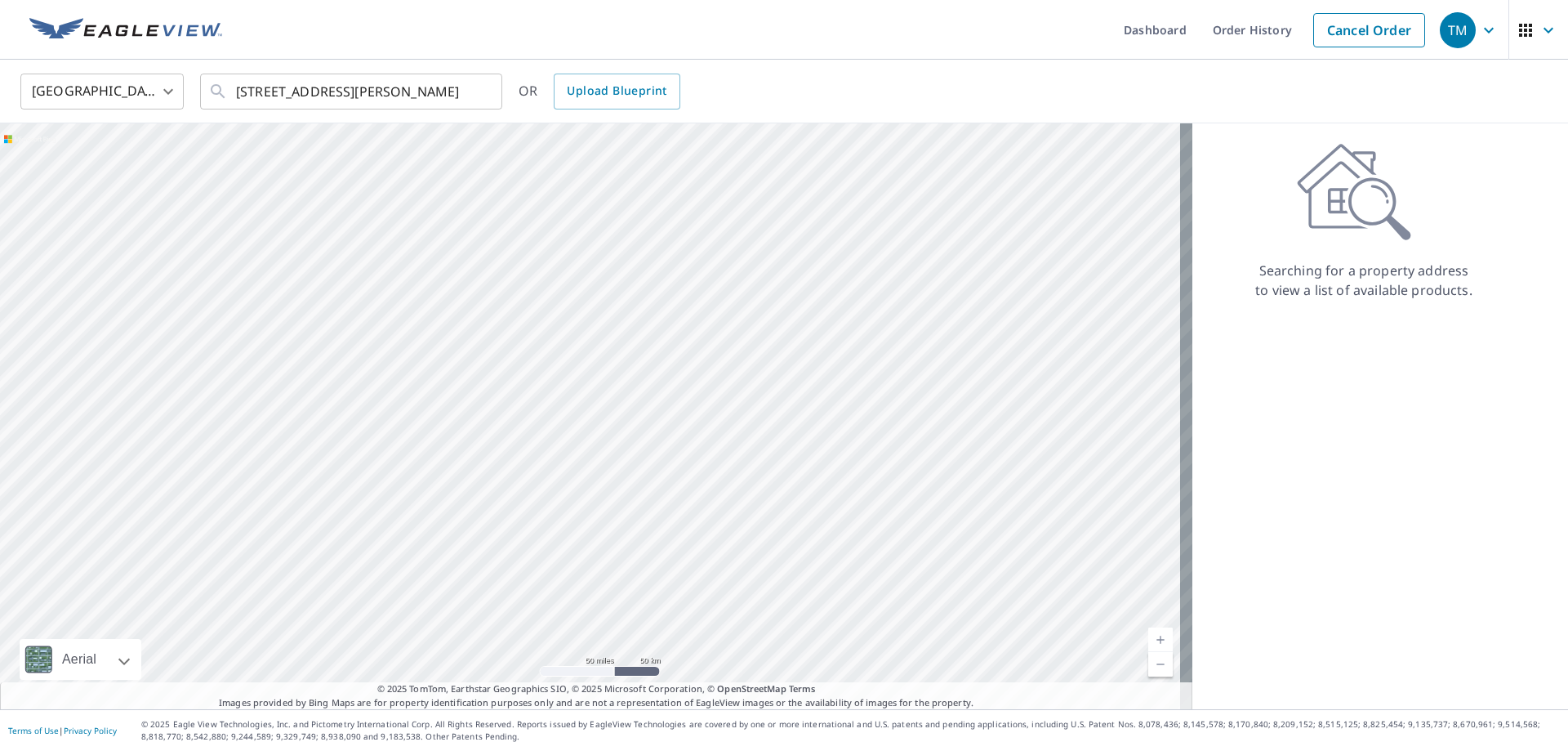
click at [506, 510] on div at bounding box center [596, 416] width 1192 height 586
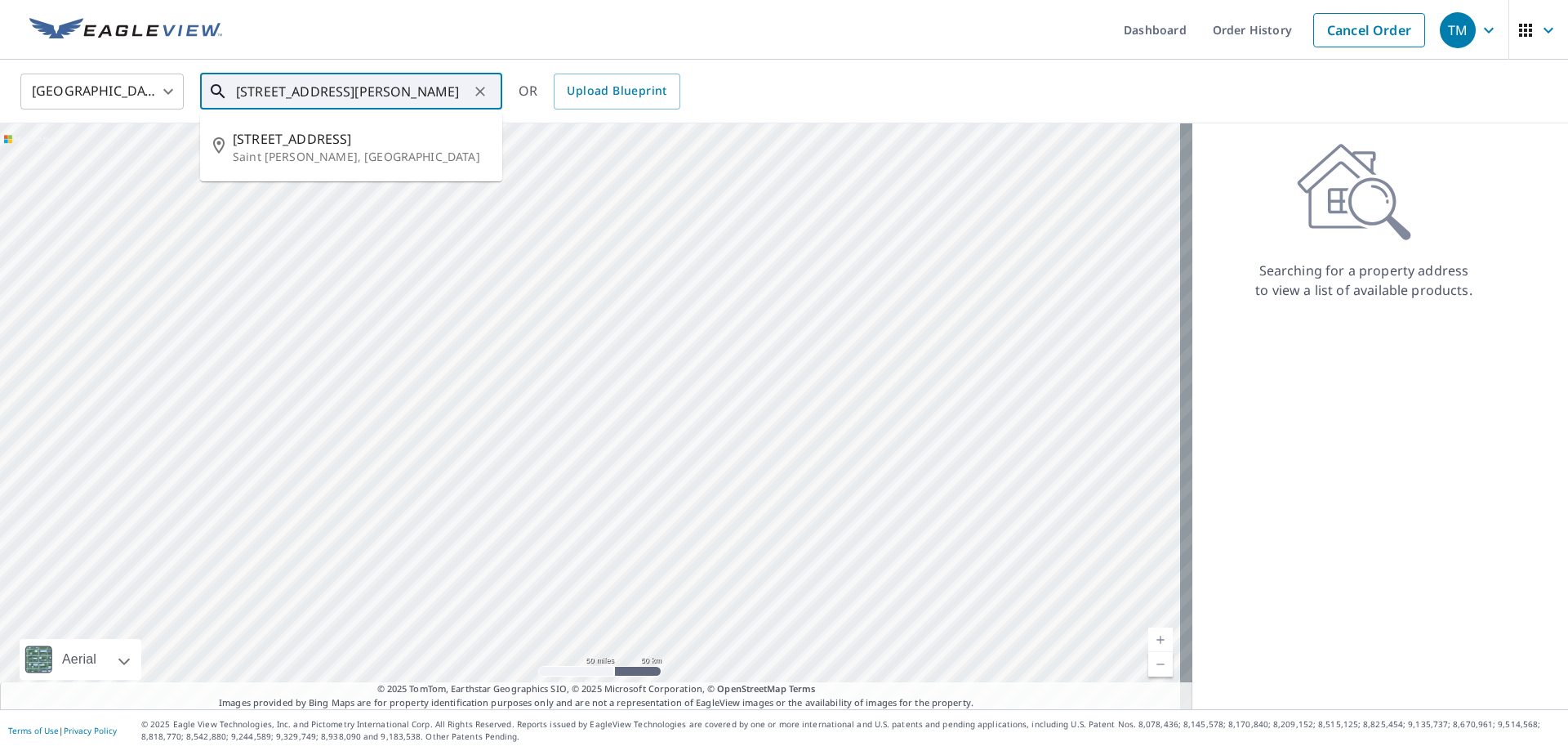
click at [451, 95] on input "[STREET_ADDRESS][PERSON_NAME]" at bounding box center [352, 91] width 233 height 46
click at [327, 135] on span "[STREET_ADDRESS]" at bounding box center [361, 139] width 256 height 20
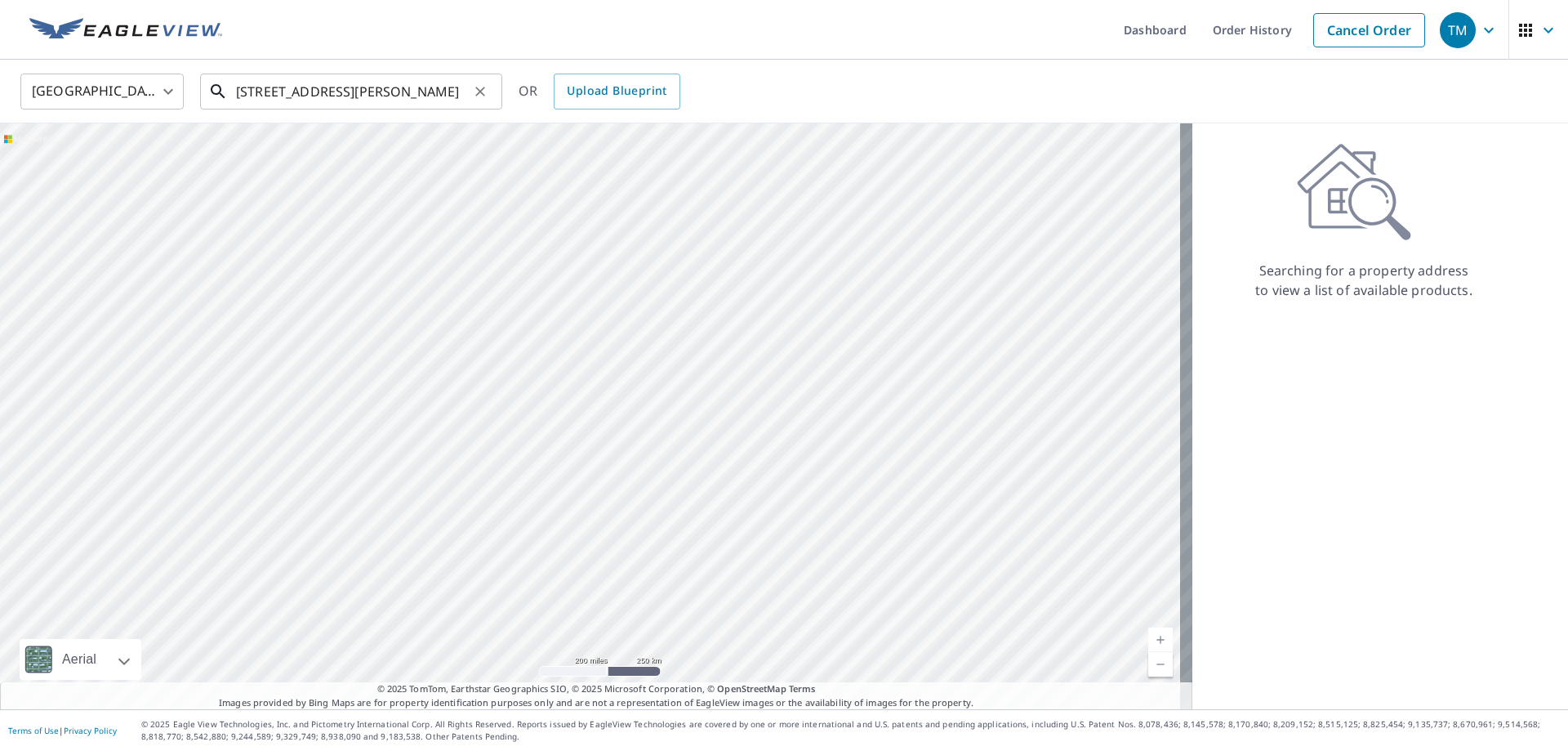
click at [461, 95] on input "[STREET_ADDRESS][PERSON_NAME]" at bounding box center [352, 91] width 233 height 46
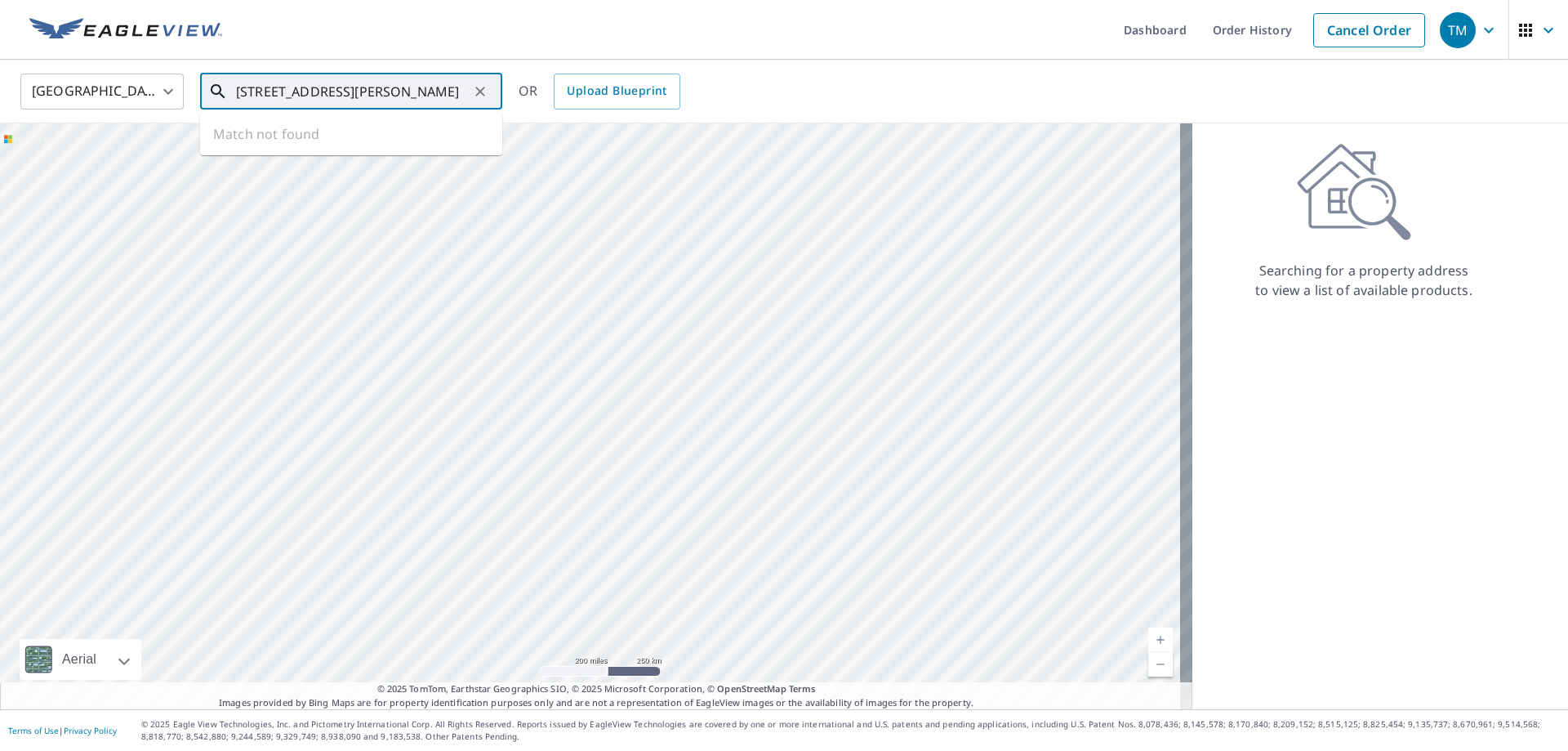
scroll to position [0, 35]
type input "[STREET_ADDRESS][PERSON_NAME]"
click at [288, 144] on span "[STREET_ADDRESS]" at bounding box center [361, 139] width 256 height 20
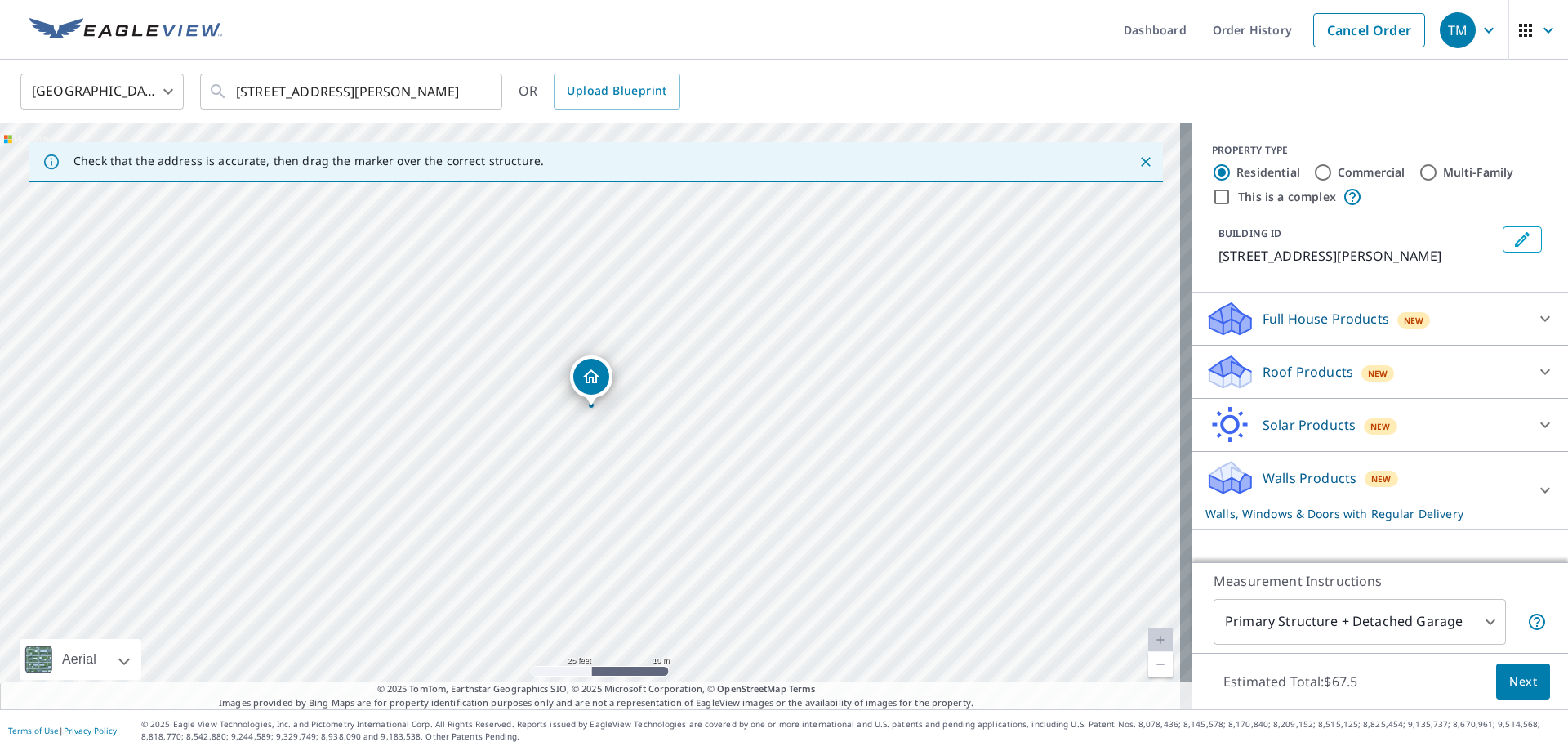
click at [1536, 375] on icon at bounding box center [1545, 371] width 20 height 20
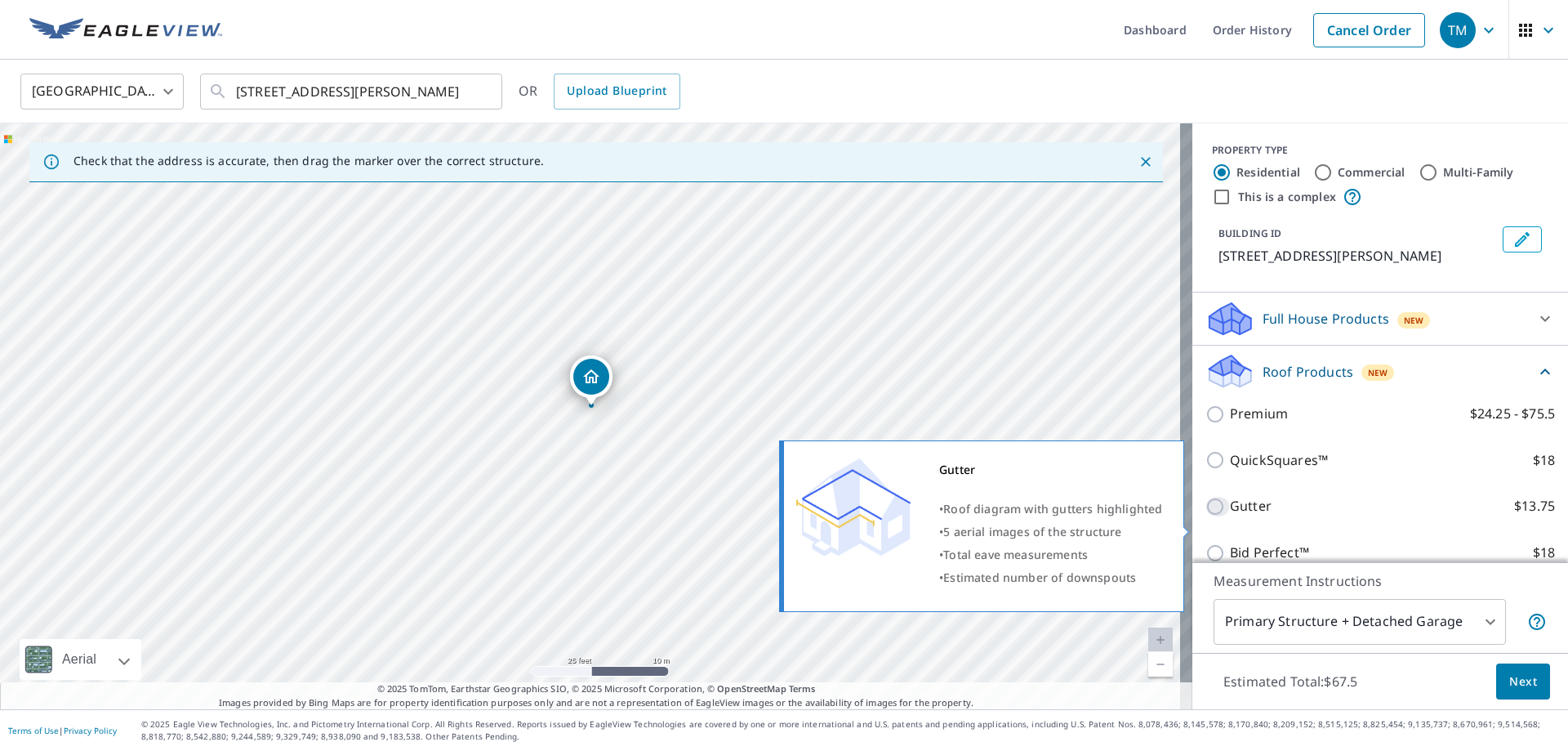
click at [1206, 516] on input "Gutter $13.75" at bounding box center [1217, 506] width 24 height 20
checkbox input "true"
checkbox input "false"
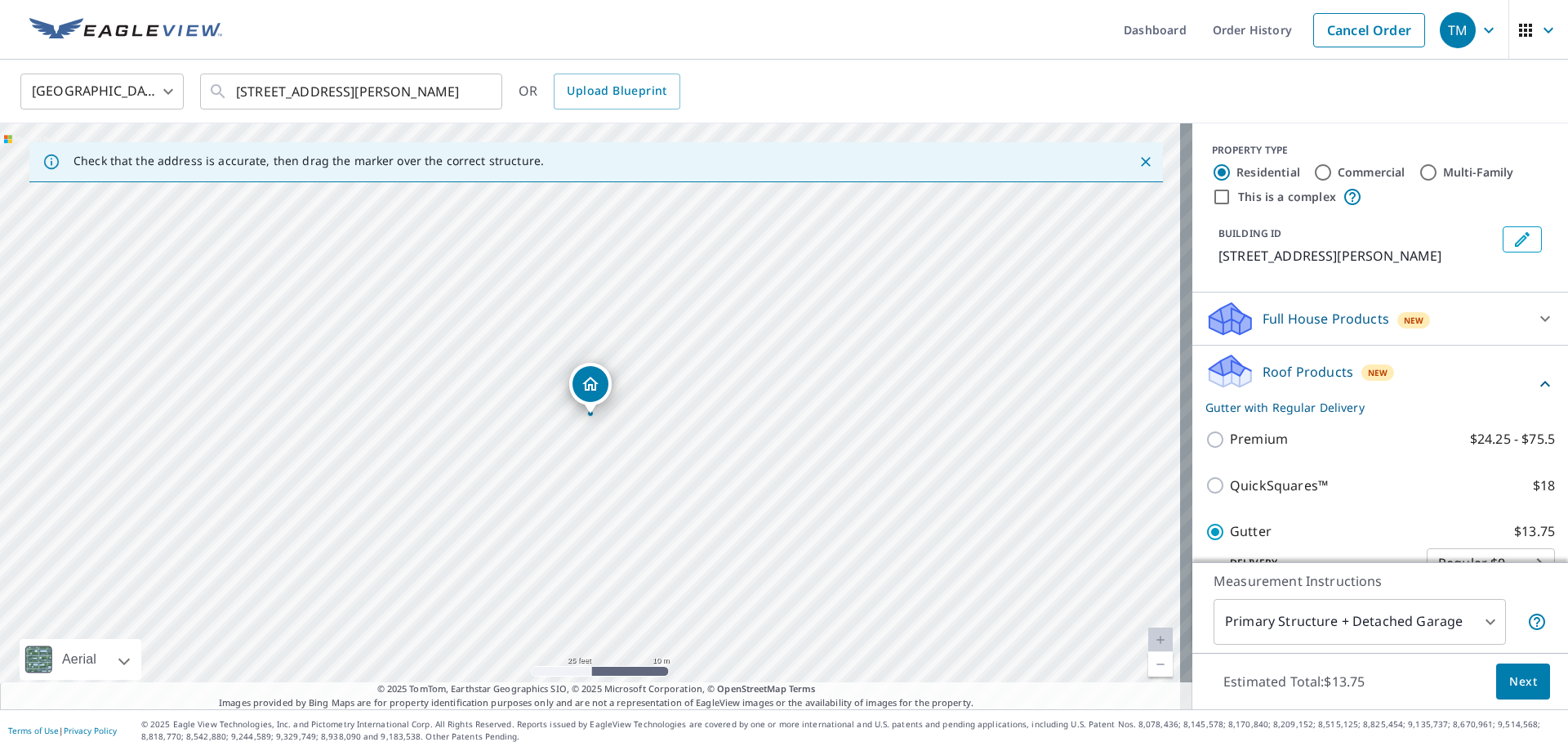
click at [1509, 674] on span "Next" at bounding box center [1522, 682] width 28 height 21
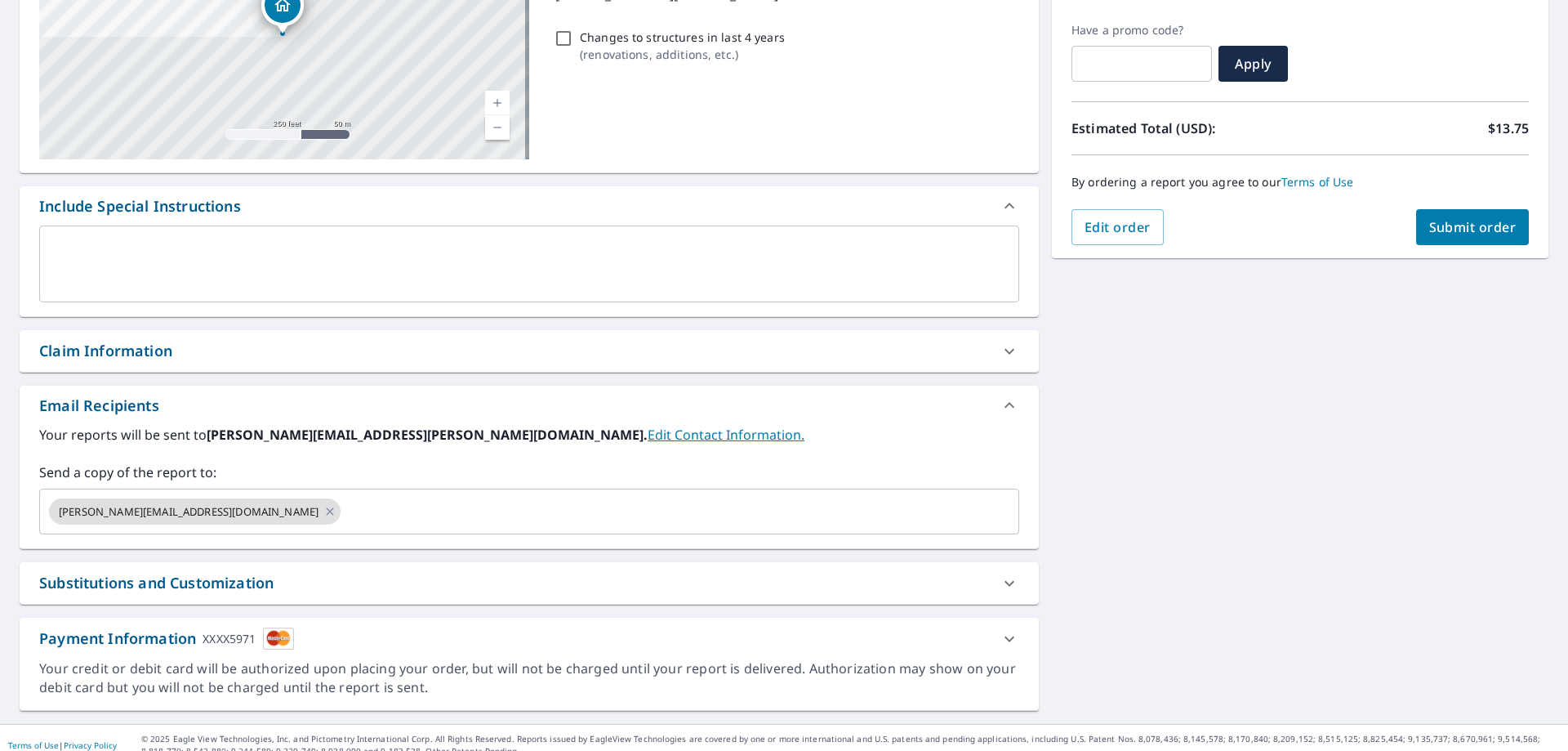
scroll to position [278, 0]
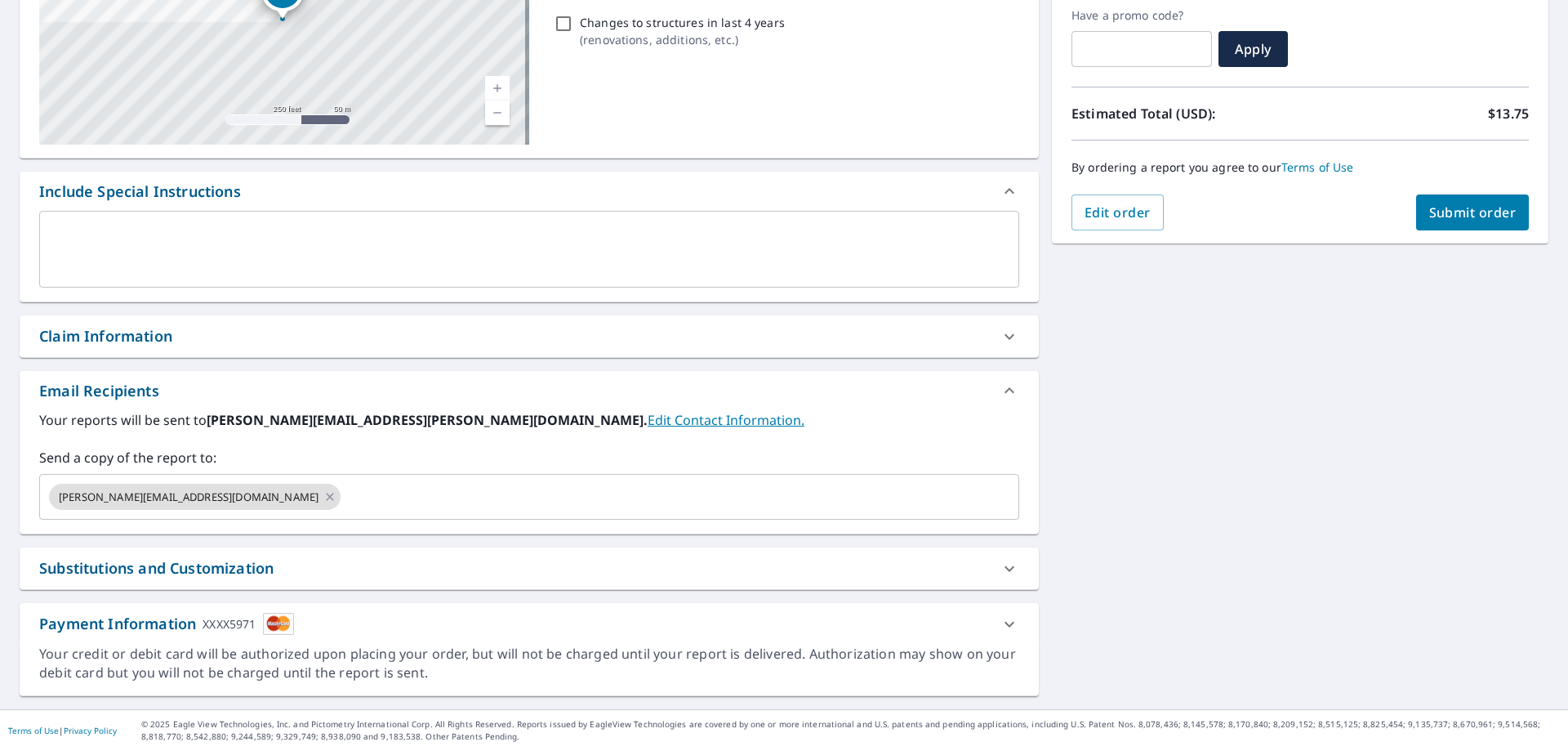
click at [647, 417] on link "Edit Contact Information." at bounding box center [726, 420] width 156 height 18
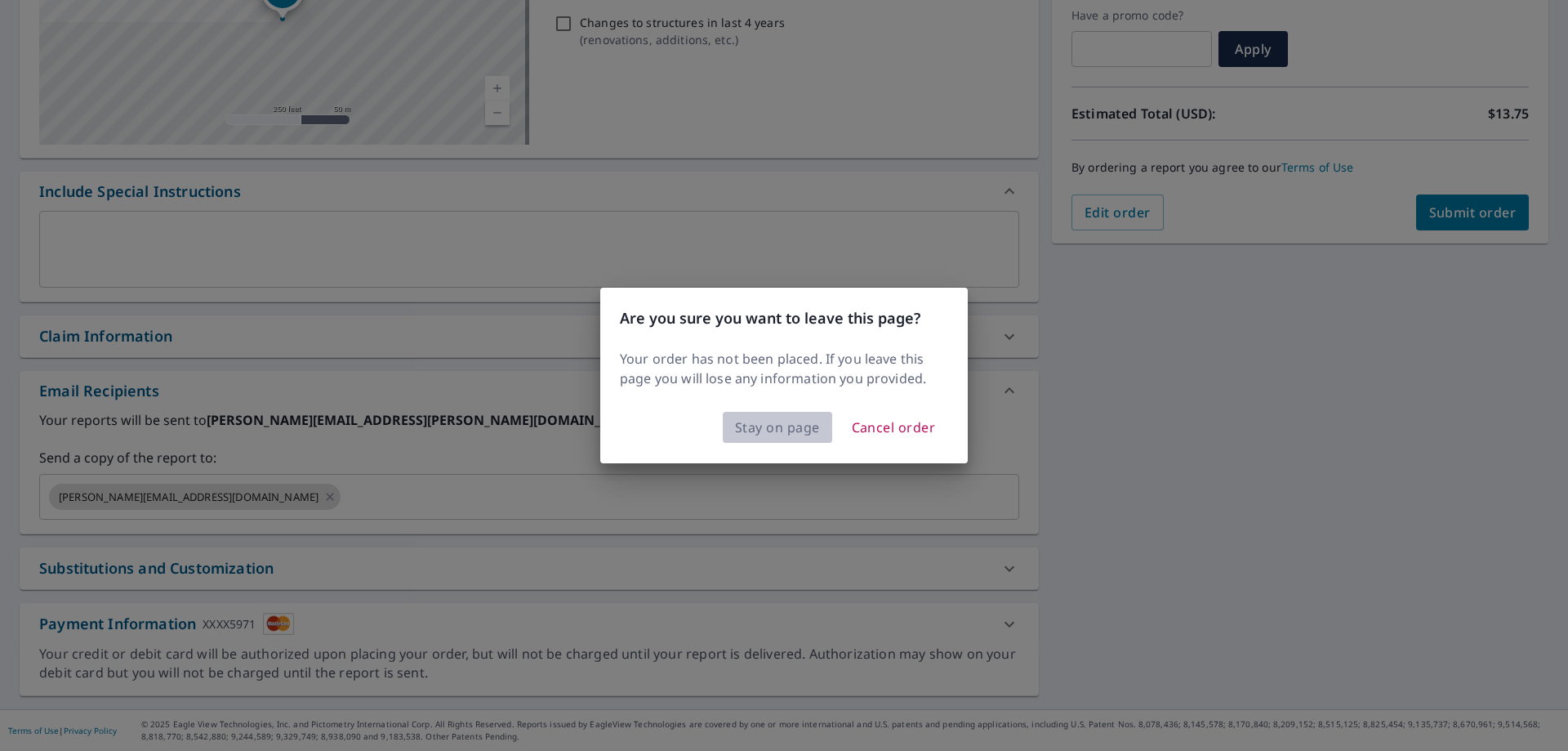
click at [760, 423] on span "Stay on page" at bounding box center [777, 426] width 85 height 22
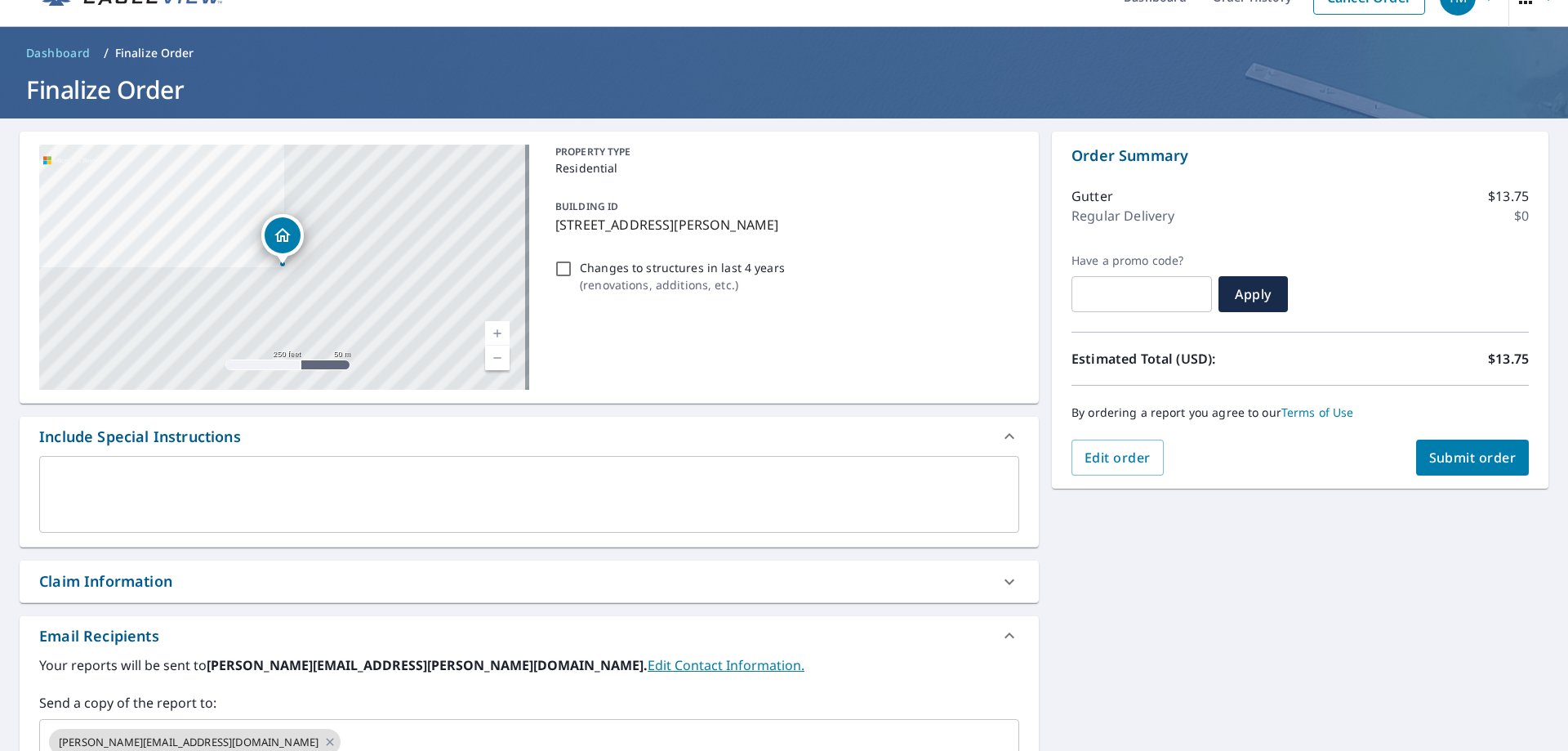
scroll to position [0, 0]
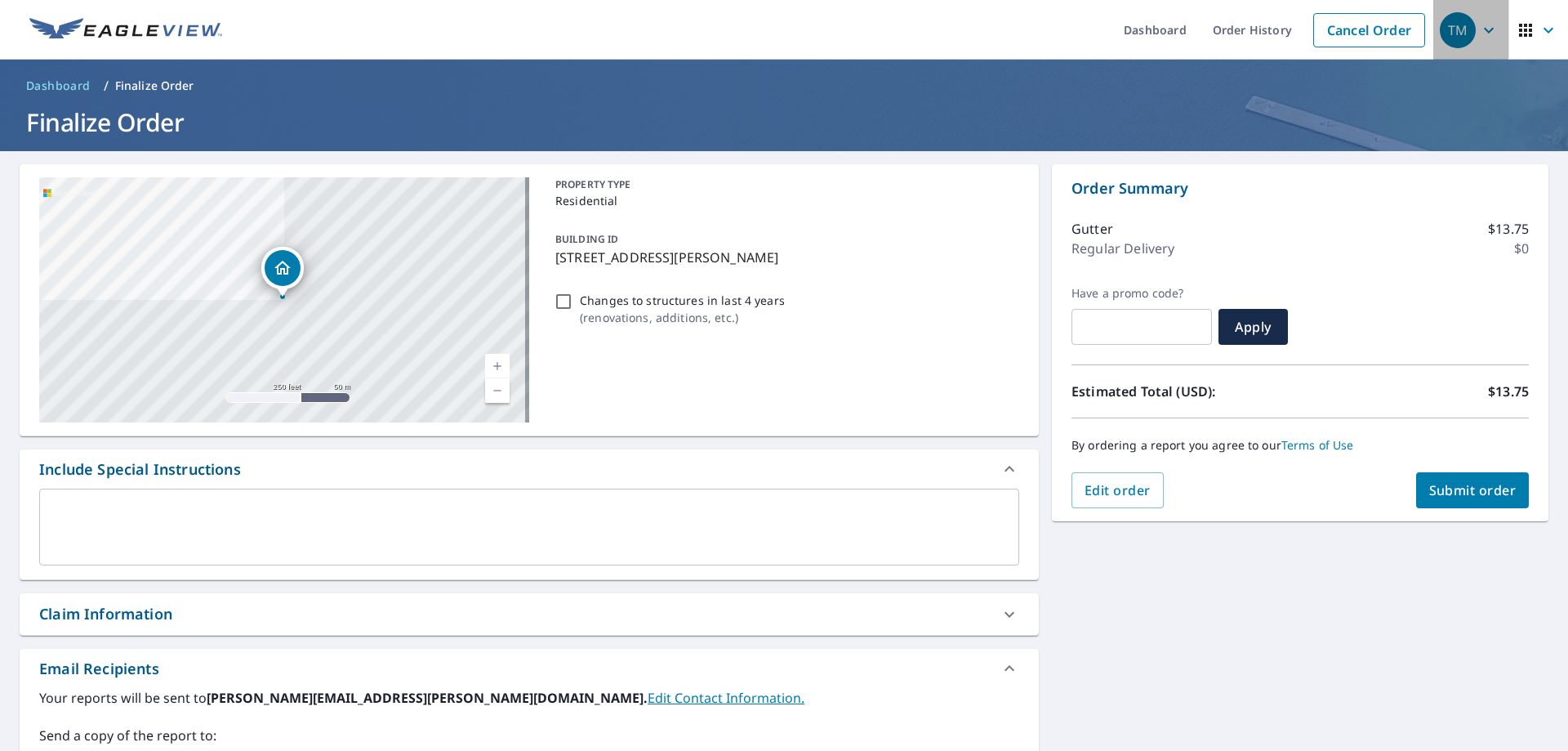
click at [1444, 31] on div "TM" at bounding box center [1457, 31] width 36 height 36
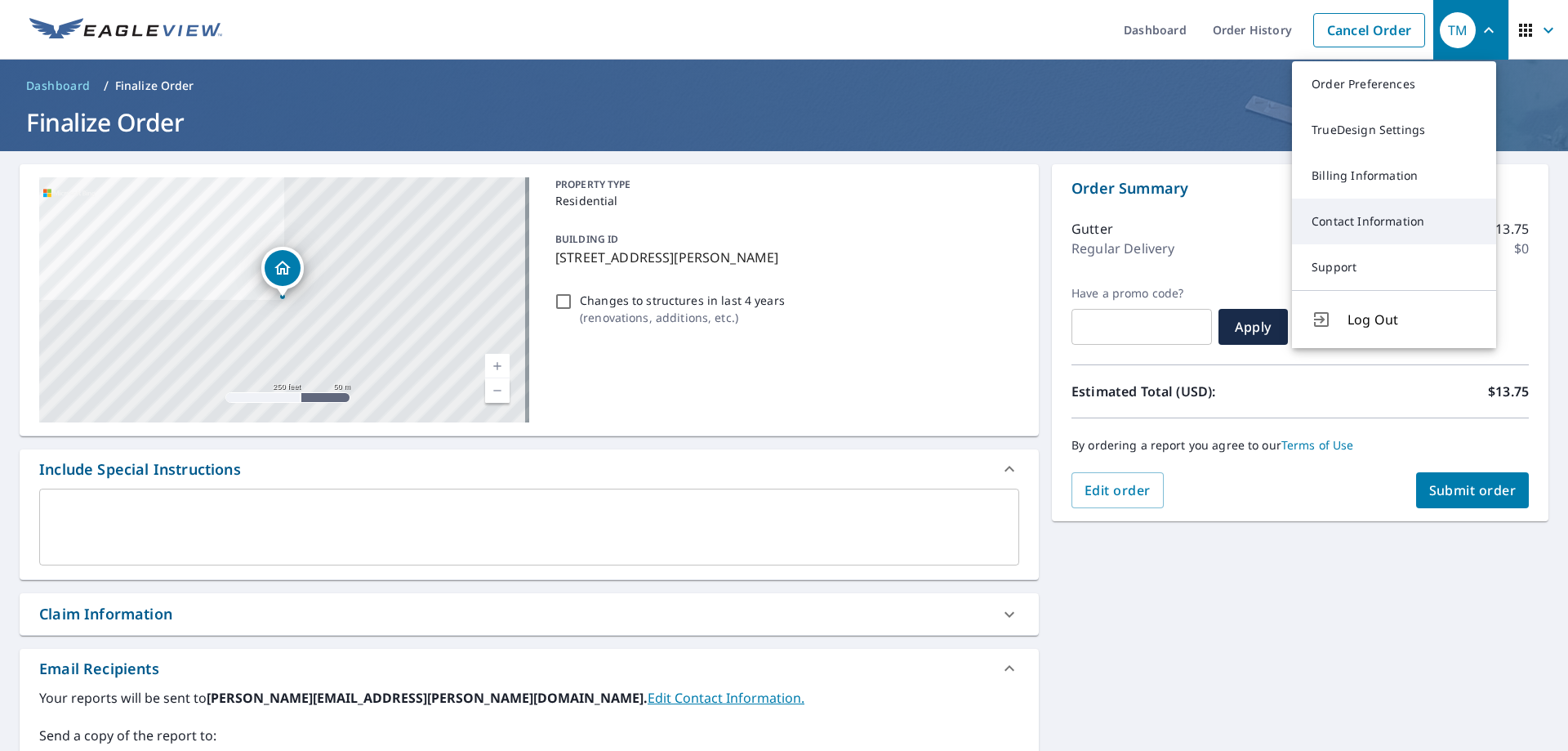
click at [1336, 225] on link "Contact Information" at bounding box center [1394, 221] width 204 height 46
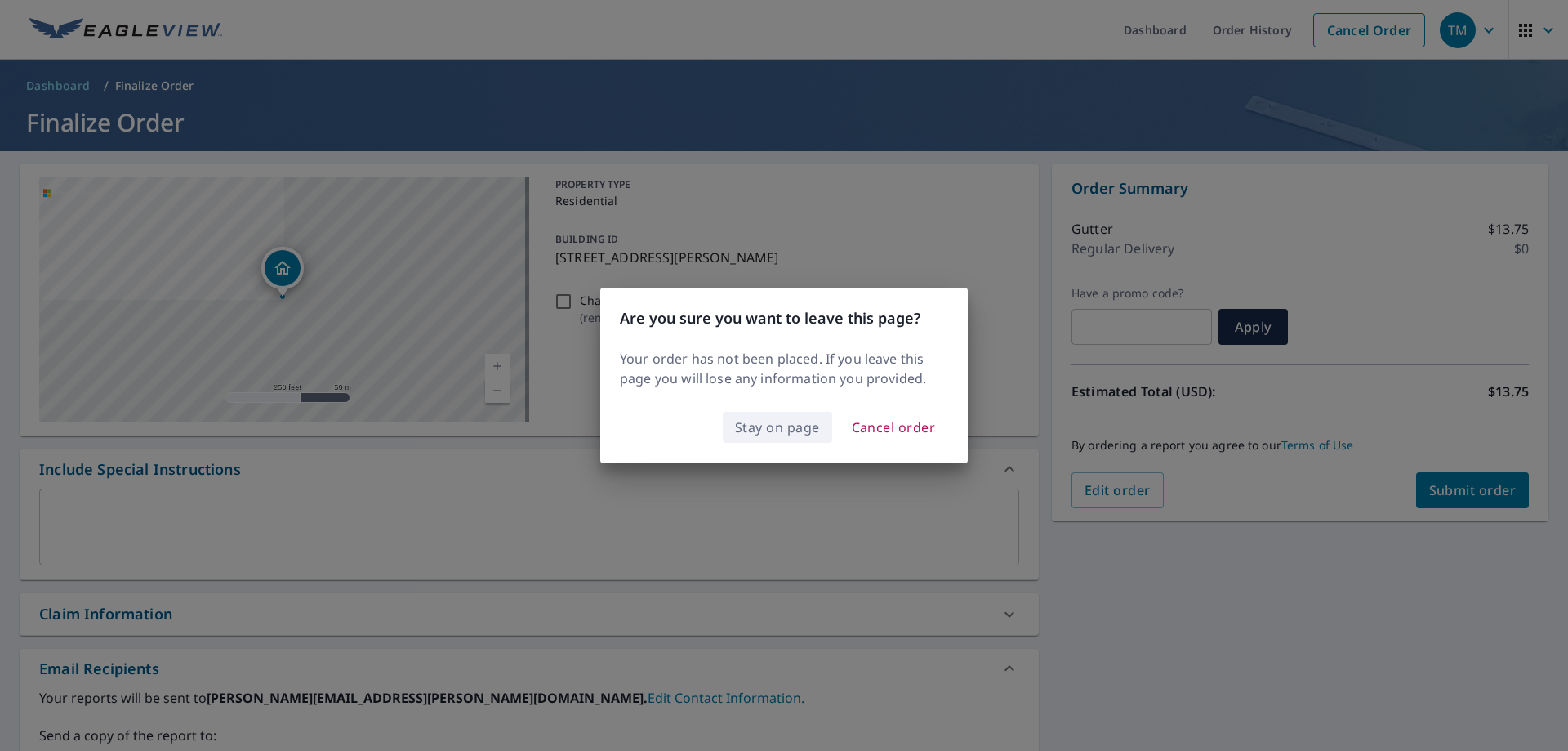
click at [806, 431] on span "Stay on page" at bounding box center [777, 426] width 85 height 22
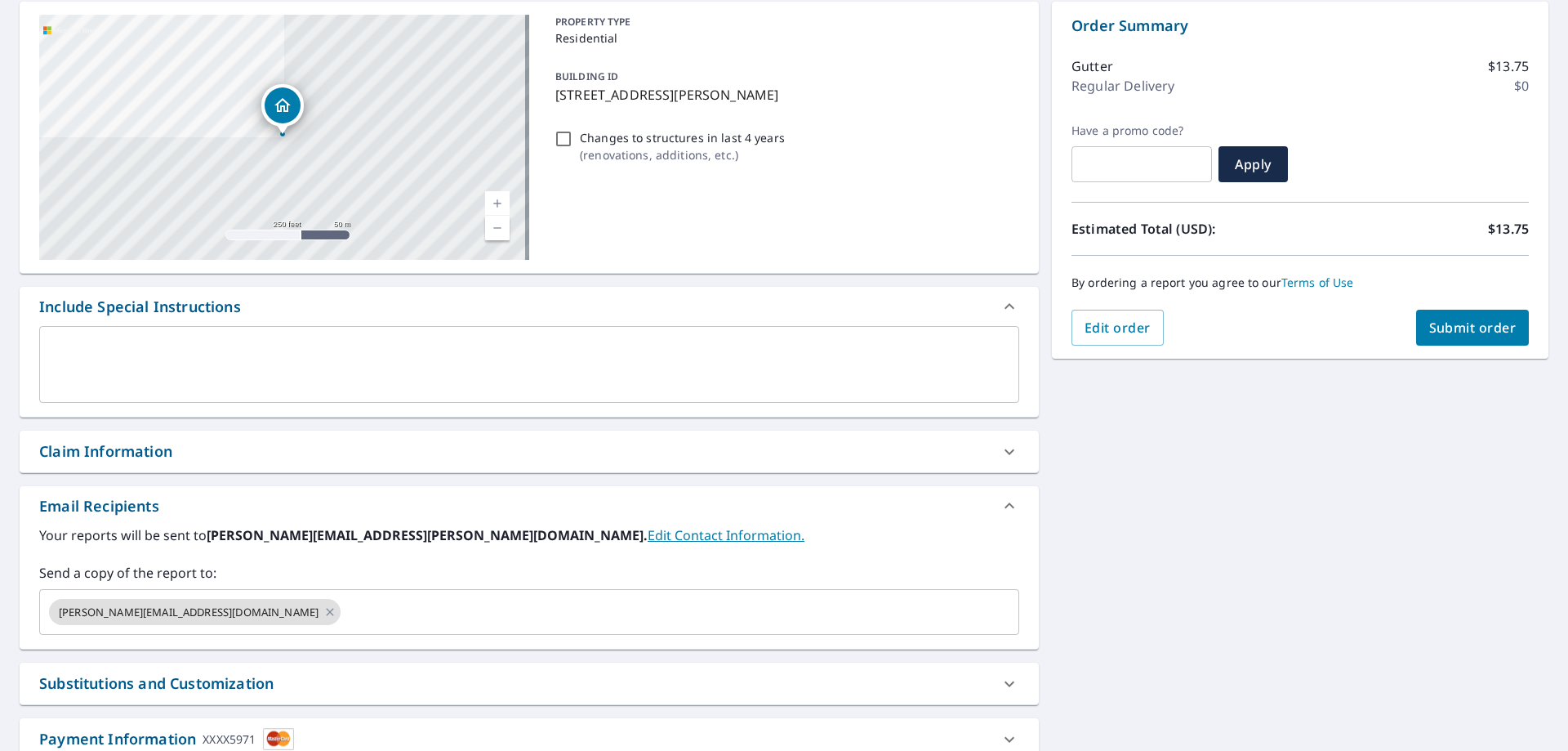
scroll to position [164, 0]
click at [1450, 321] on span "Submit order" at bounding box center [1472, 326] width 87 height 18
checkbox input "true"
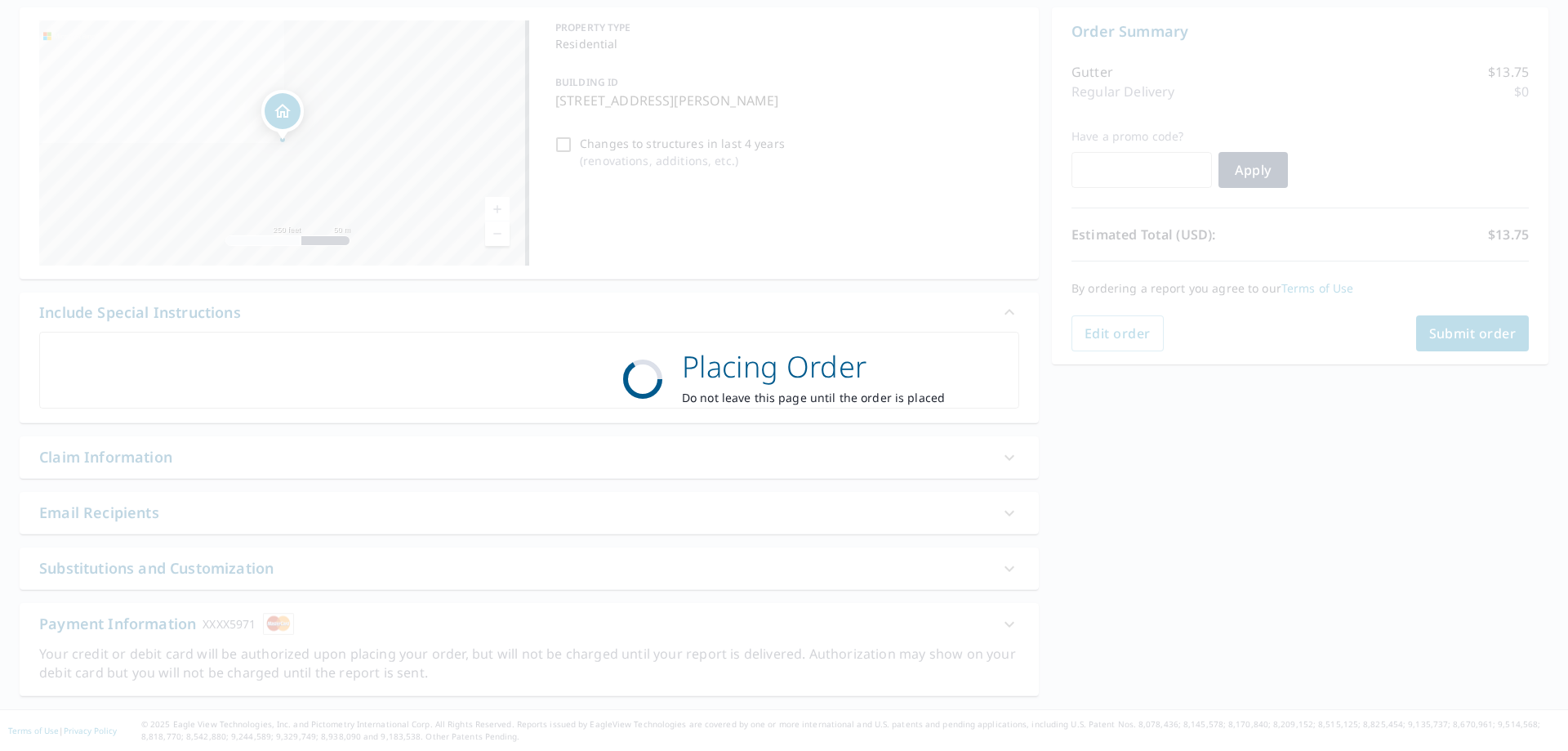
scroll to position [156, 0]
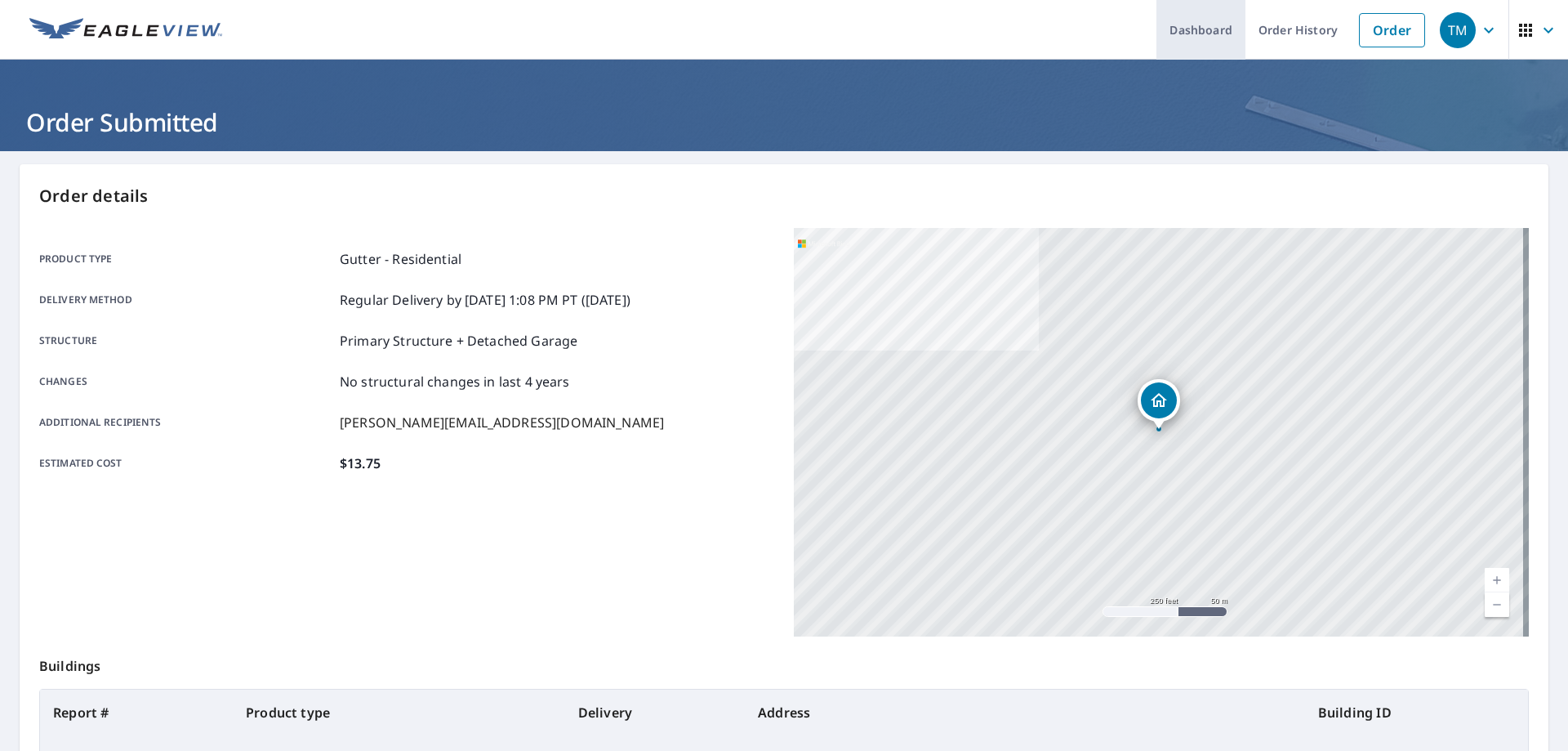
click at [1156, 18] on link "Dashboard" at bounding box center [1200, 30] width 89 height 59
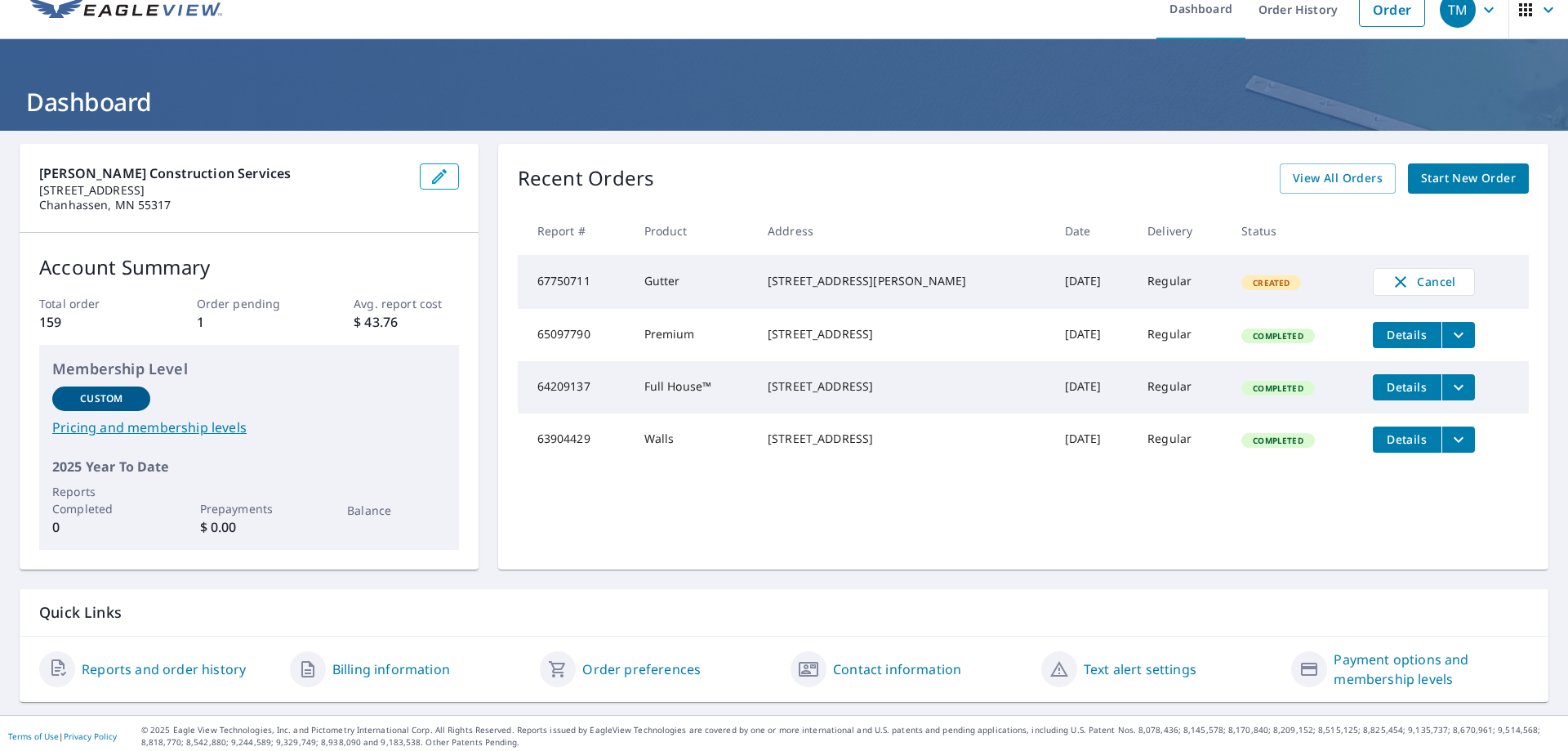
scroll to position [26, 0]
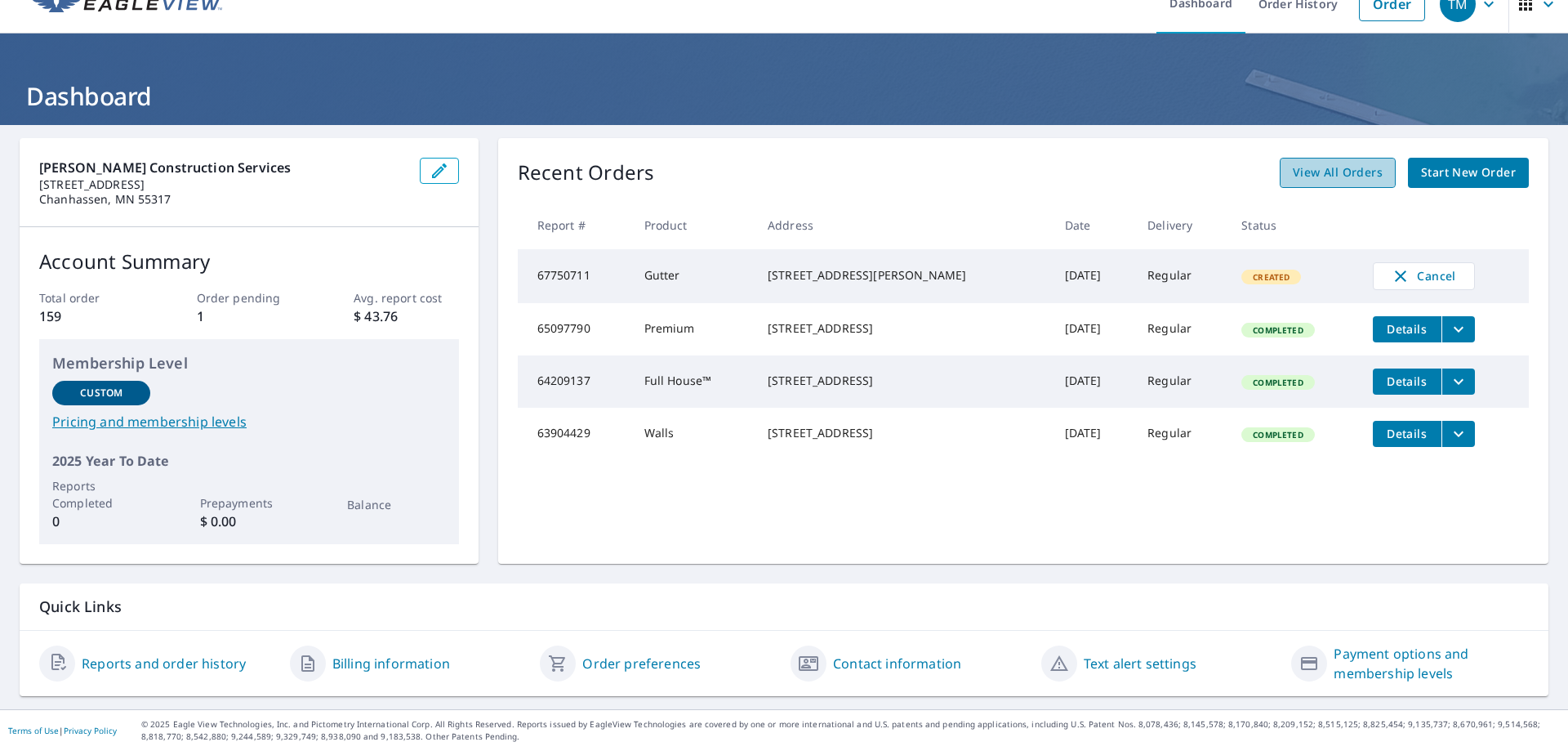
click at [1322, 170] on span "View All Orders" at bounding box center [1338, 173] width 90 height 21
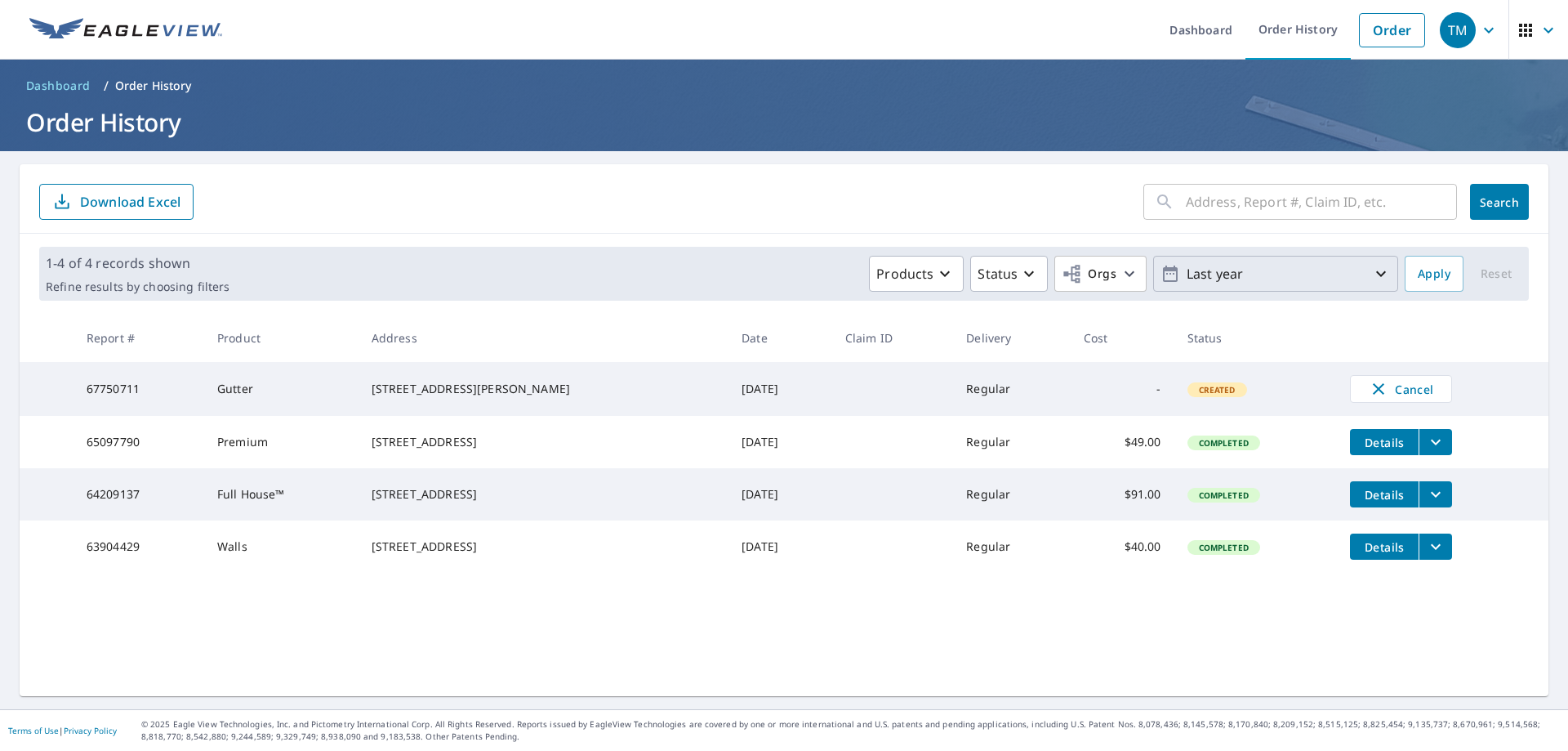
click at [1376, 272] on icon "button" at bounding box center [1380, 274] width 10 height 5
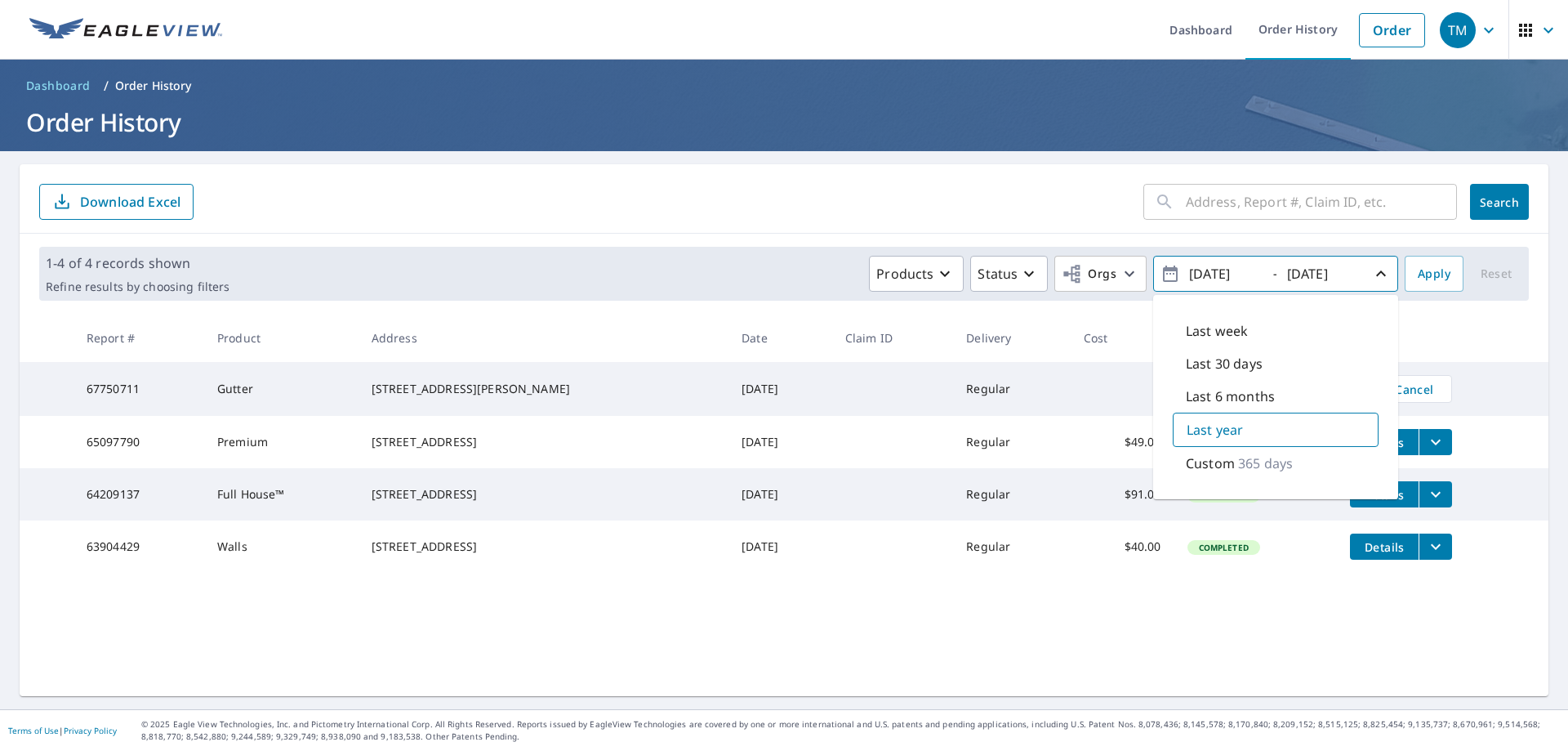
click at [1501, 330] on th at bounding box center [1442, 338] width 211 height 49
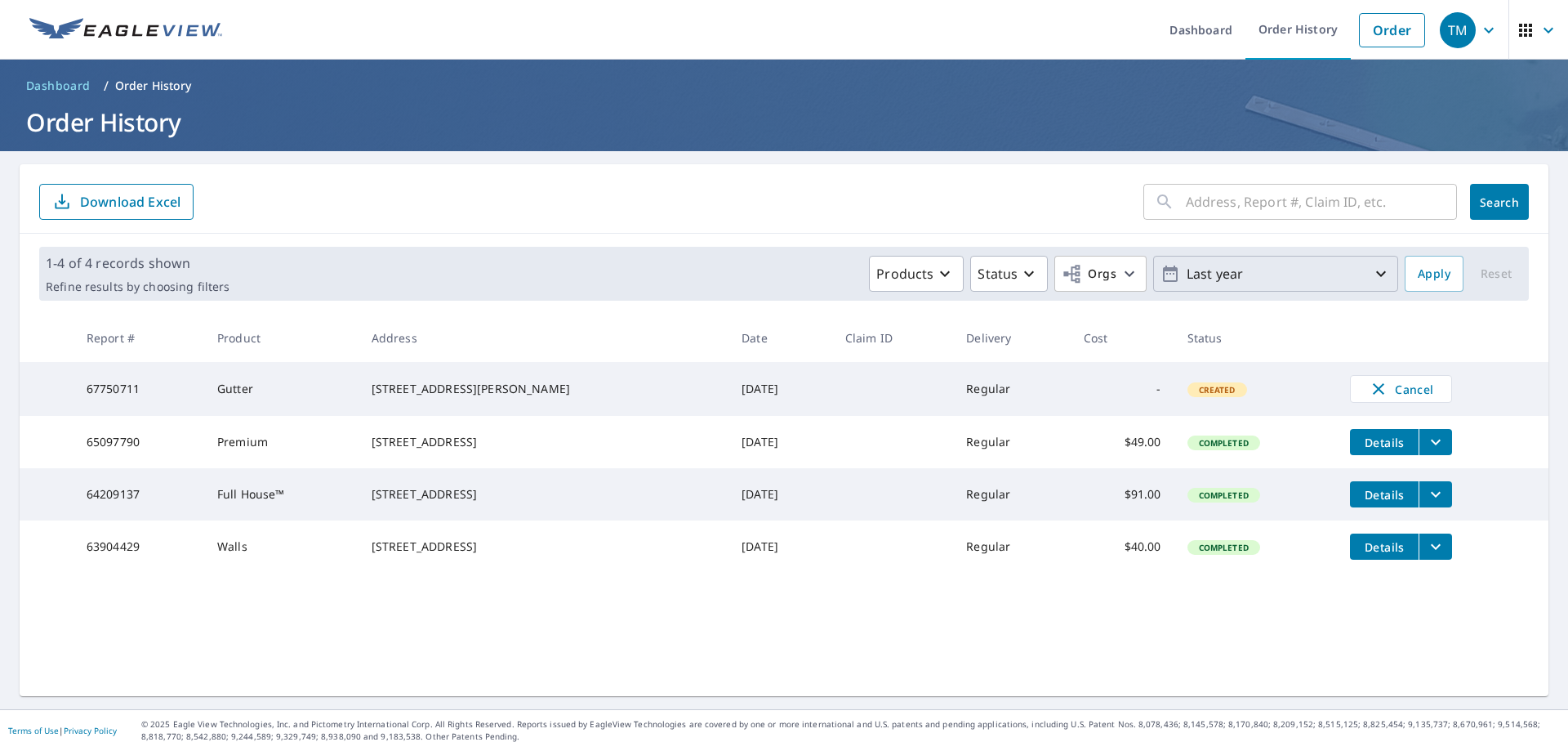
click at [1426, 504] on icon "filesDropdownBtn-64209137" at bounding box center [1436, 495] width 20 height 20
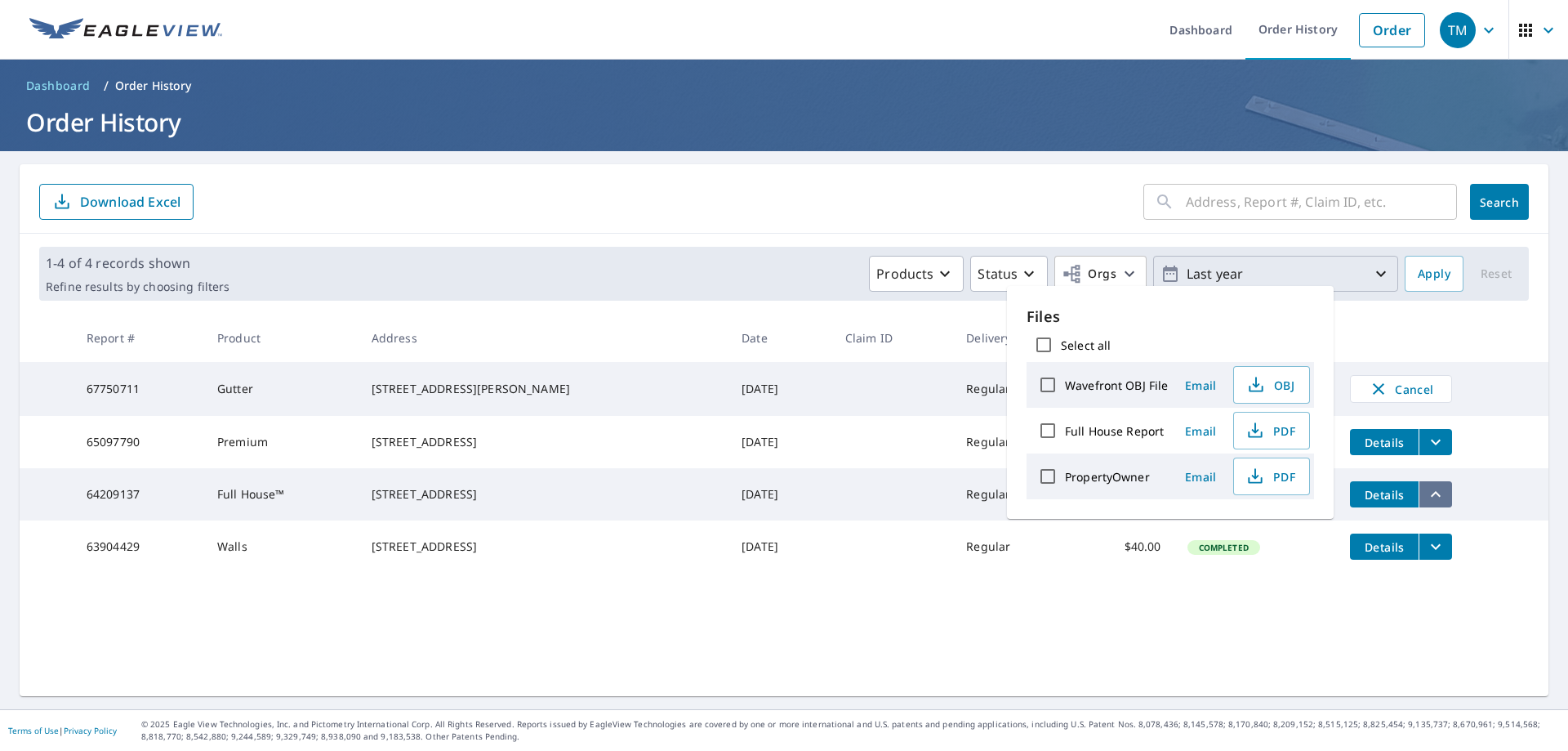
click at [1426, 504] on icon "filesDropdownBtn-64209137" at bounding box center [1436, 495] width 20 height 20
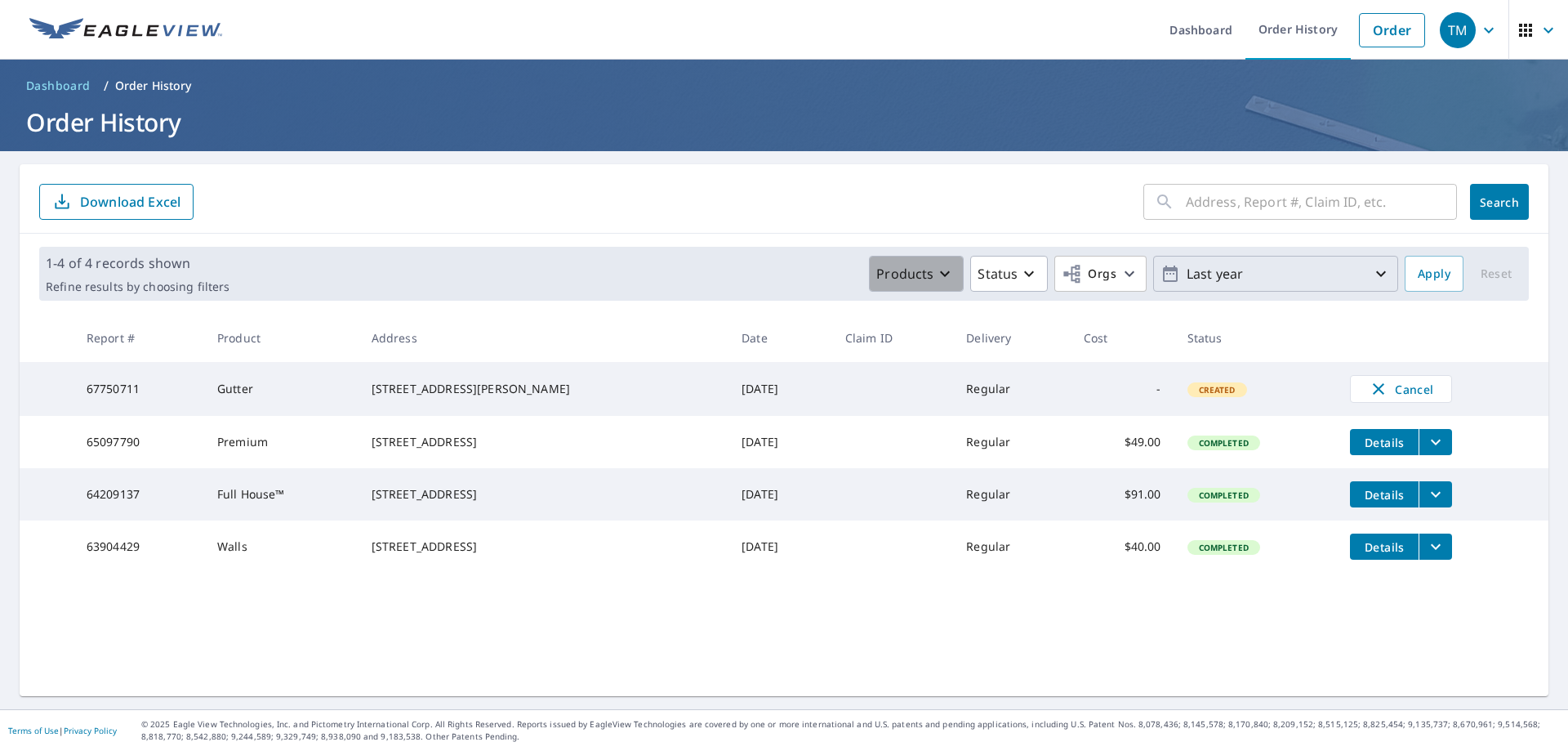
click at [939, 272] on icon "button" at bounding box center [945, 273] width 20 height 20
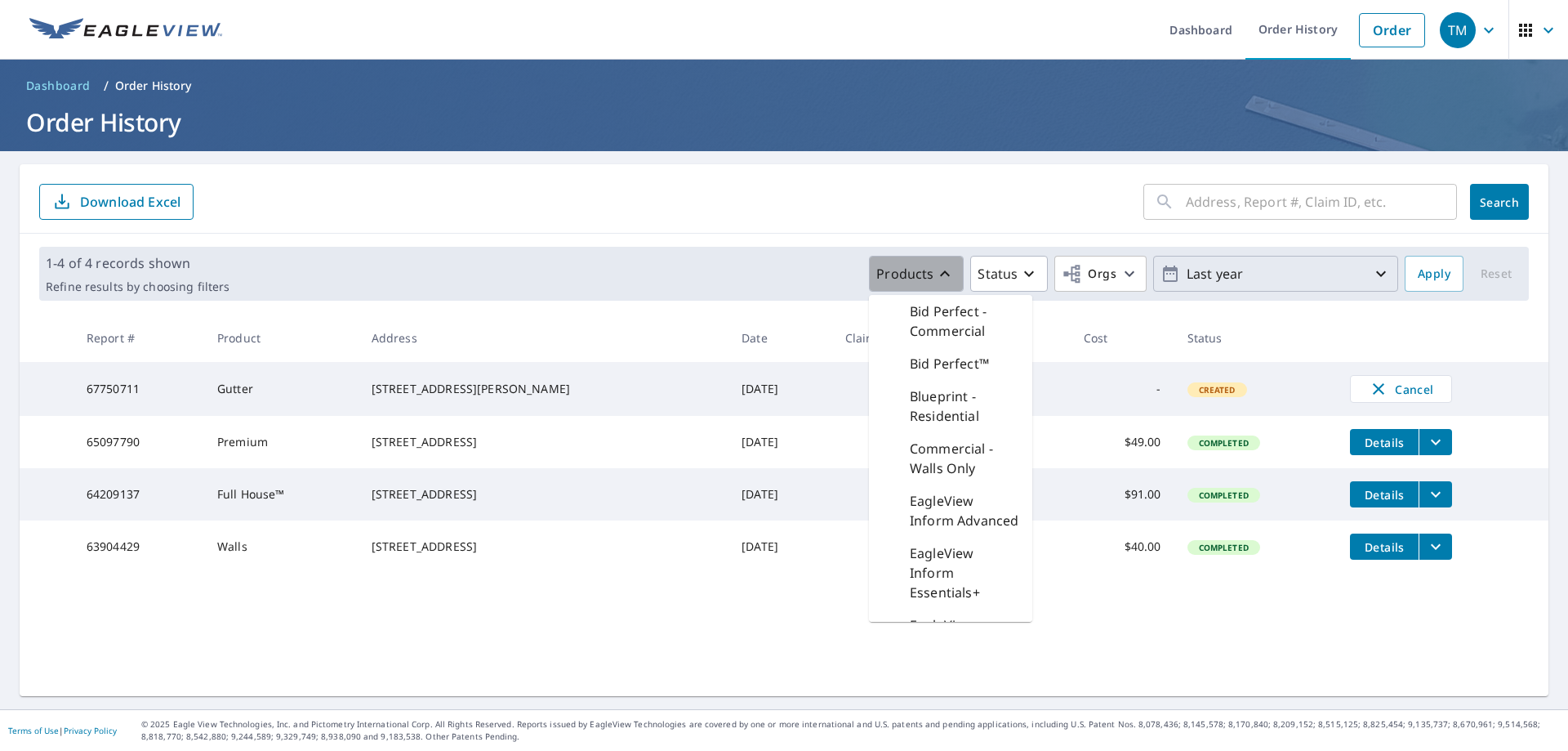
click at [939, 272] on icon "button" at bounding box center [945, 273] width 20 height 20
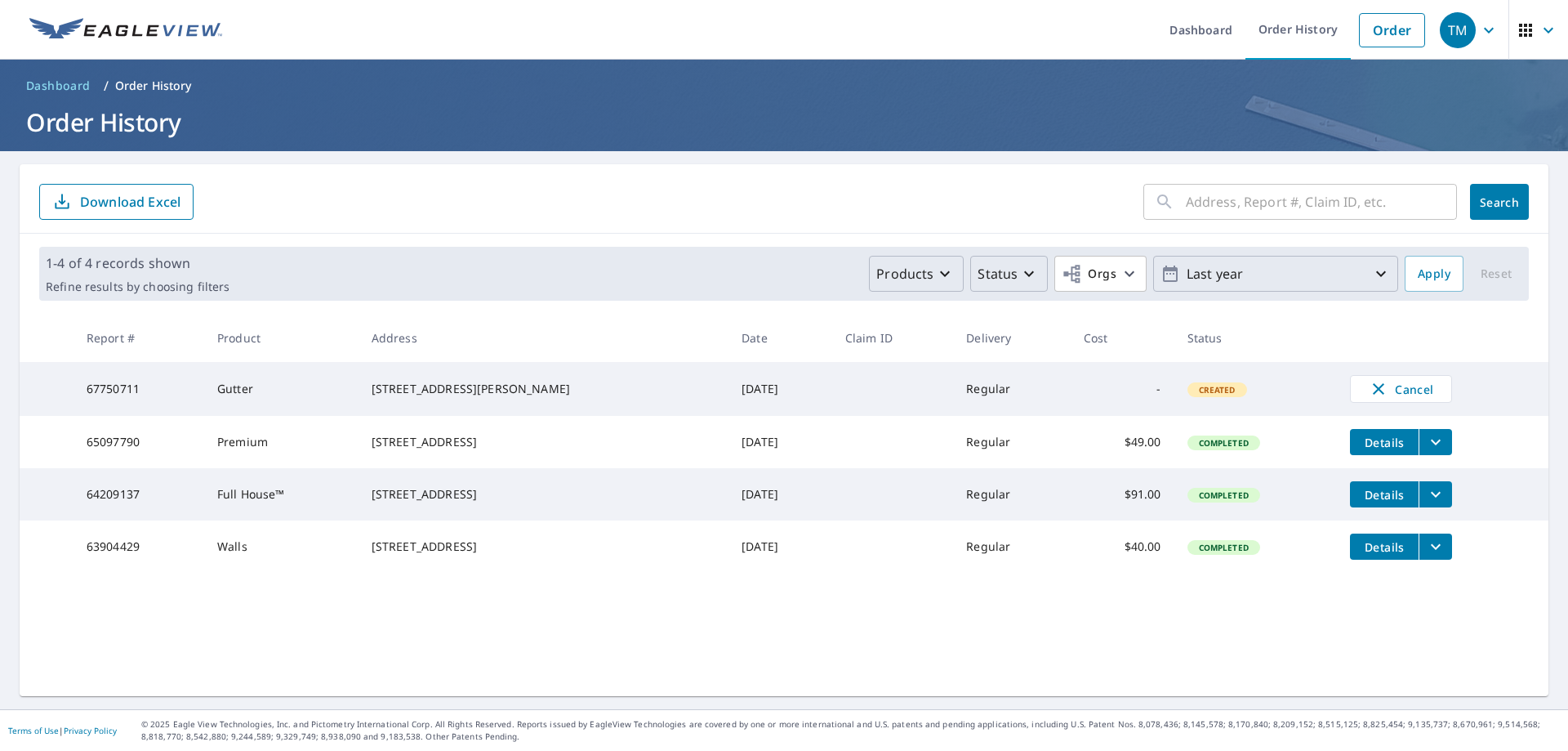
click at [1023, 272] on icon "button" at bounding box center [1029, 273] width 20 height 20
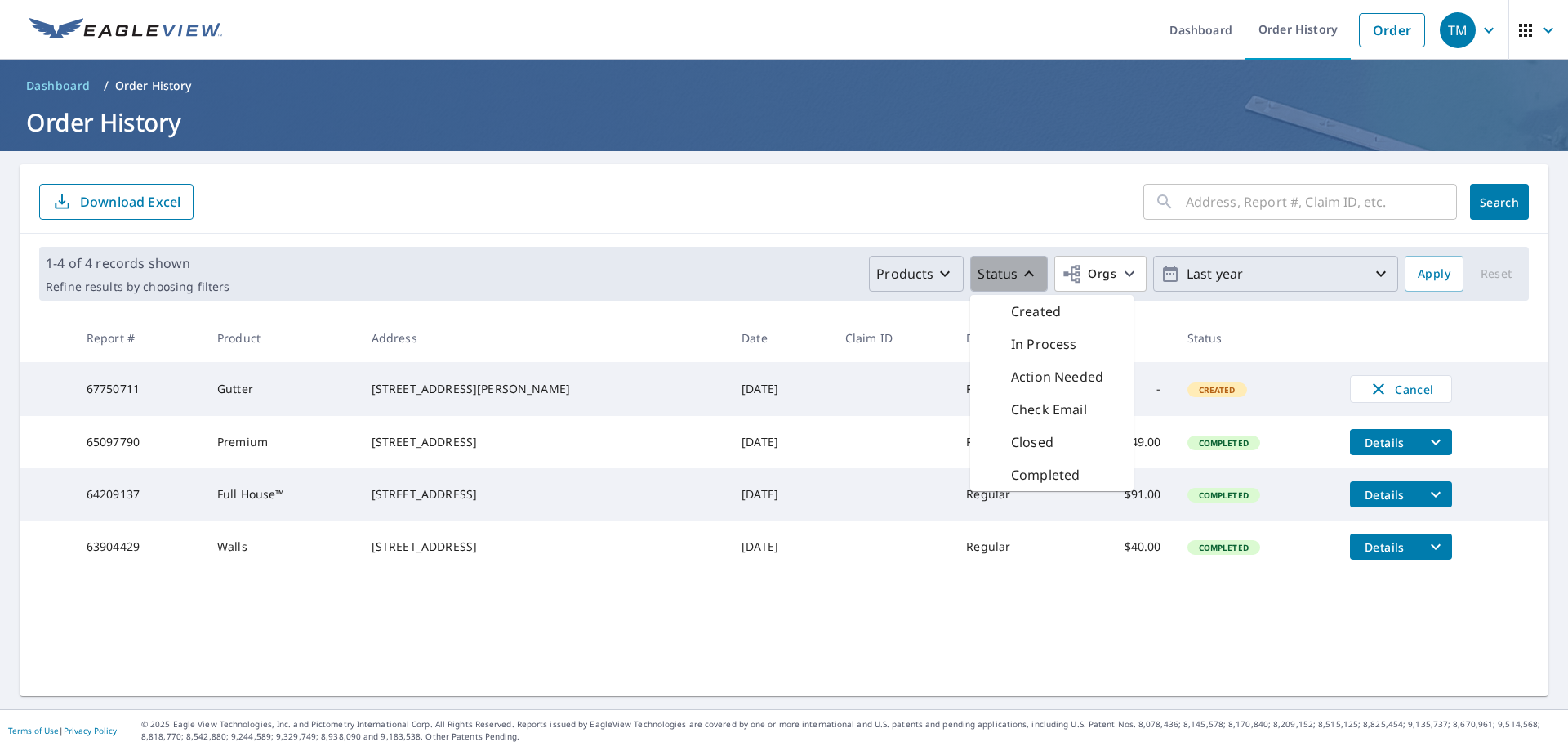
click at [1023, 272] on icon "button" at bounding box center [1029, 273] width 20 height 20
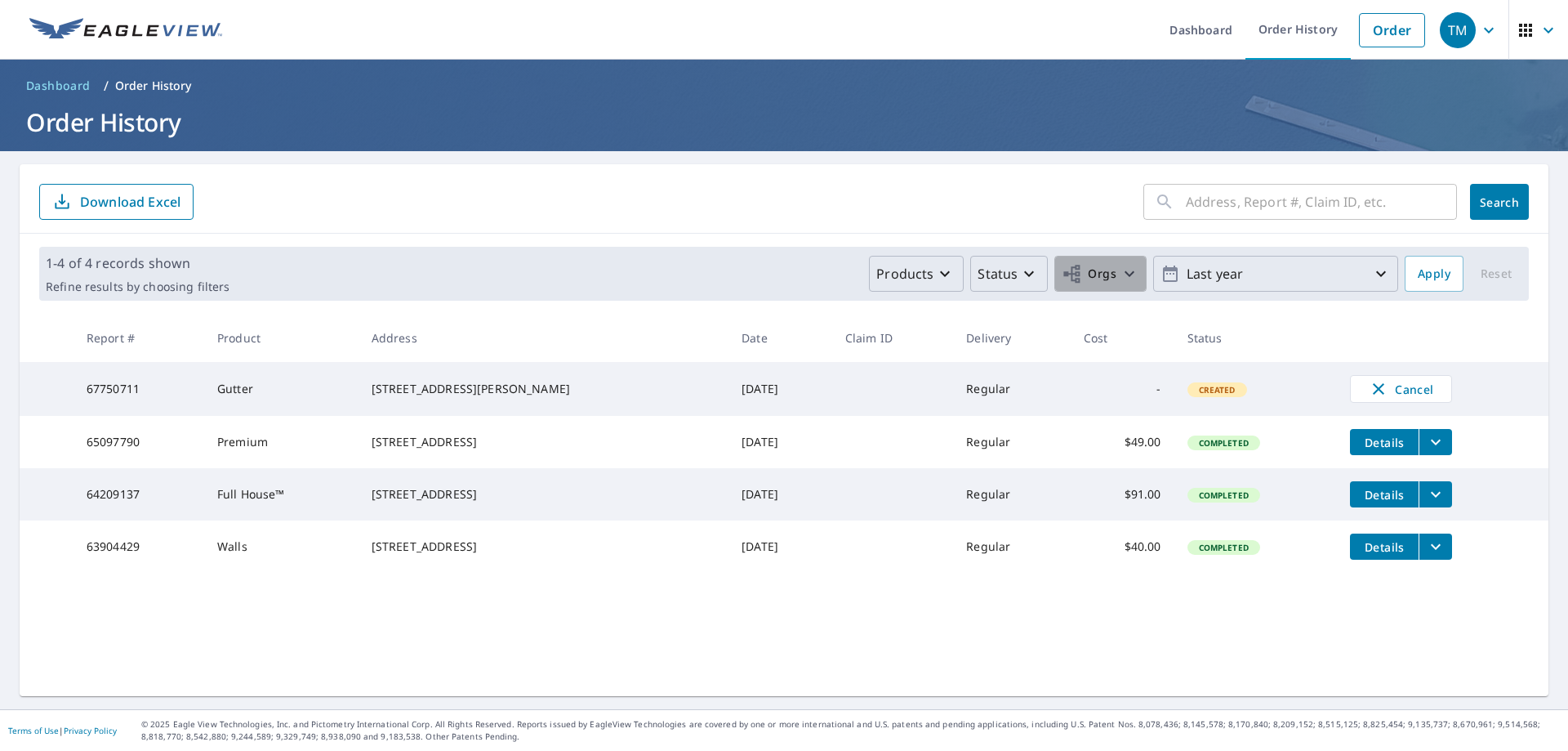
click at [1125, 272] on icon "button" at bounding box center [1129, 274] width 10 height 5
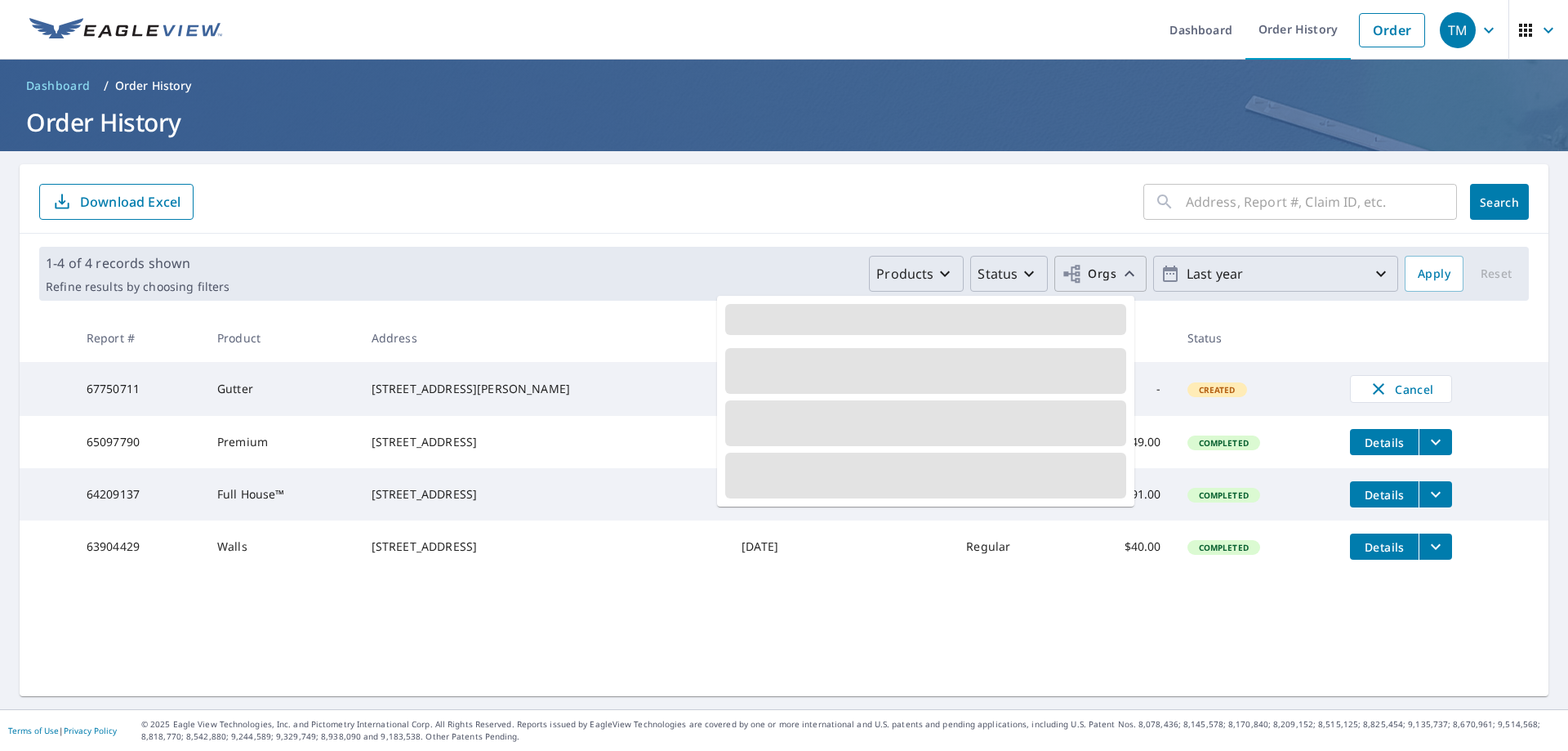
click at [1120, 272] on icon "button" at bounding box center [1129, 273] width 20 height 20
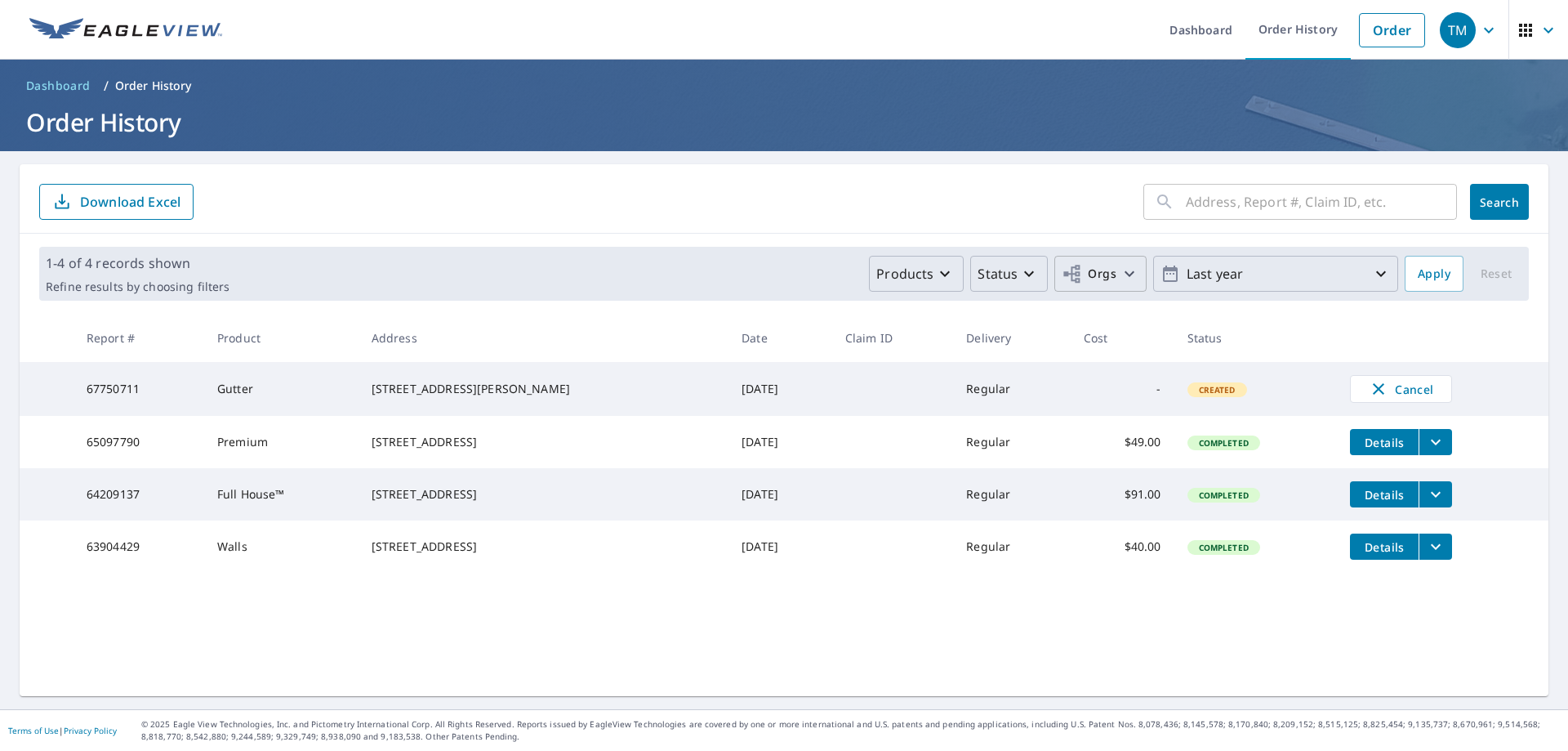
click at [1373, 269] on icon "button" at bounding box center [1381, 273] width 20 height 20
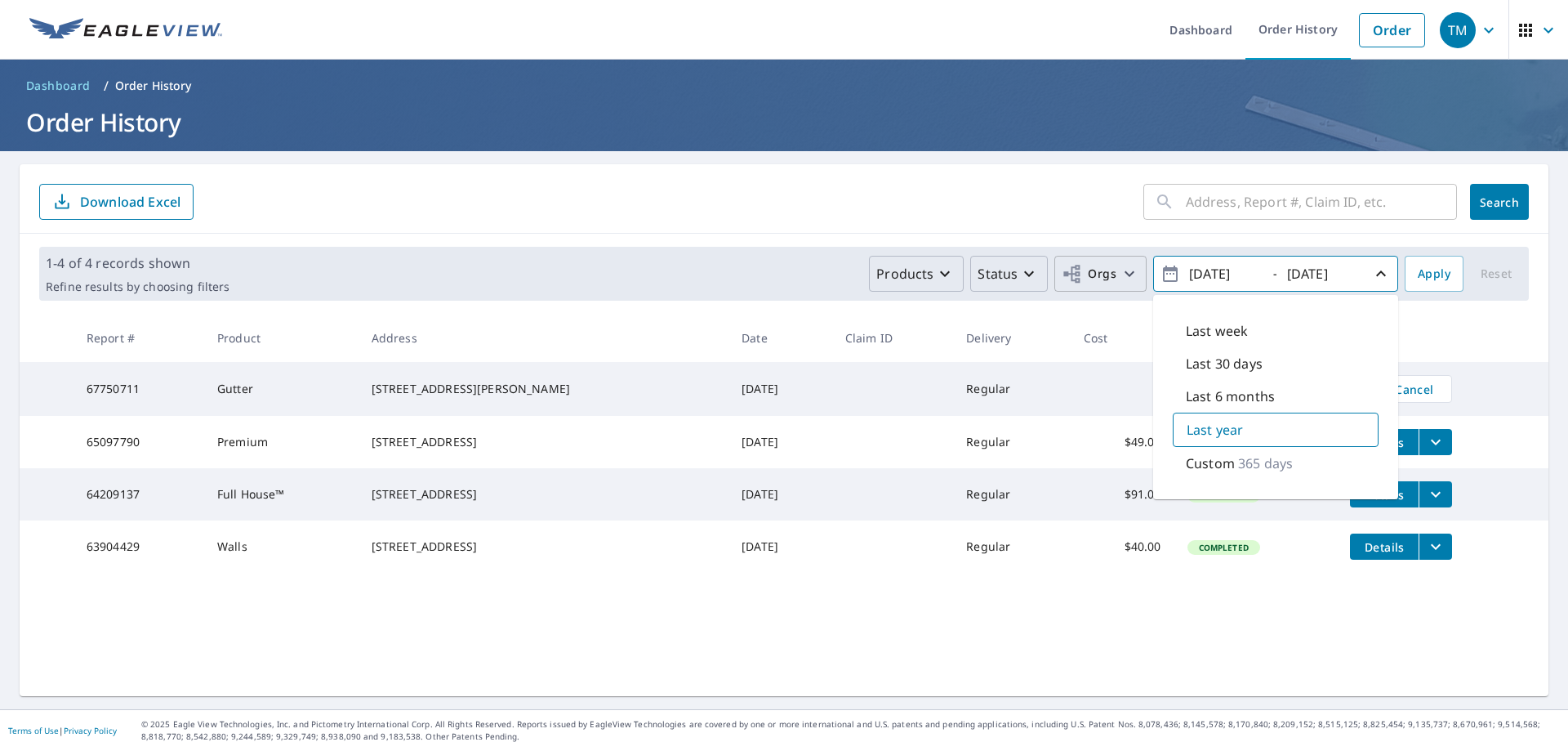
click at [1424, 319] on th at bounding box center [1442, 338] width 211 height 49
